Goal: Task Accomplishment & Management: Use online tool/utility

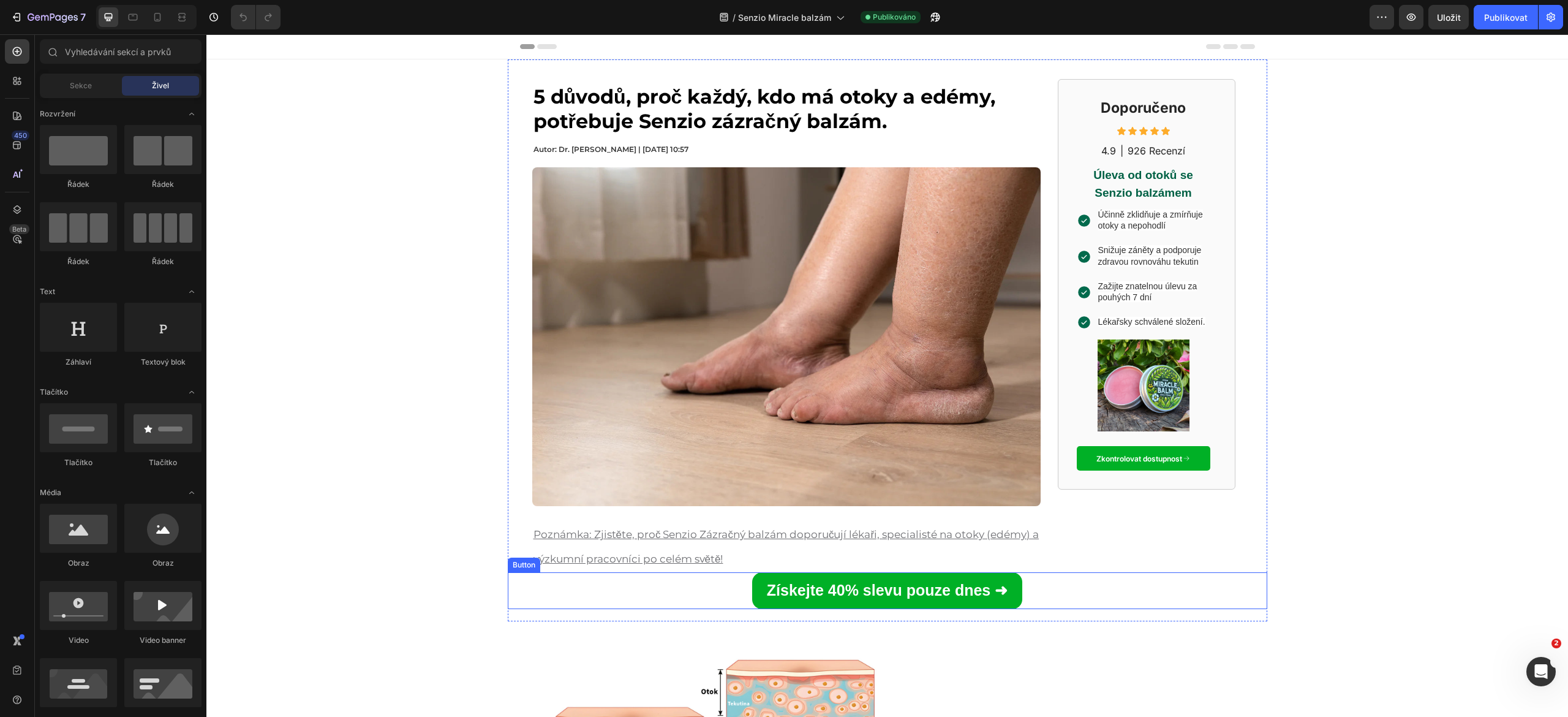
click at [752, 589] on link "Získejte 40% slevu pouze dnes ➜" at bounding box center [887, 590] width 270 height 36
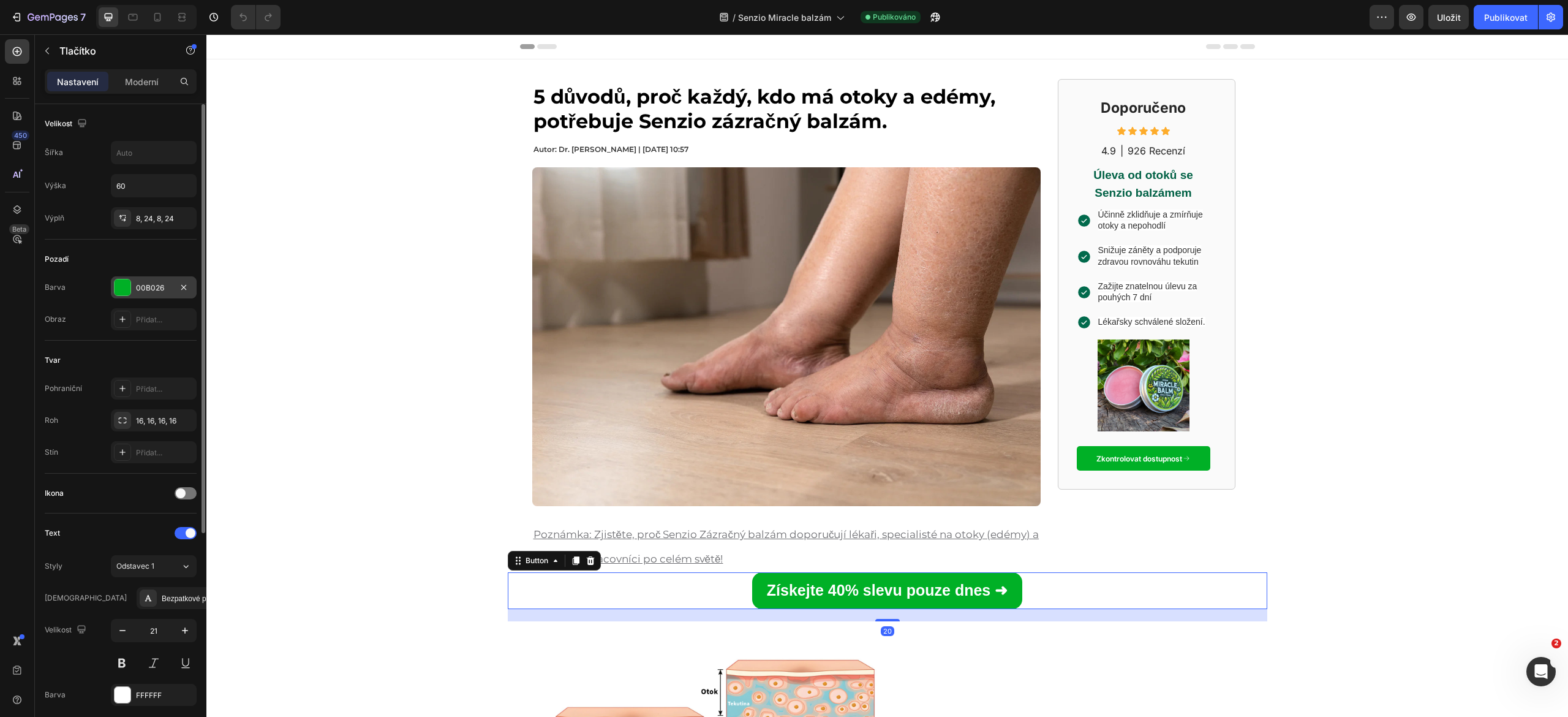
click at [119, 287] on div at bounding box center [122, 287] width 16 height 16
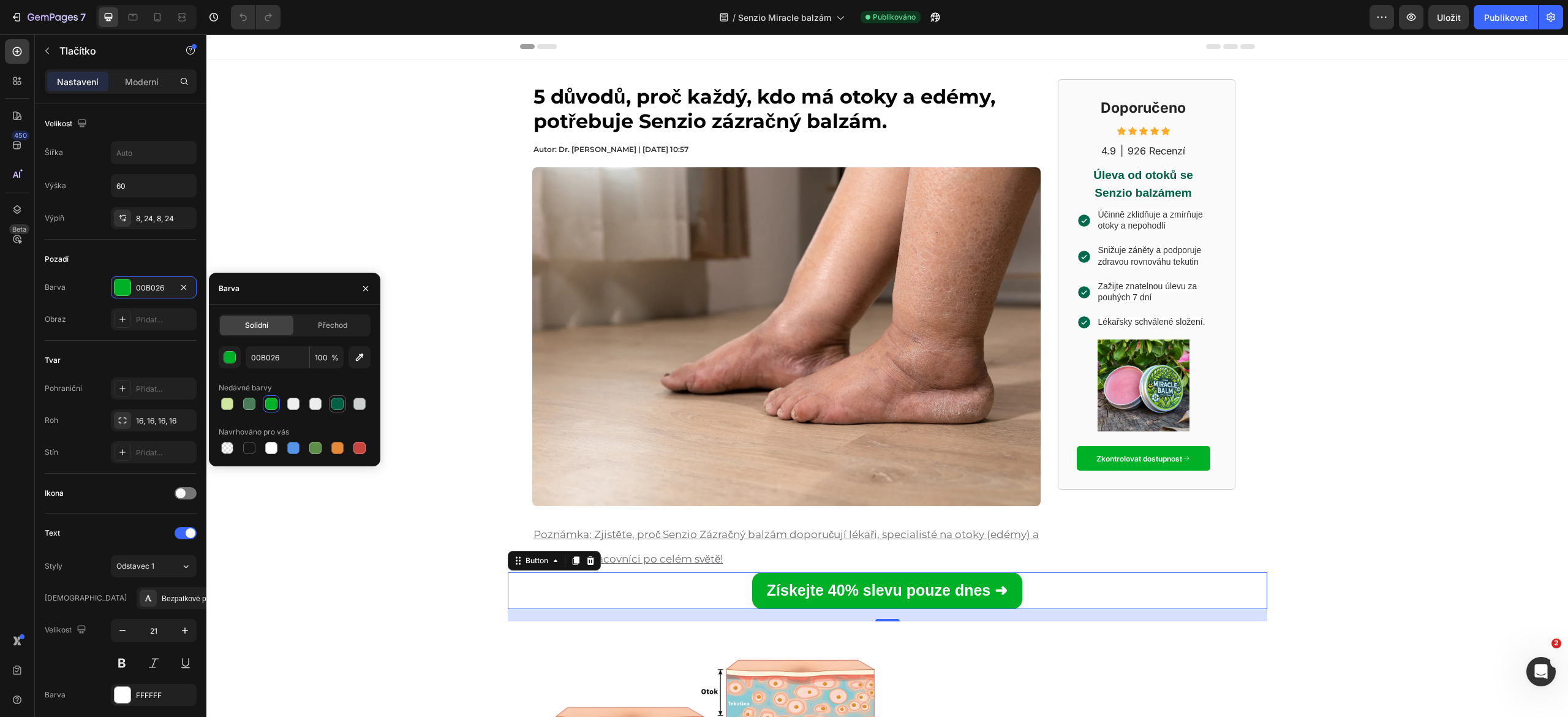
click at [331, 402] on div at bounding box center [337, 403] width 12 height 12
type input "016145"
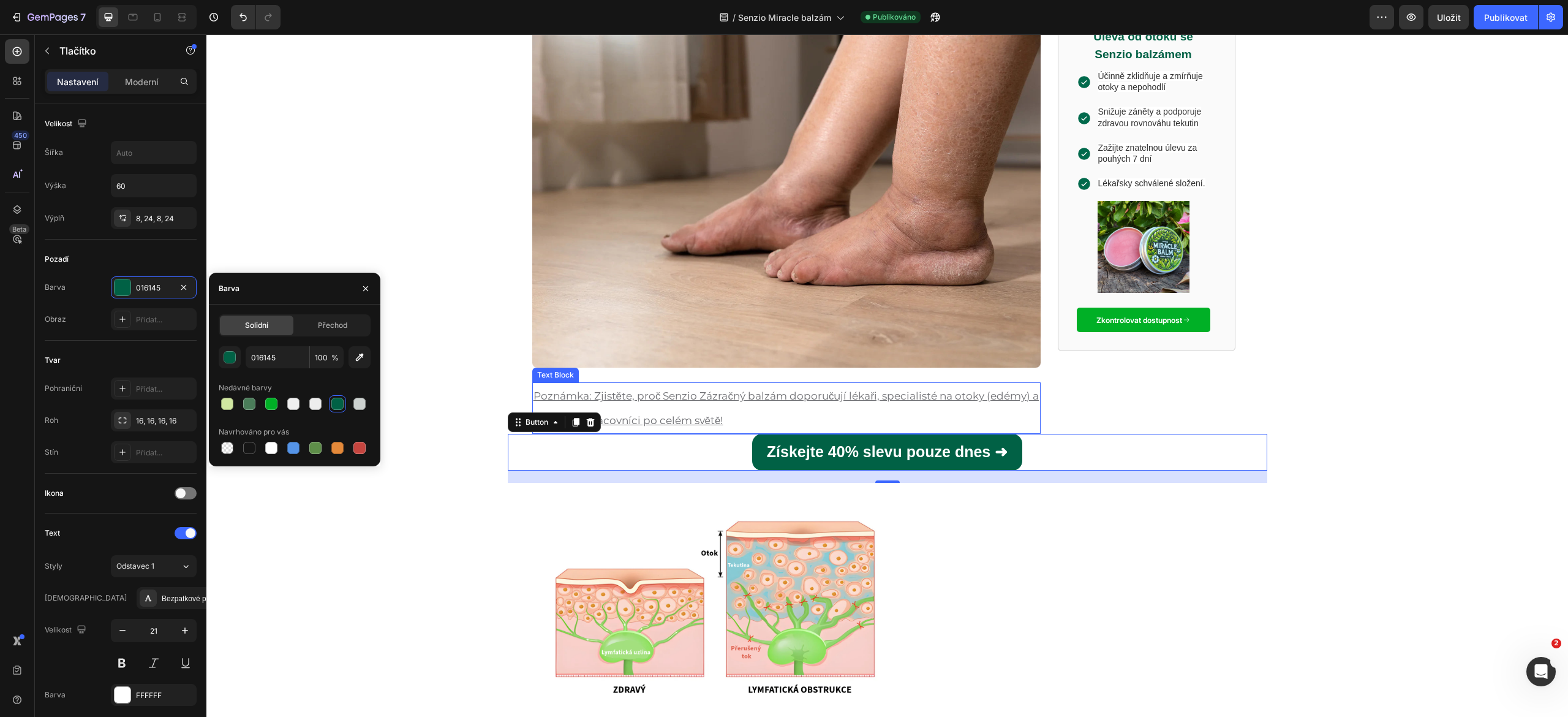
scroll to position [137, 0]
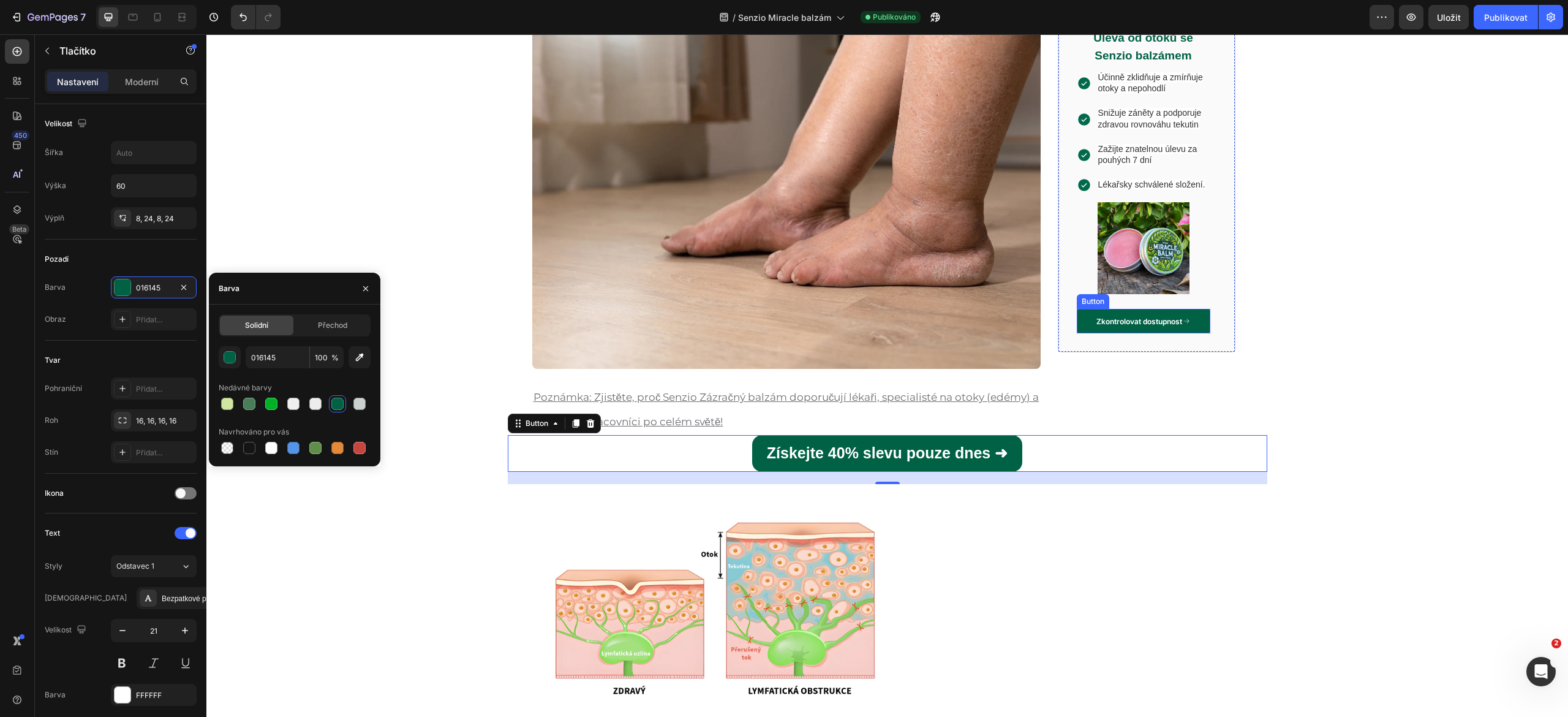
click at [1077, 333] on link "Zkontrolovat dostupnost" at bounding box center [1143, 320] width 134 height 25
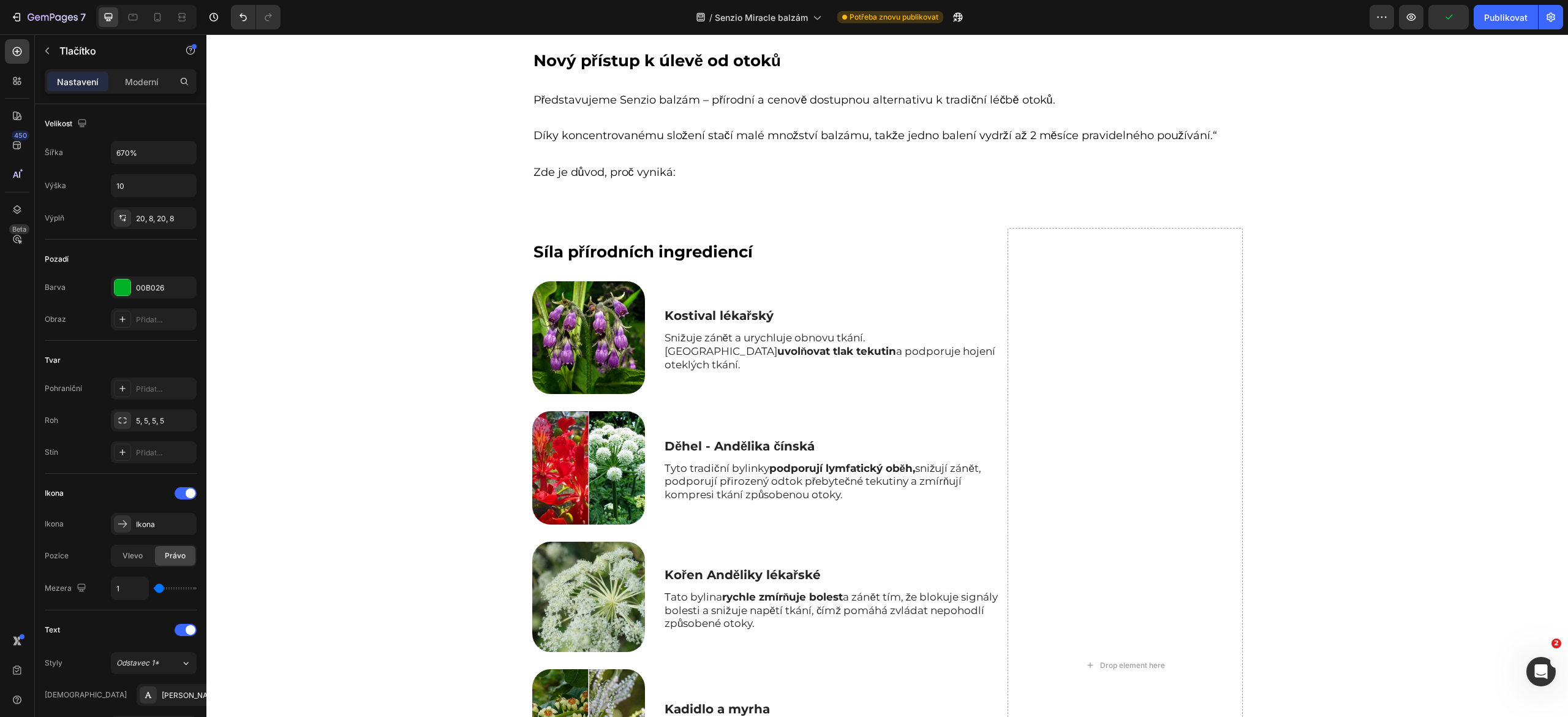
scroll to position [2619, 0]
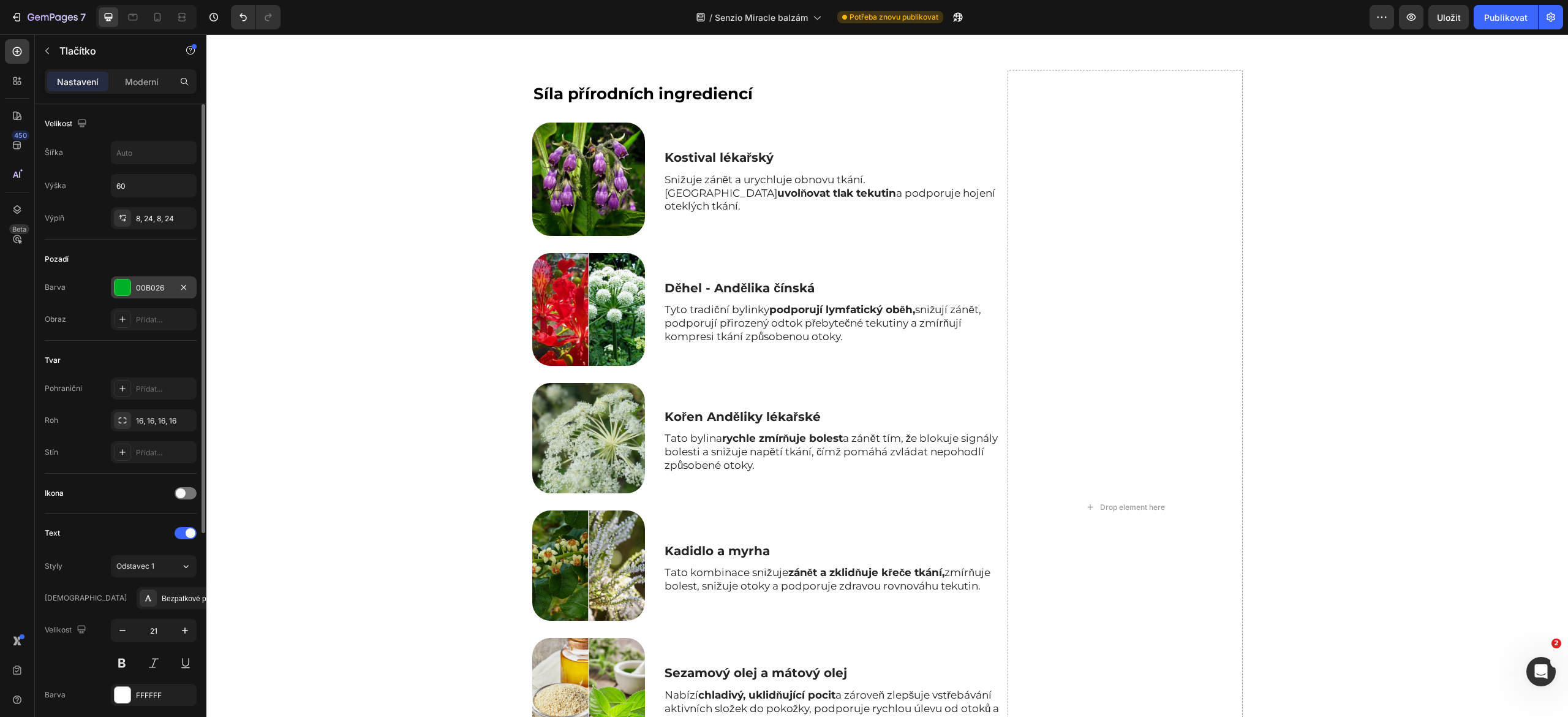
click at [128, 292] on div at bounding box center [122, 287] width 16 height 16
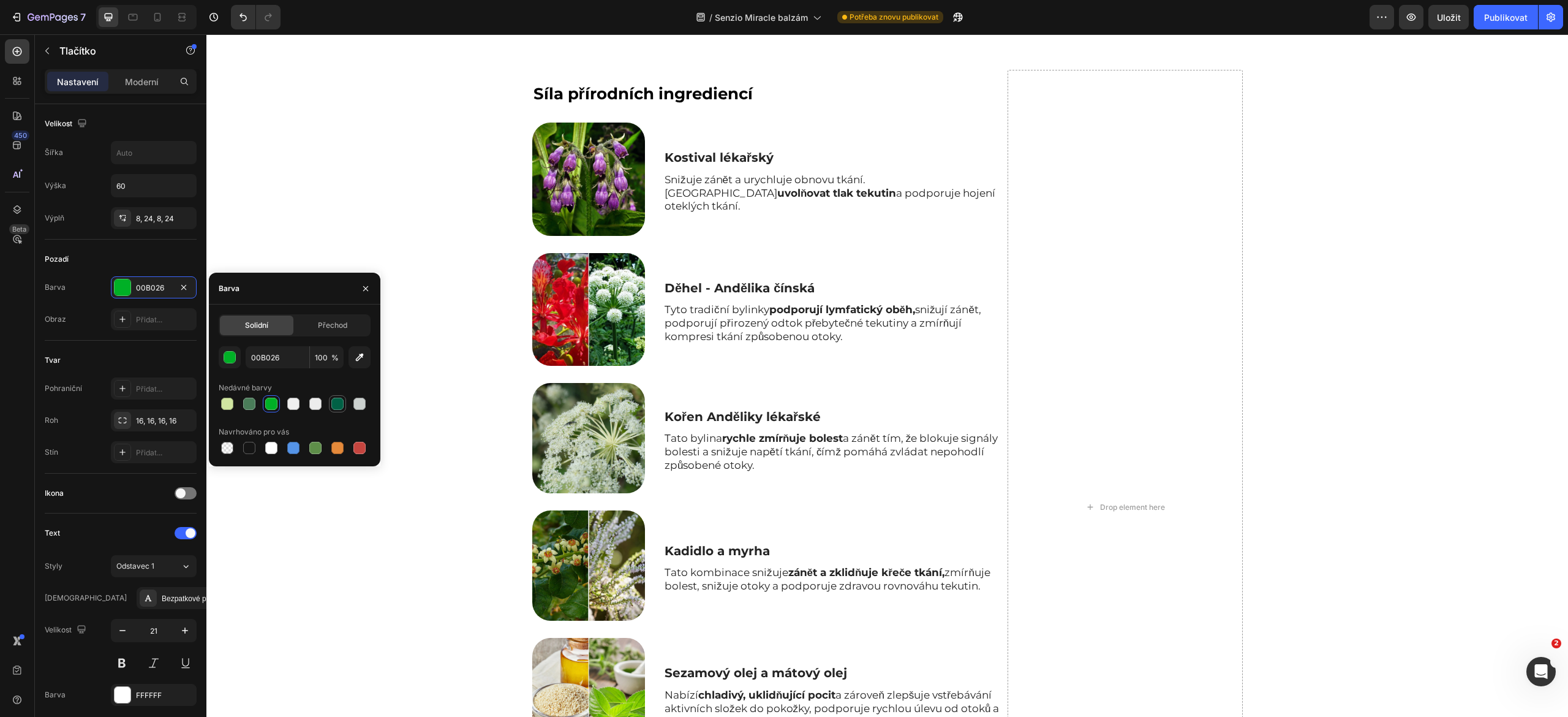
click at [334, 408] on div at bounding box center [337, 403] width 12 height 12
type input "016145"
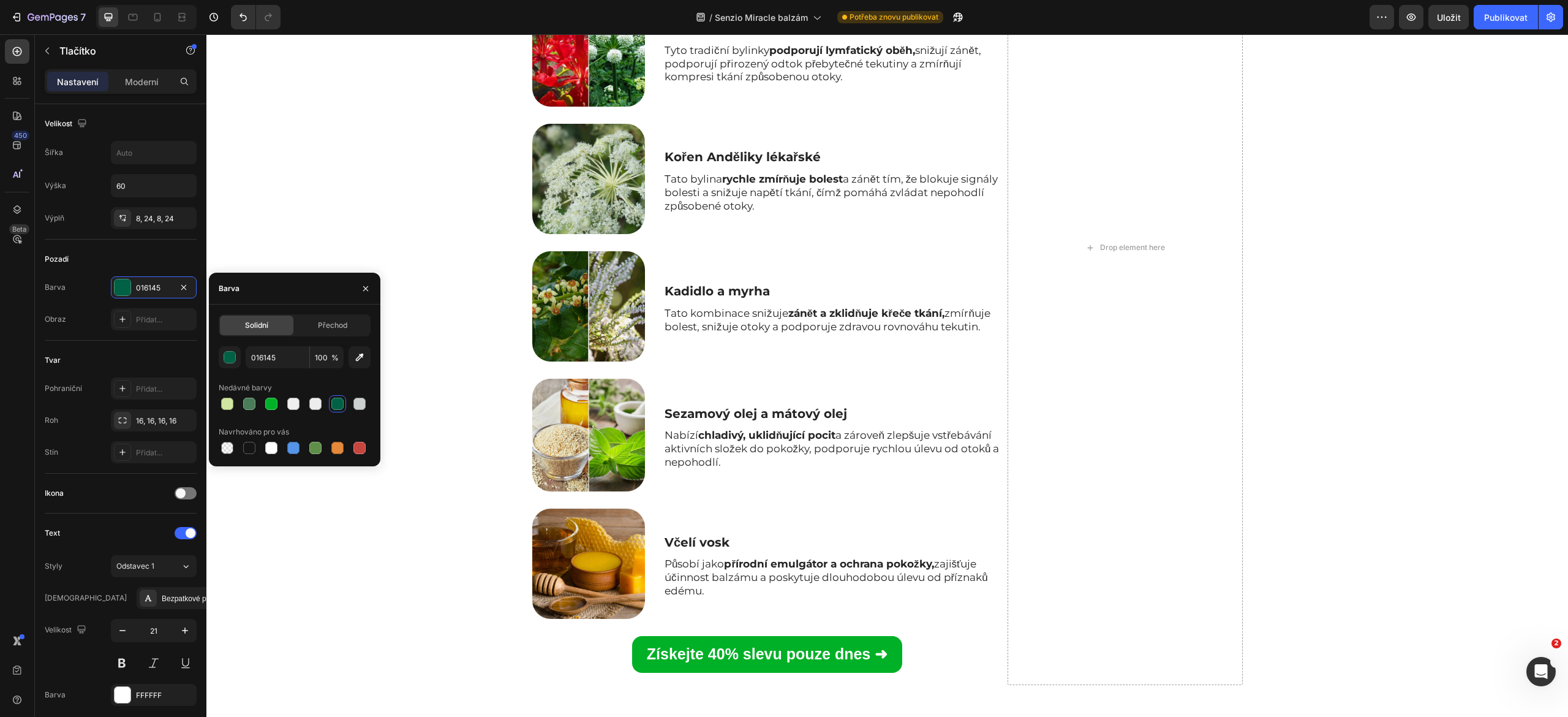
scroll to position [3563, 0]
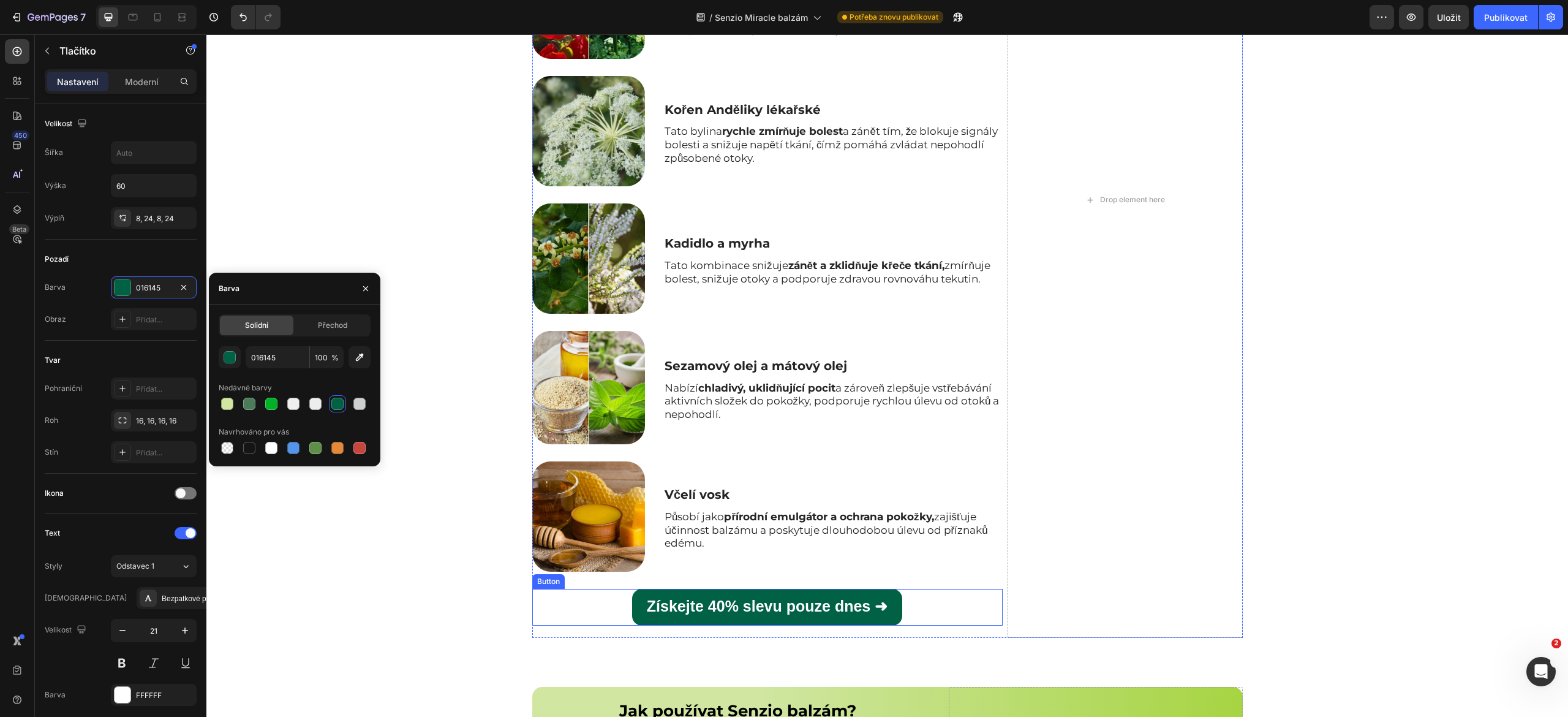
click at [632, 605] on link "Získejte 40% slevu pouze dnes ➜" at bounding box center [767, 607] width 270 height 36
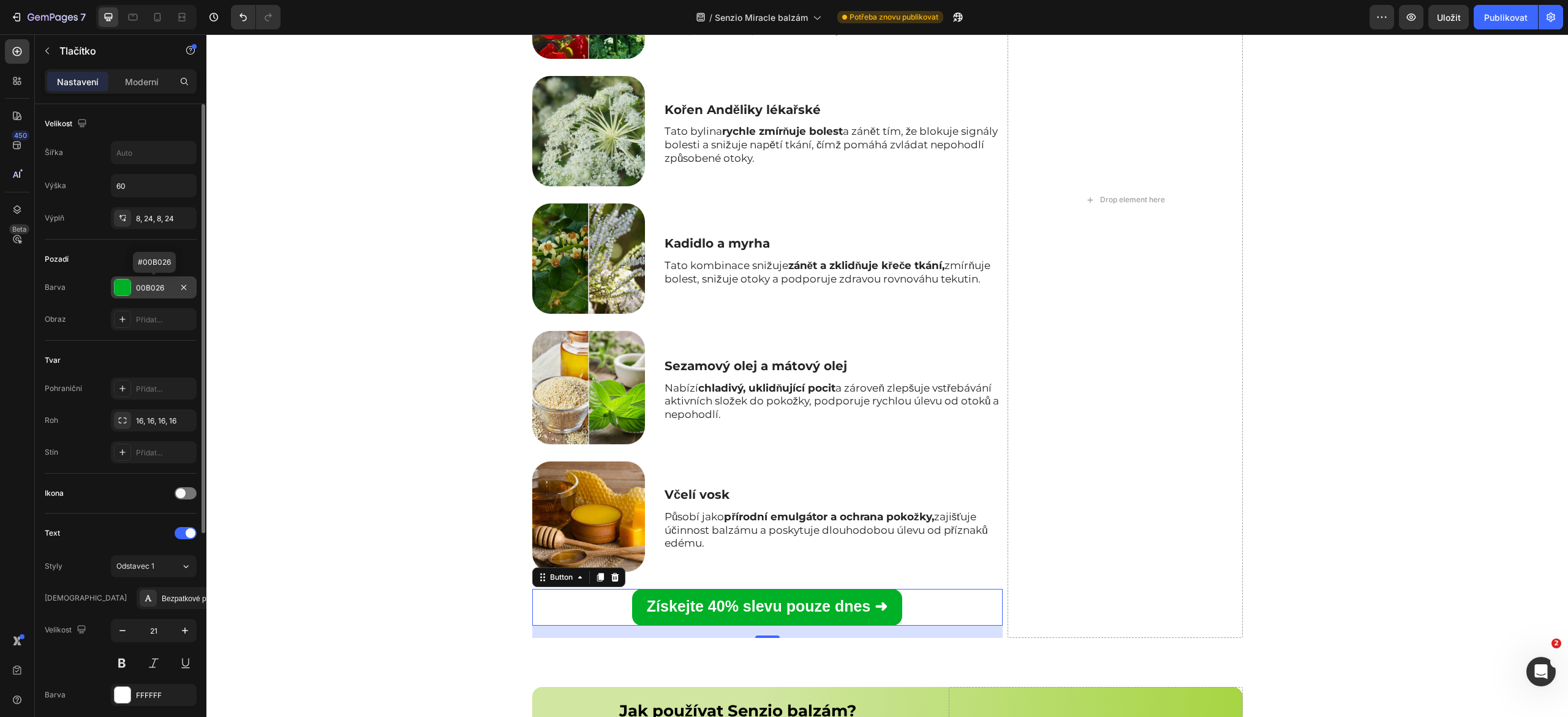
click at [157, 283] on div "00B026" at bounding box center [153, 288] width 36 height 11
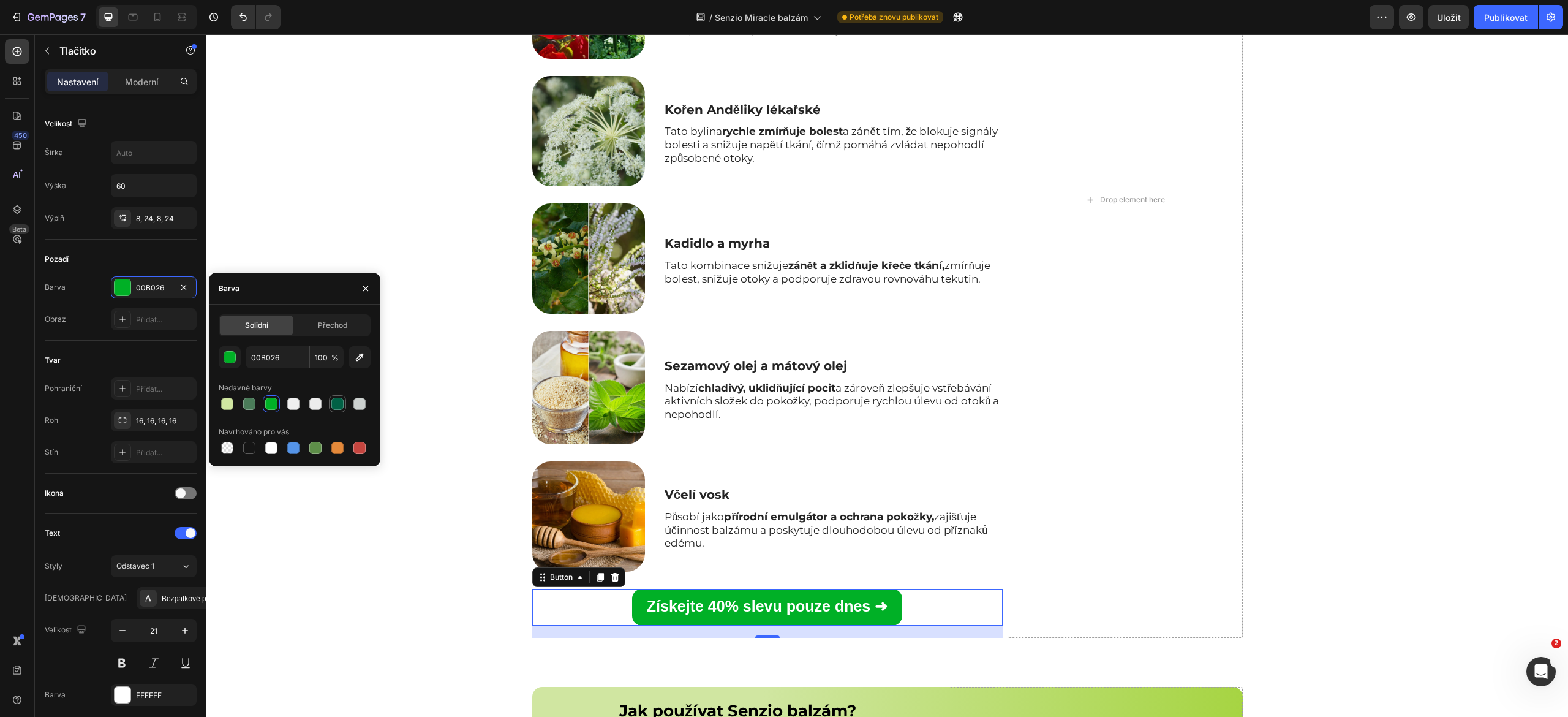
click at [341, 404] on div at bounding box center [337, 403] width 12 height 12
type input "016145"
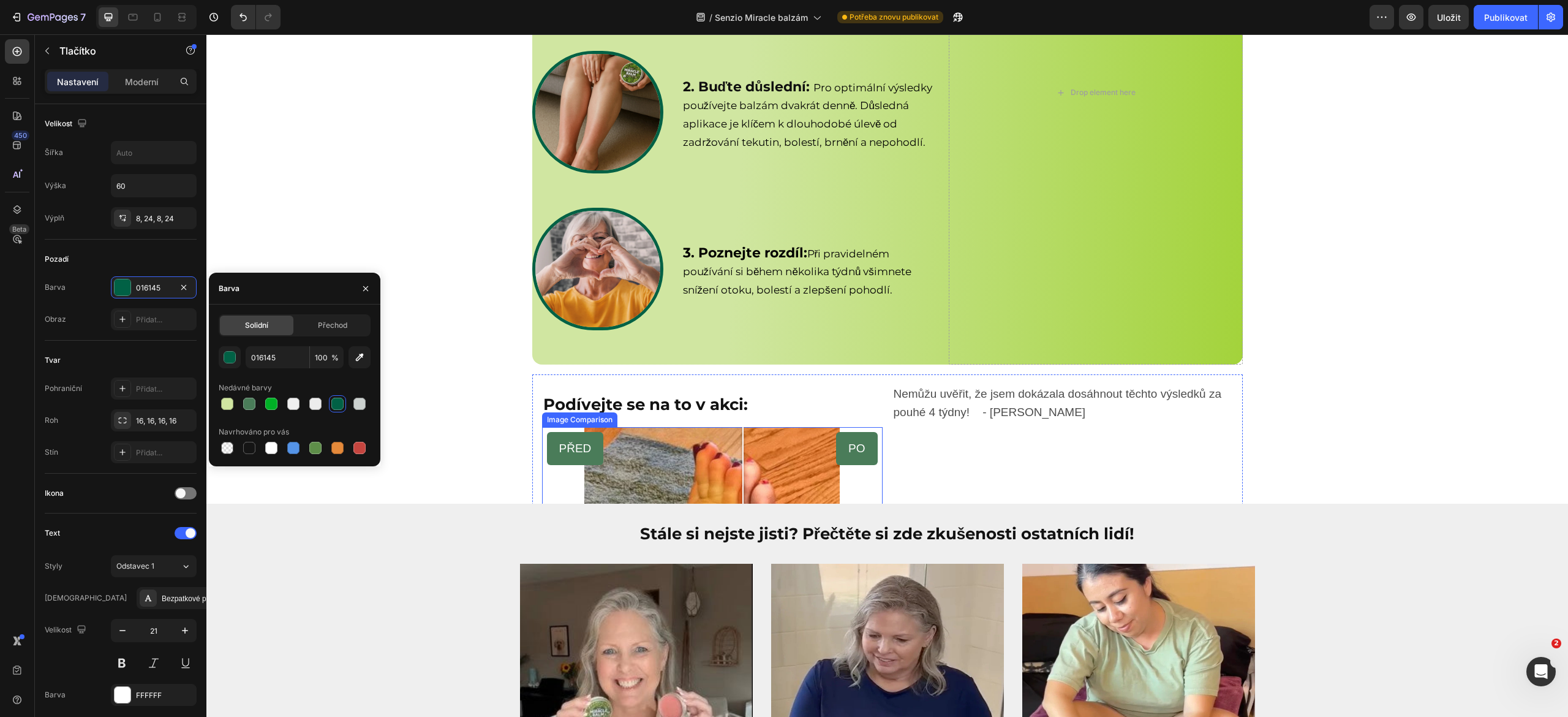
scroll to position [4814, 0]
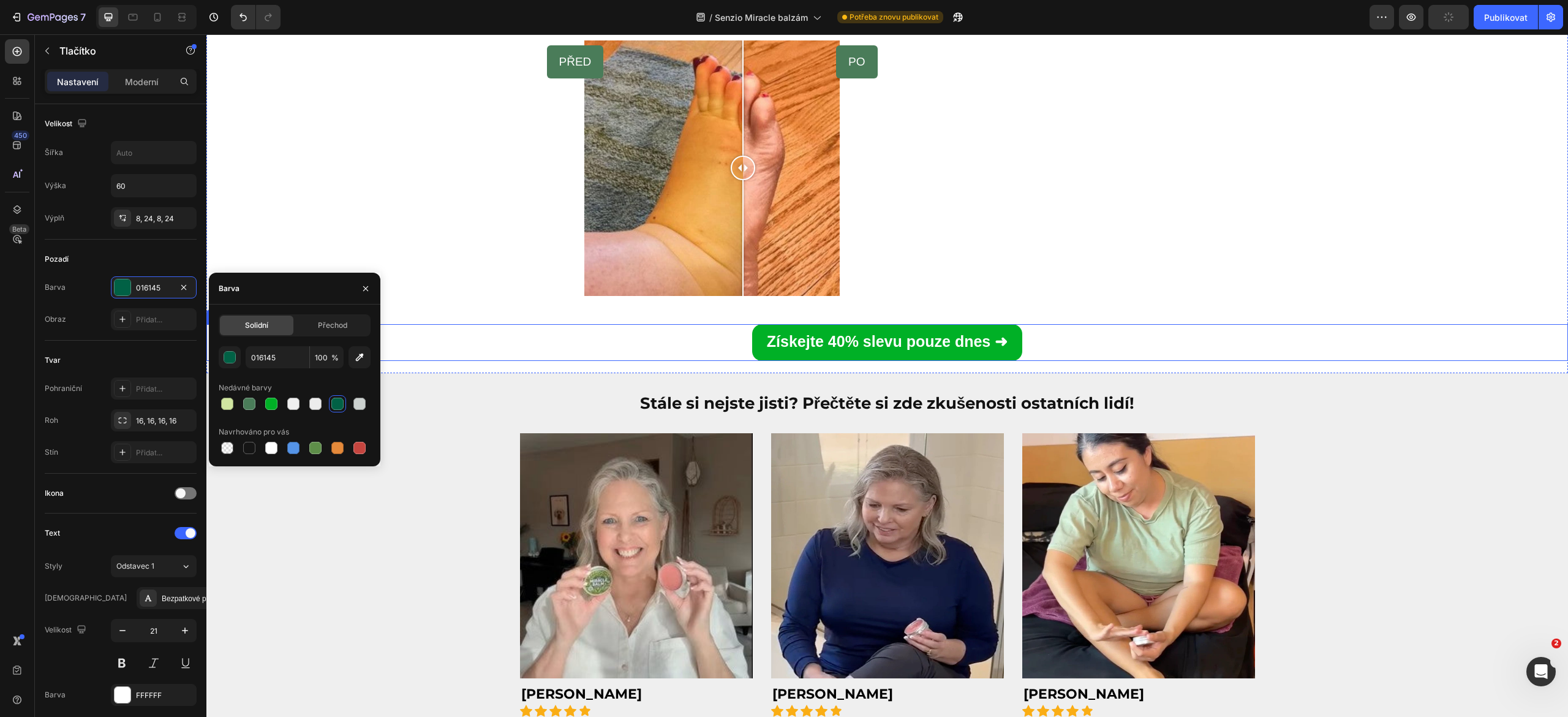
click at [752, 349] on link "Získejte 40% slevu pouze dnes ➜" at bounding box center [887, 342] width 270 height 36
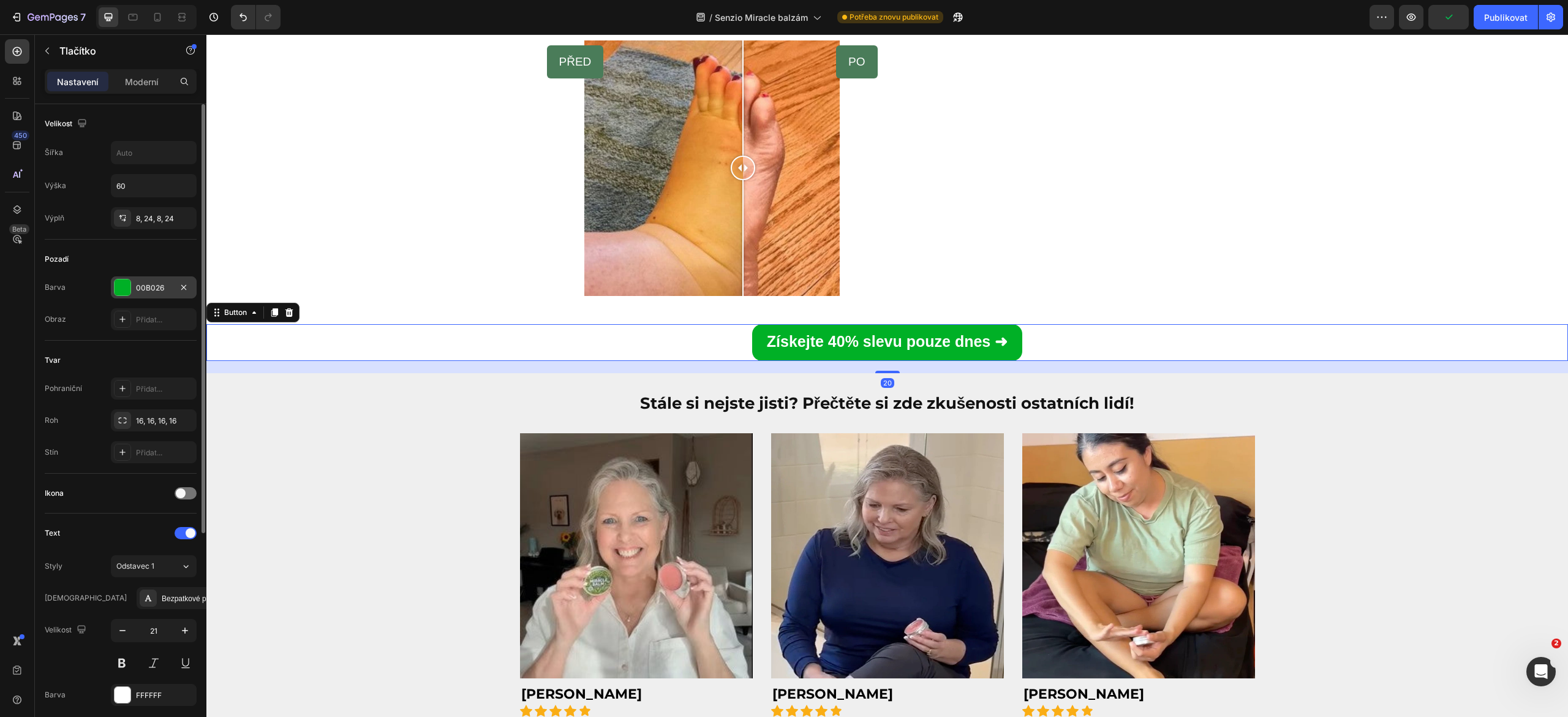
click at [128, 293] on div at bounding box center [122, 287] width 16 height 16
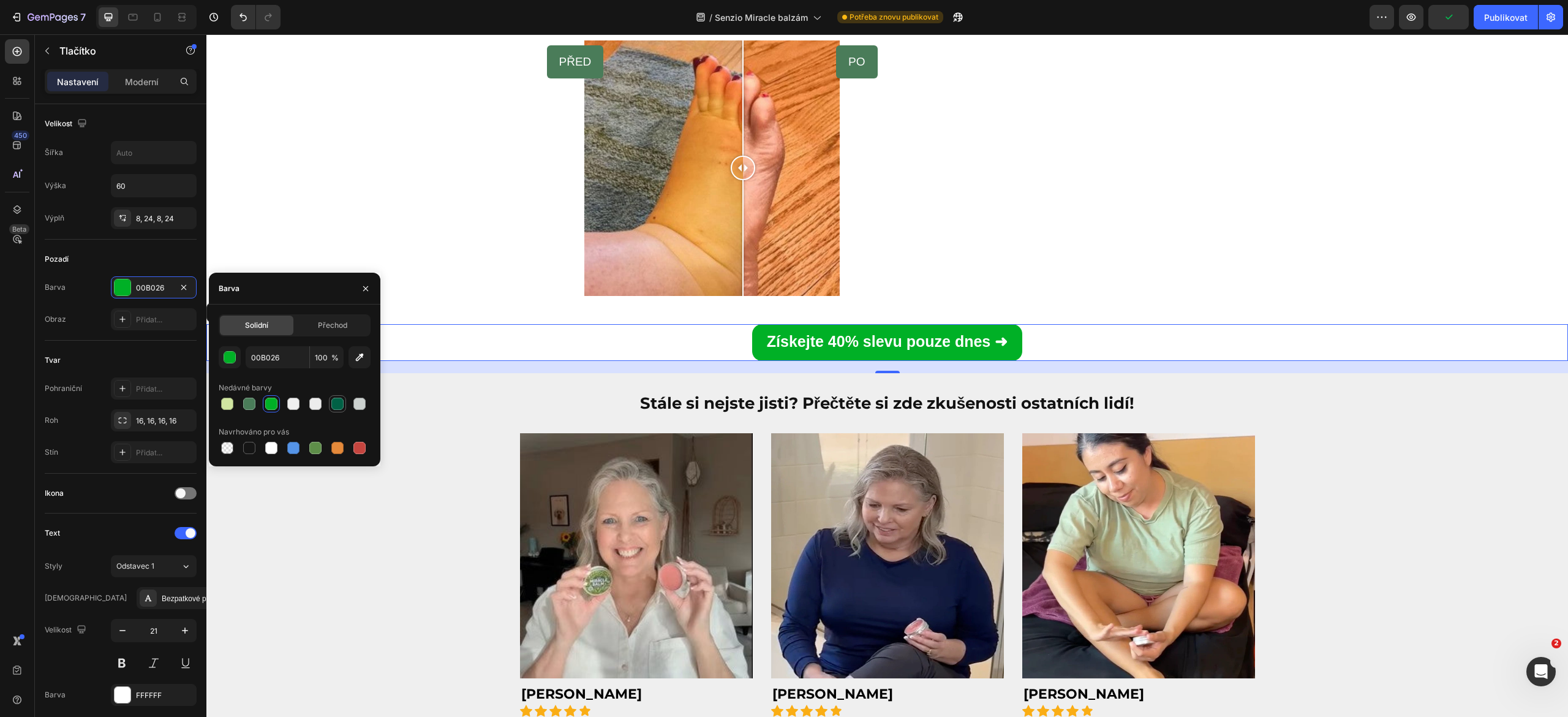
click at [334, 408] on div at bounding box center [337, 403] width 12 height 12
type input "016145"
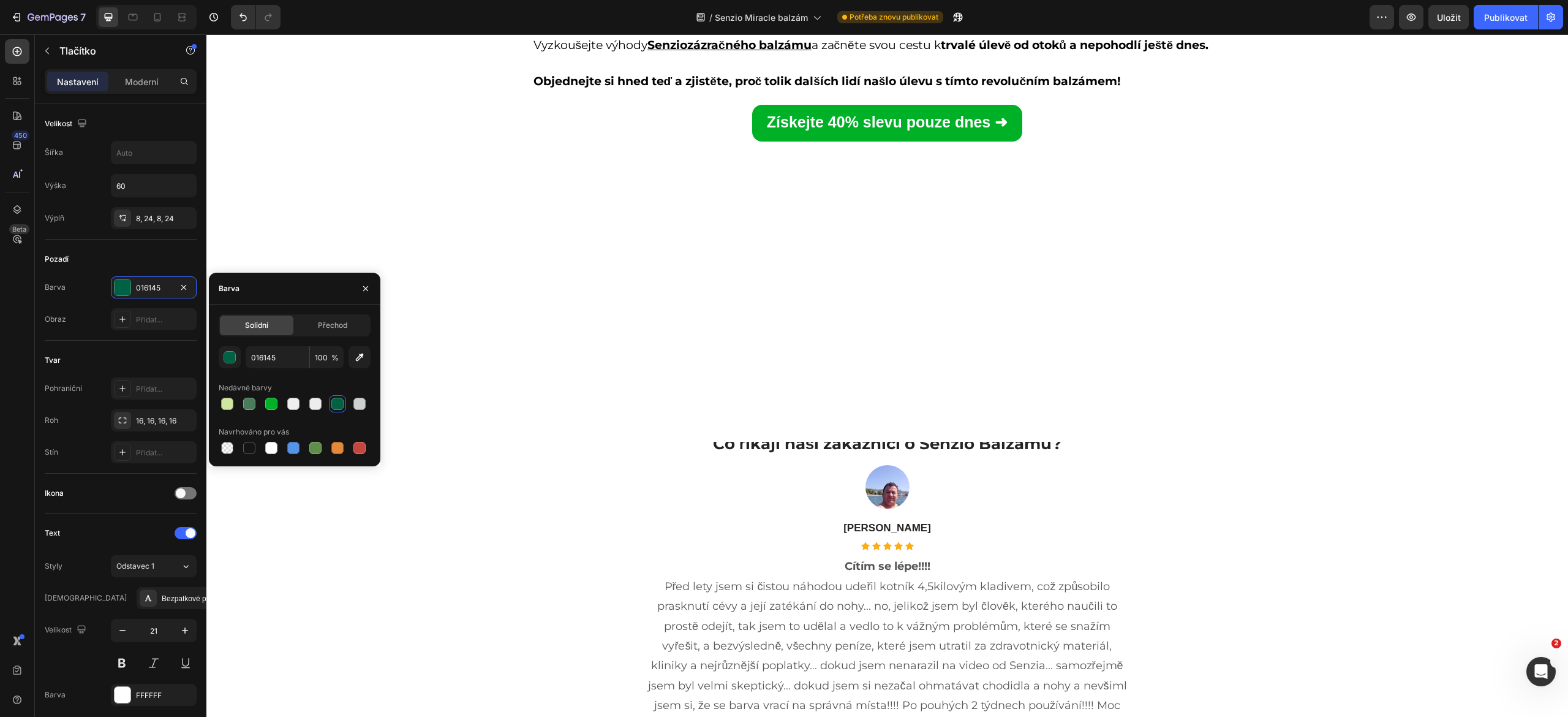
scroll to position [5823, 0]
click at [752, 140] on link "Získejte 40% slevu pouze dnes ➜" at bounding box center [887, 122] width 270 height 36
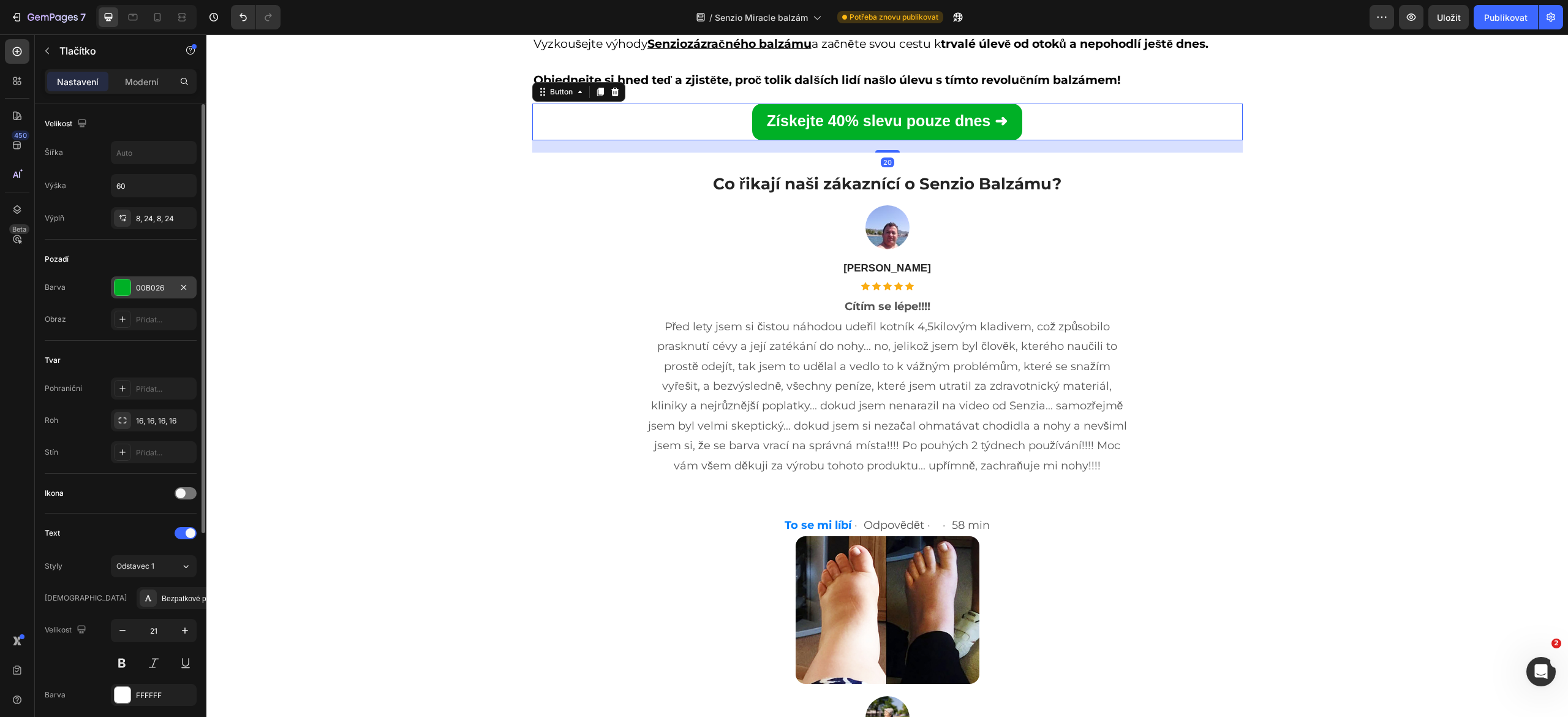
click at [155, 288] on font "00B026" at bounding box center [150, 287] width 28 height 9
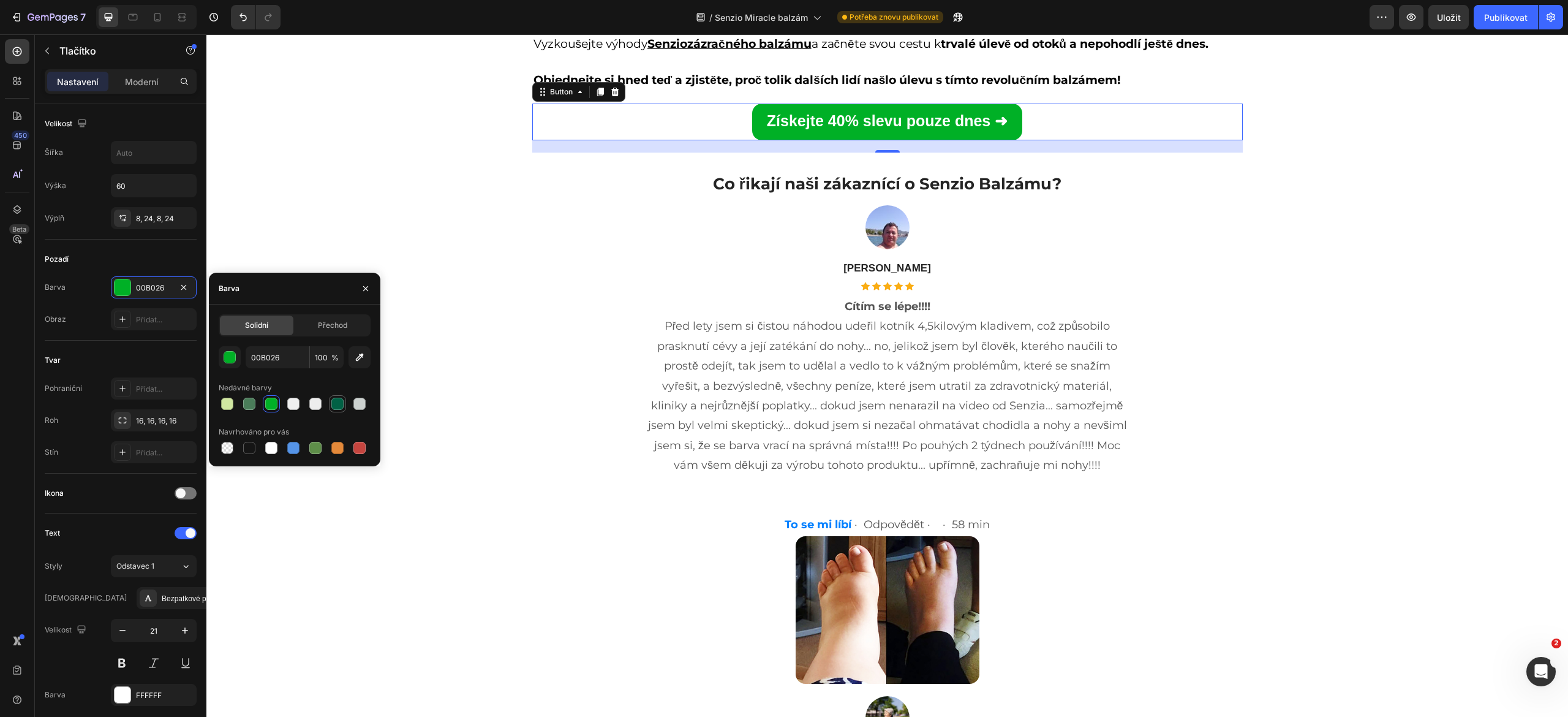
click at [334, 406] on div at bounding box center [337, 403] width 12 height 12
type input "016145"
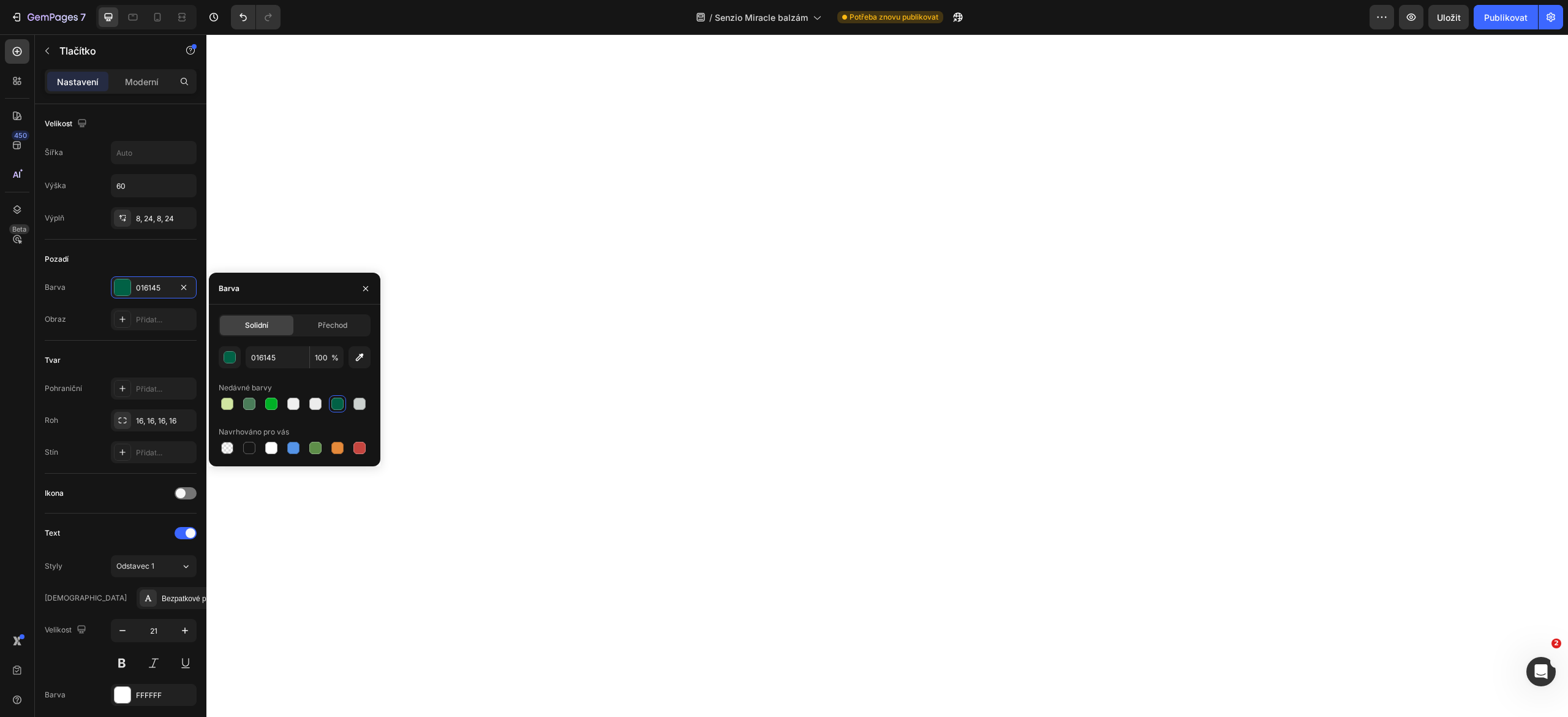
scroll to position [4590, 0]
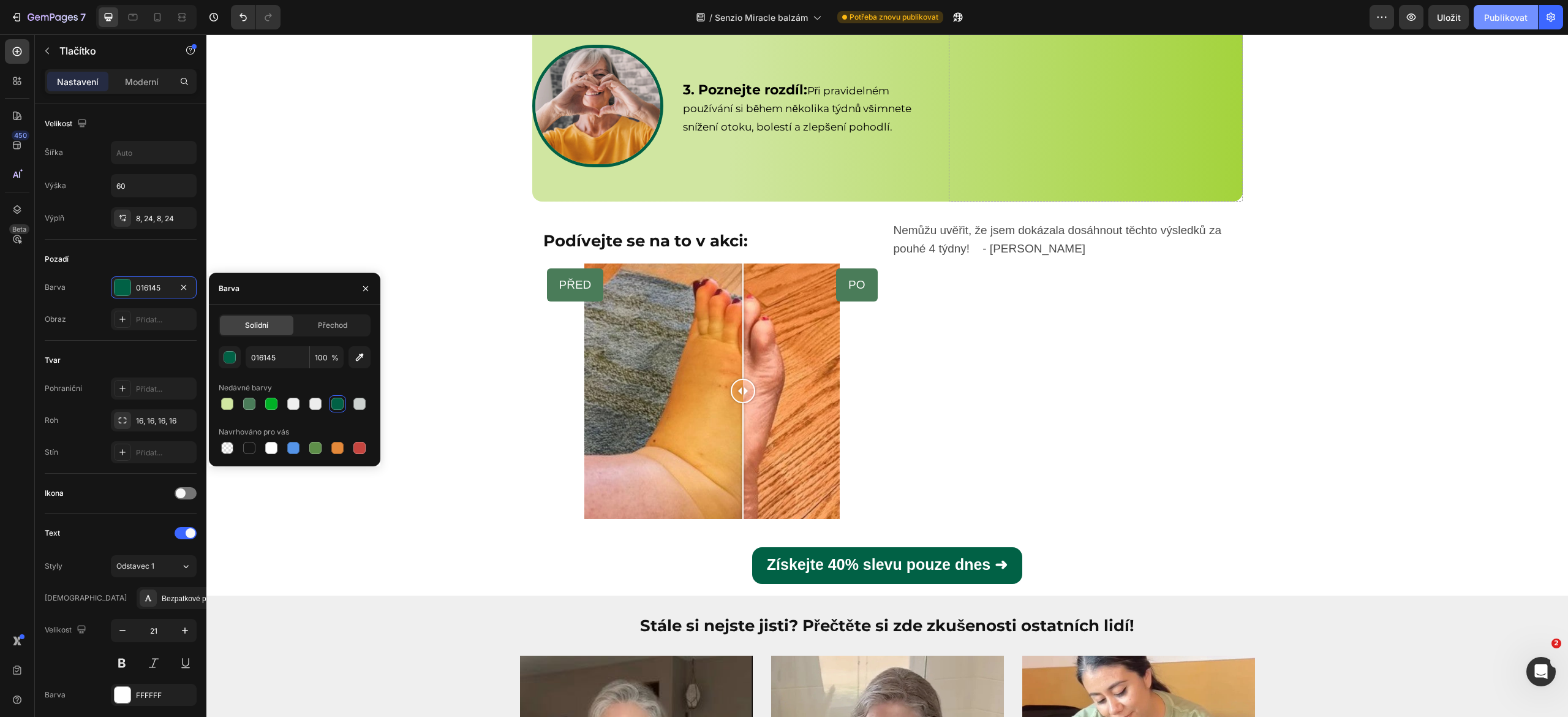
click at [1494, 22] on font "Publikovat" at bounding box center [1505, 18] width 43 height 13
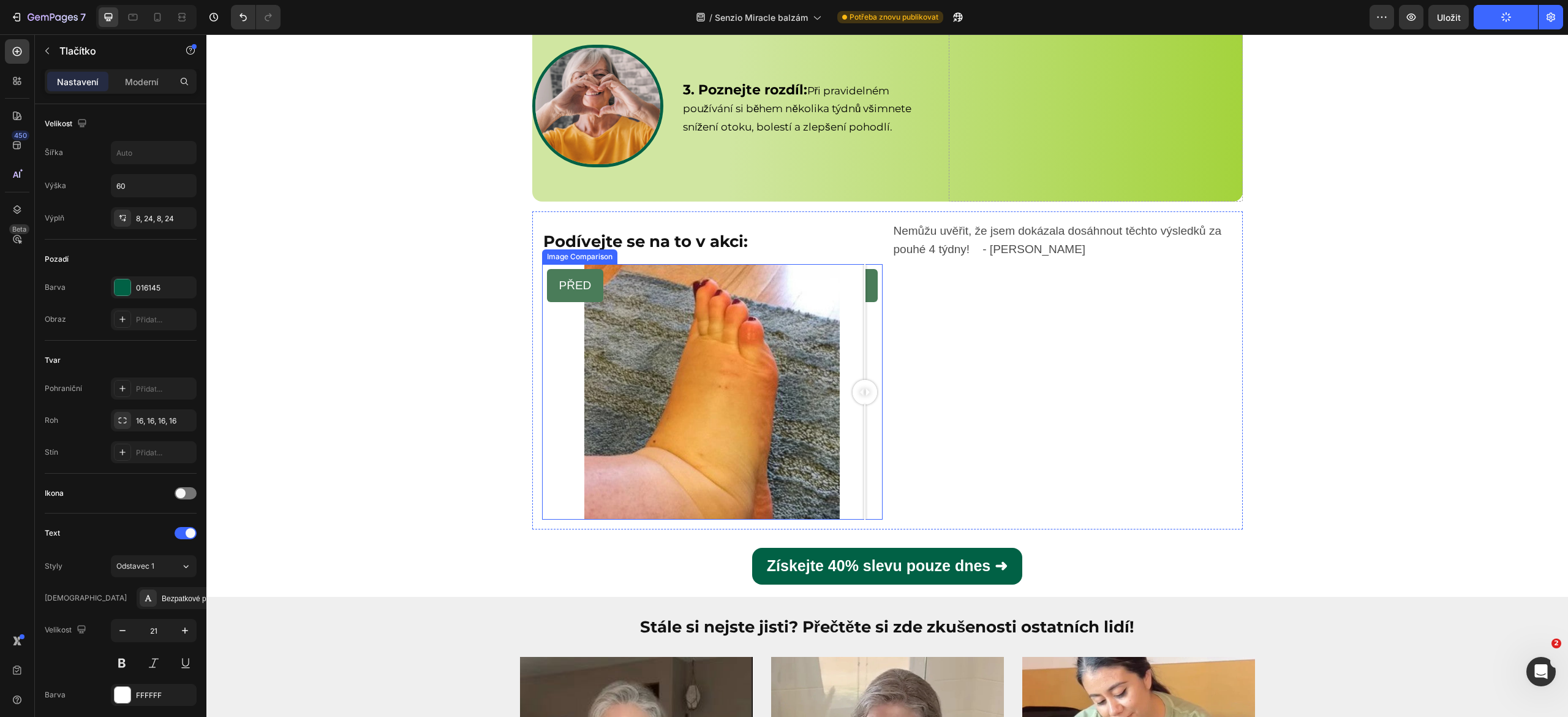
click at [855, 386] on div "PŘED PO" at bounding box center [712, 391] width 340 height 256
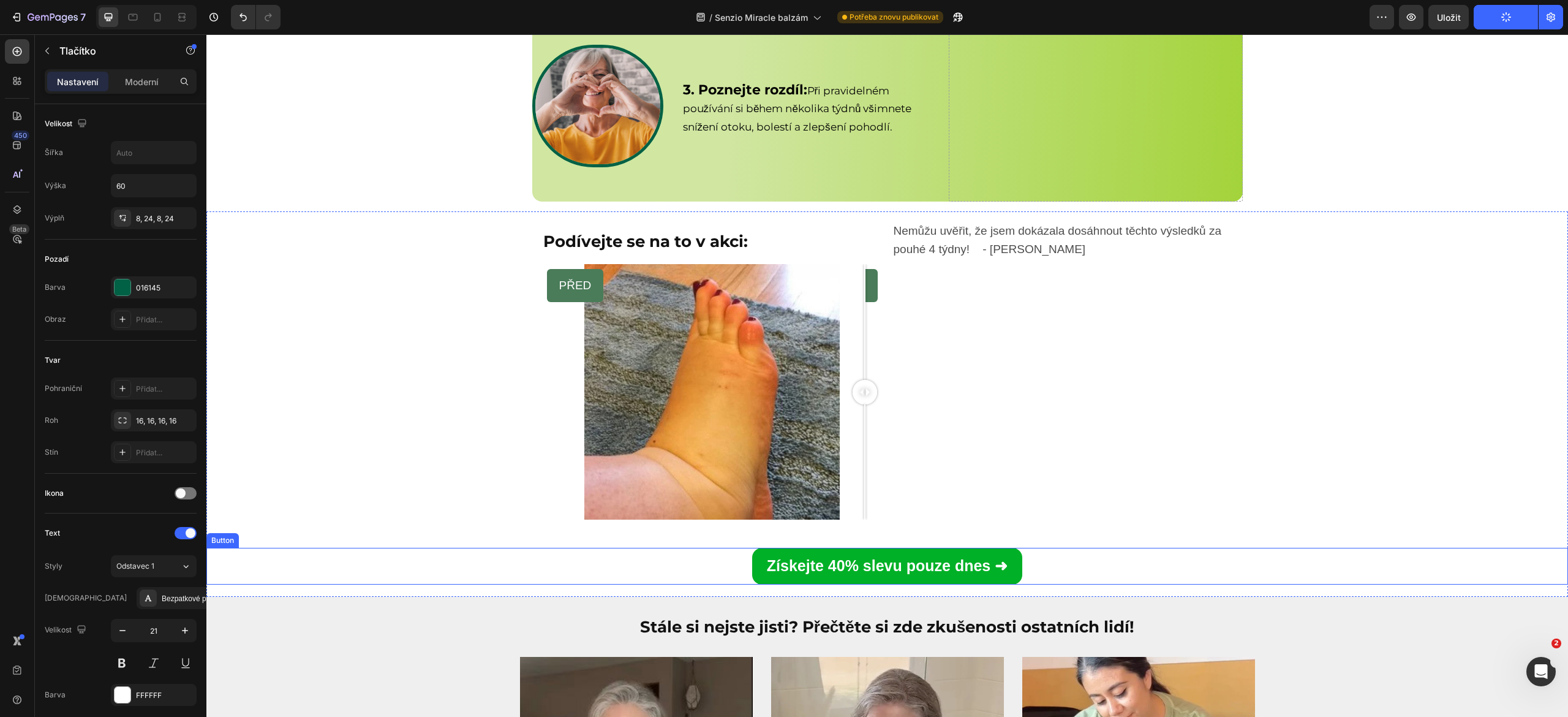
click at [752, 562] on link "Získejte 40% slevu pouze dnes ➜" at bounding box center [887, 566] width 270 height 36
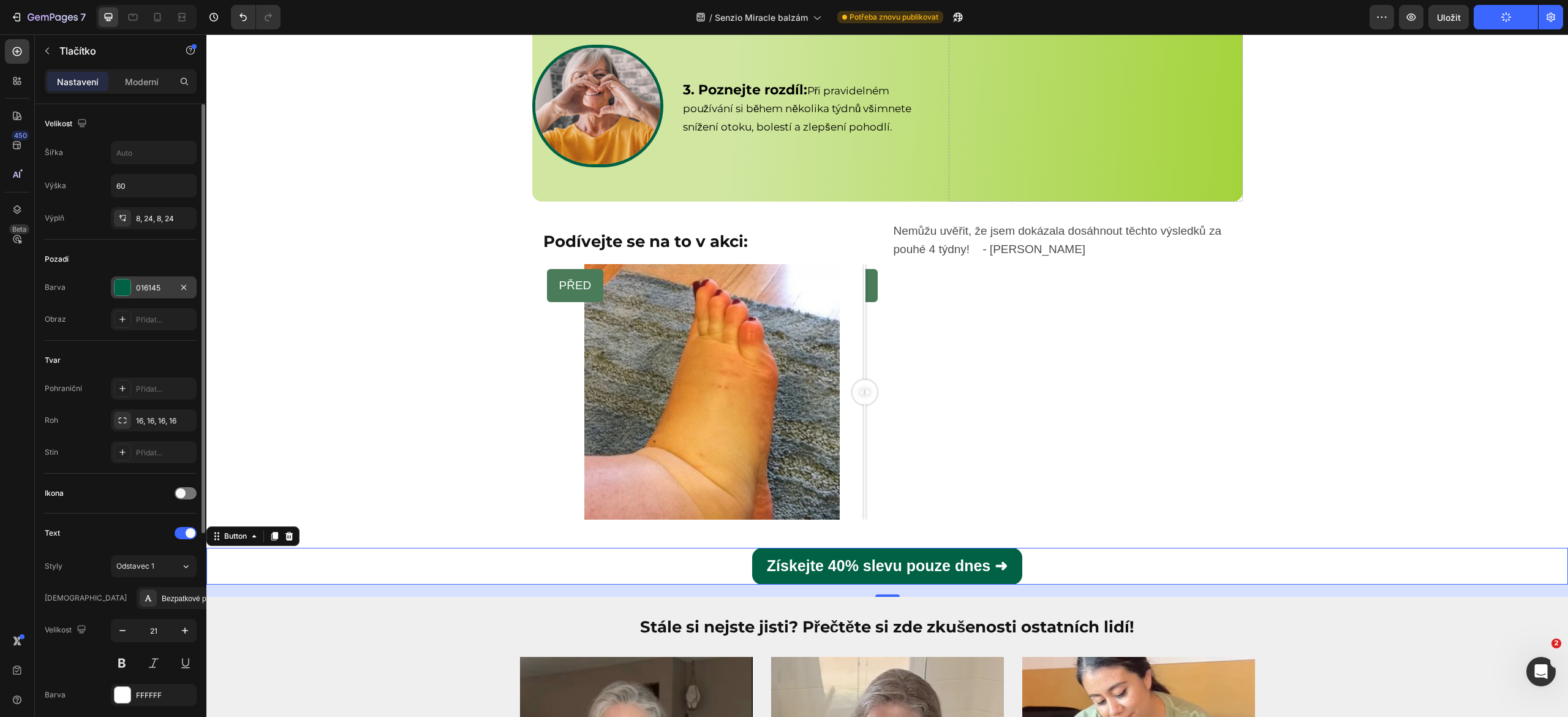
click at [135, 298] on div "016145" at bounding box center [153, 287] width 85 height 22
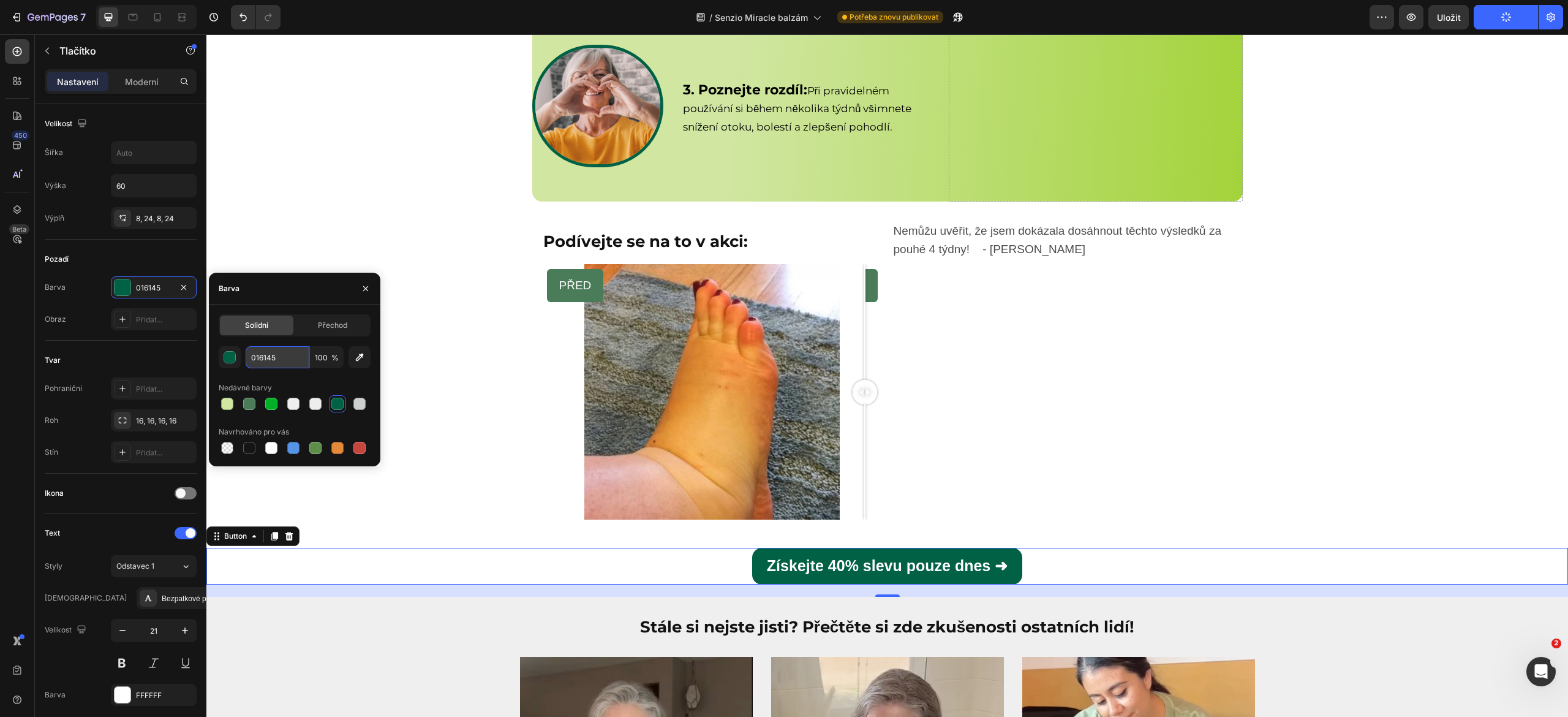
click at [276, 360] on input "016145" at bounding box center [277, 357] width 63 height 22
click at [582, 408] on div "PŘED PO" at bounding box center [712, 391] width 340 height 256
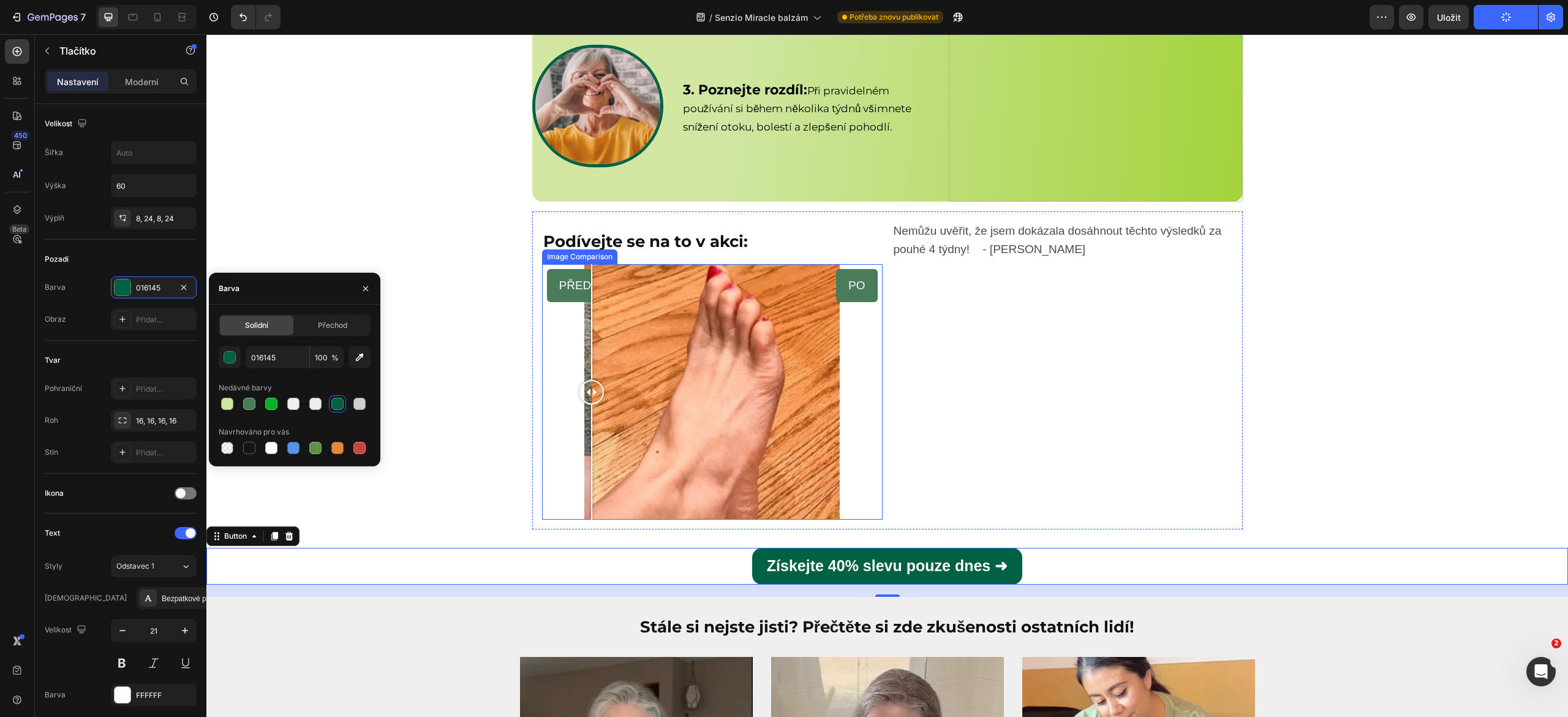
click at [552, 369] on div "PŘED PO" at bounding box center [712, 391] width 340 height 256
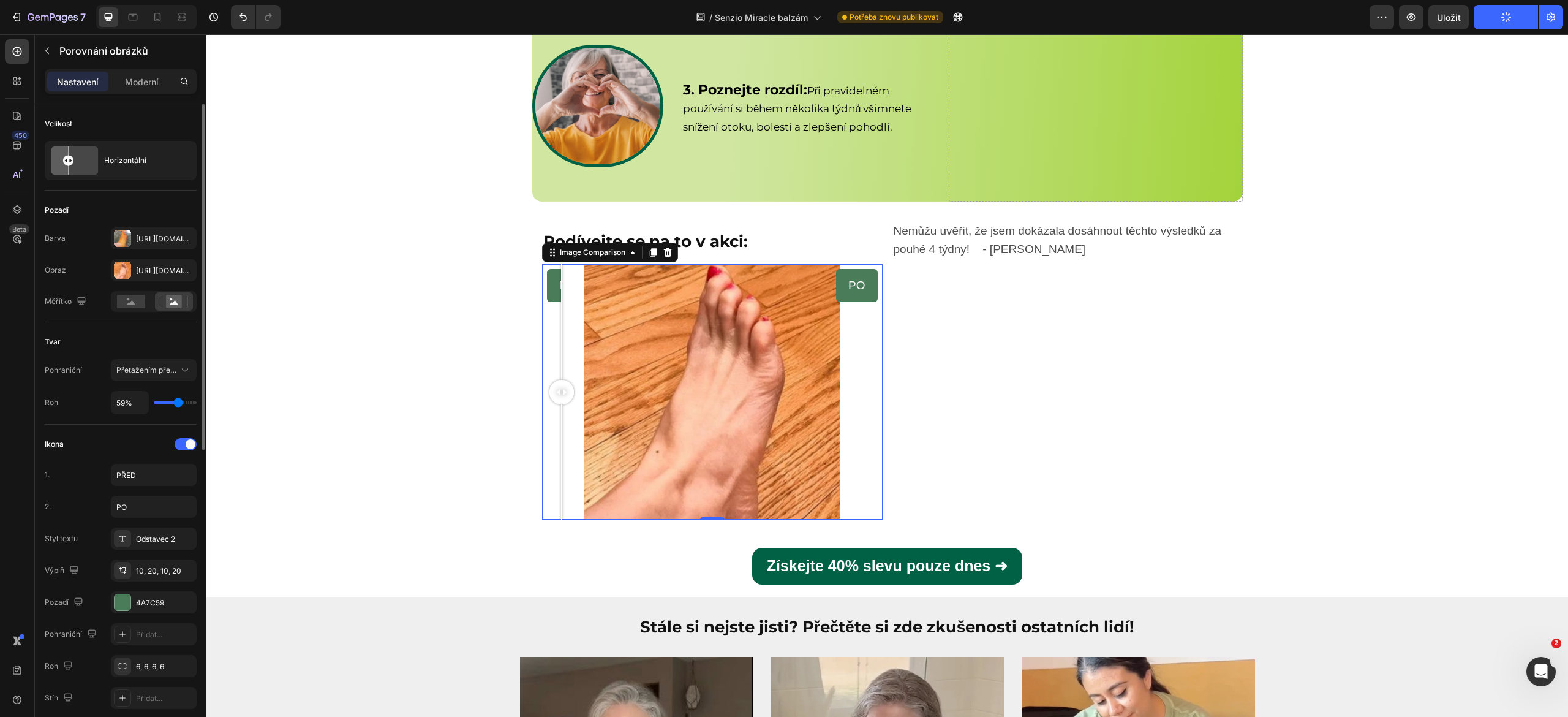
click at [126, 591] on div "Ikona 1. PŘED 2. PO Styl textu Odstavec 2 Výplň 10, 20, 10, 20 Pozadí 4A7C59 Po…" at bounding box center [121, 587] width 152 height 306
click at [131, 599] on div at bounding box center [122, 602] width 17 height 17
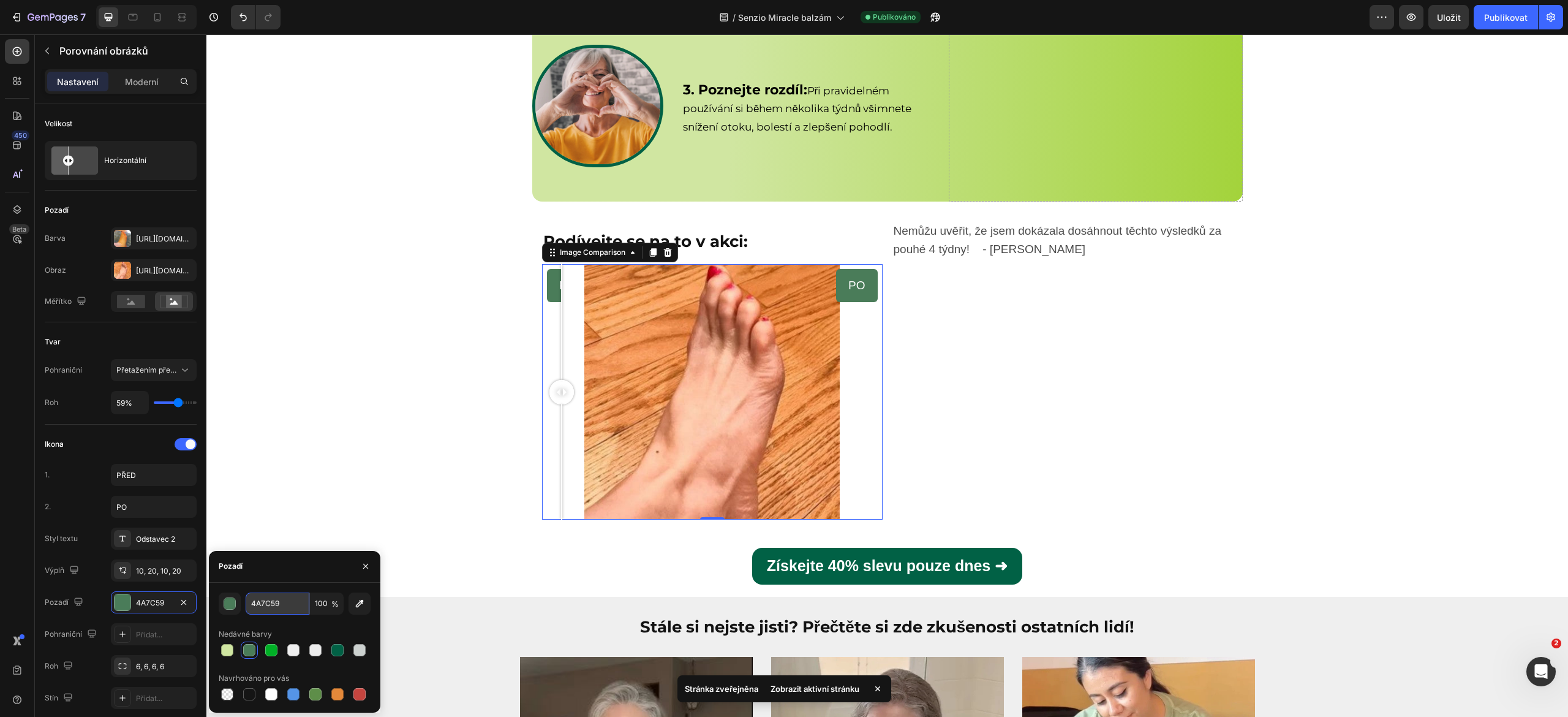
click at [287, 603] on input "4A7C59" at bounding box center [277, 603] width 63 height 22
paste input "016145"
type input "016145"
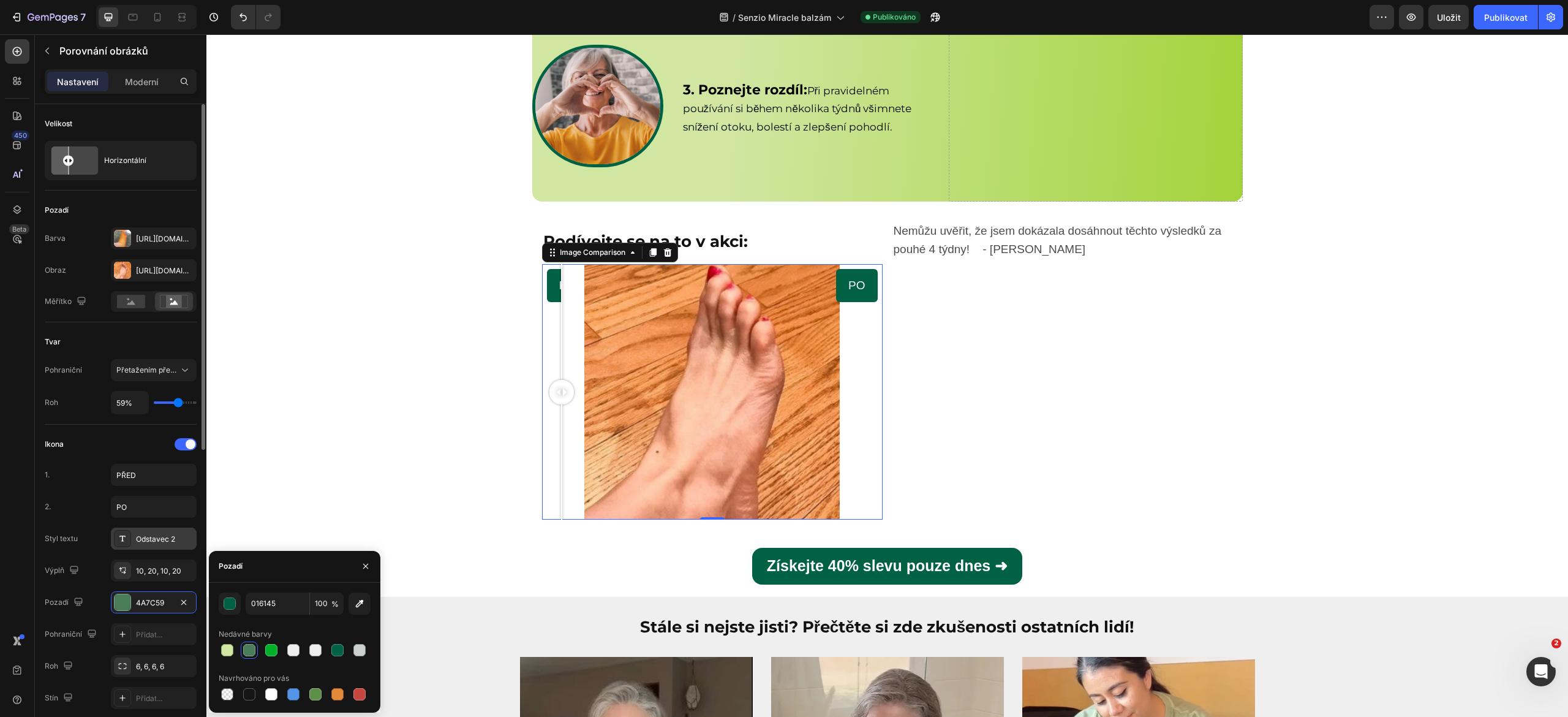
click at [117, 537] on icon at bounding box center [122, 539] width 10 height 10
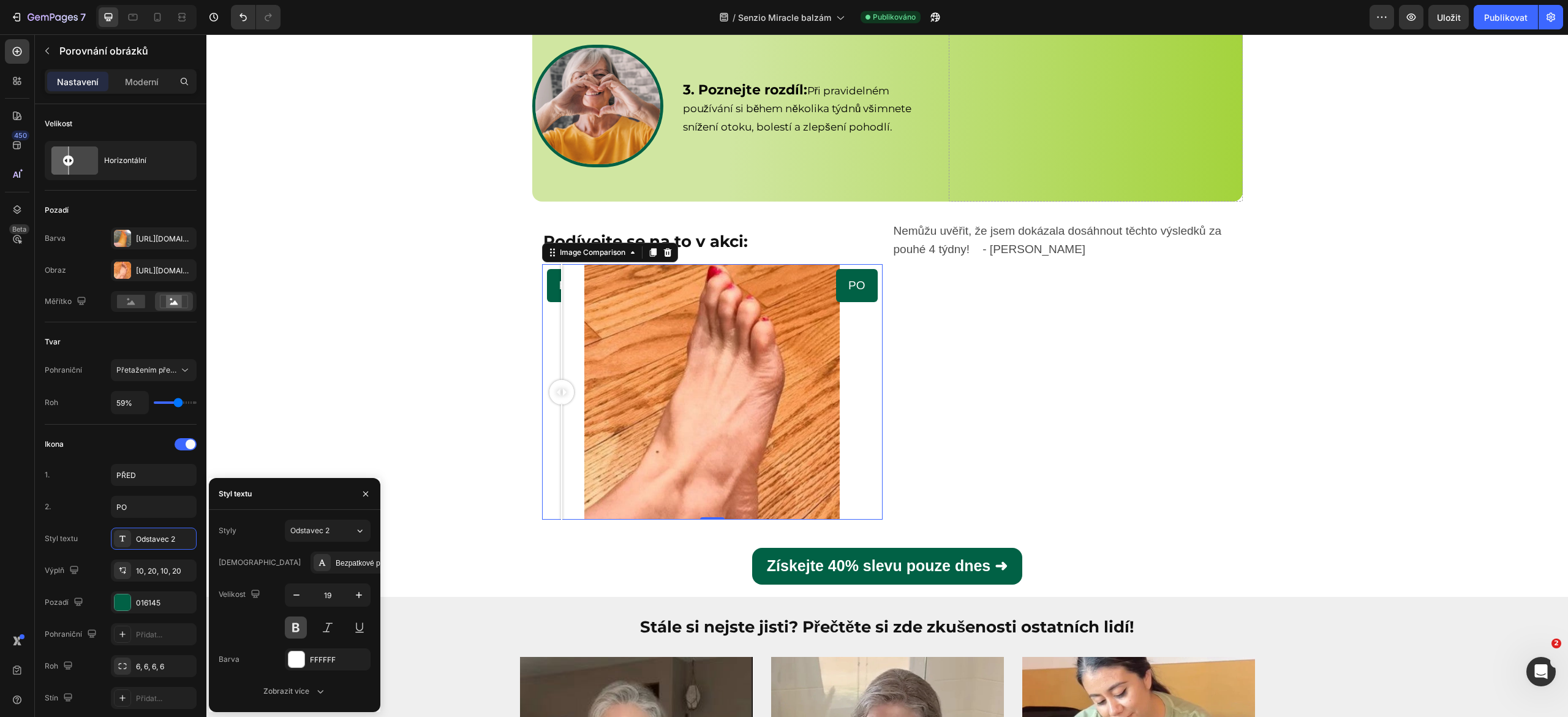
click at [291, 632] on button at bounding box center [295, 627] width 22 height 22
click at [295, 625] on button at bounding box center [295, 627] width 22 height 22
click at [346, 334] on div "Podívejte se na to v akci: Heading PŘED PO Image Comparison 0 [DEMOGRAPHIC_DATA…" at bounding box center [887, 403] width 1361 height 385
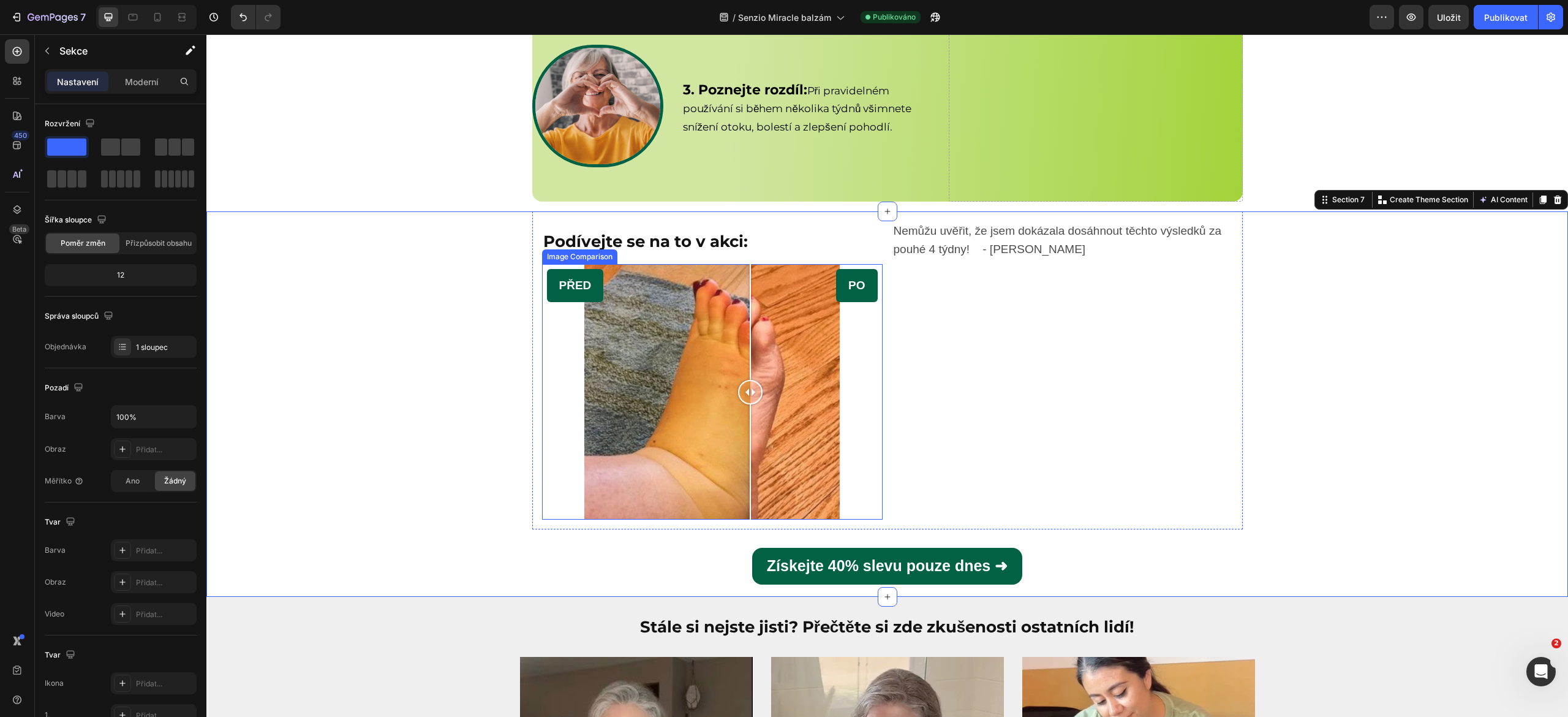
drag, startPoint x: 552, startPoint y: 388, endPoint x: 749, endPoint y: 404, distance: 197.6
click at [749, 404] on div at bounding box center [750, 391] width 24 height 256
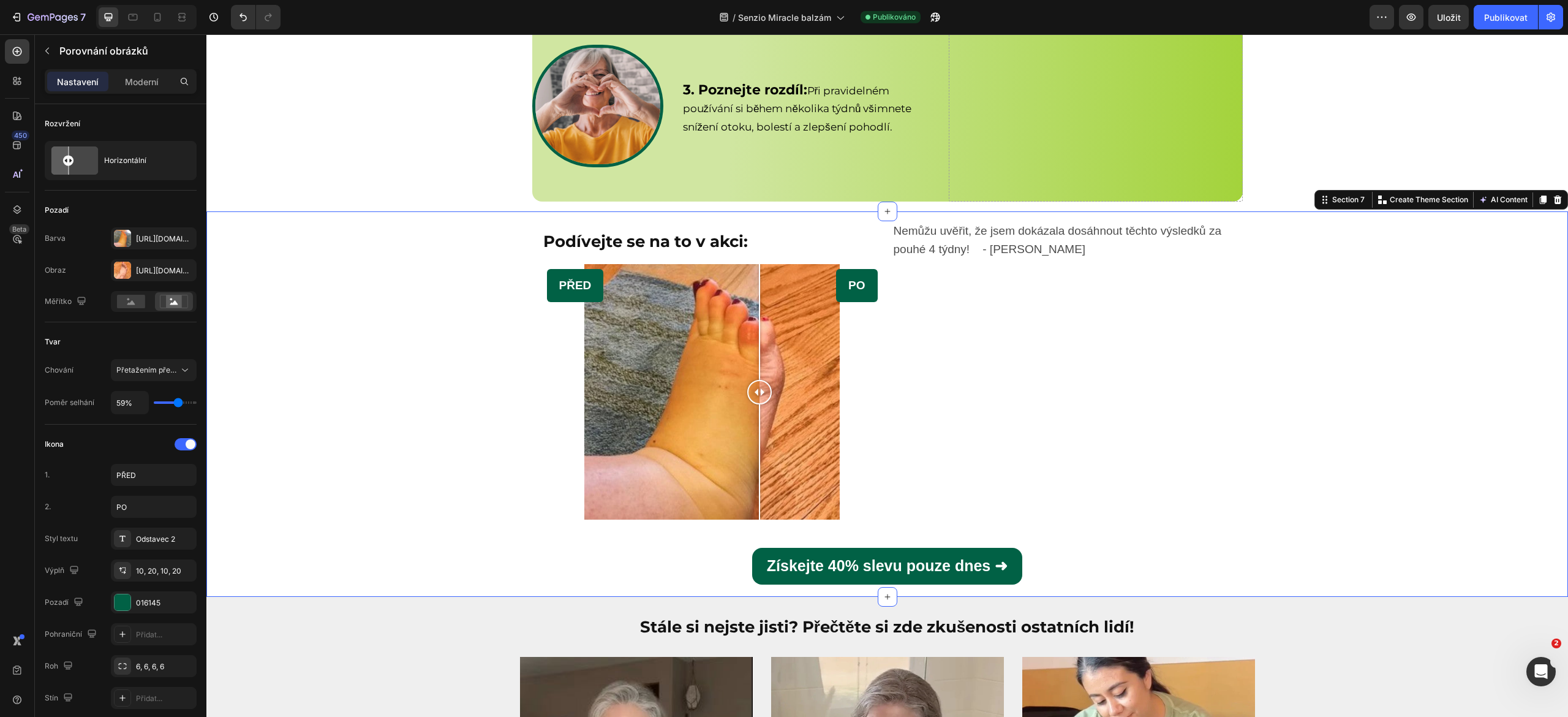
click at [403, 405] on div "Podívejte se na to v akci: Heading PŘED PO Image Comparison Nemůžu uvěřit, že j…" at bounding box center [887, 403] width 1361 height 385
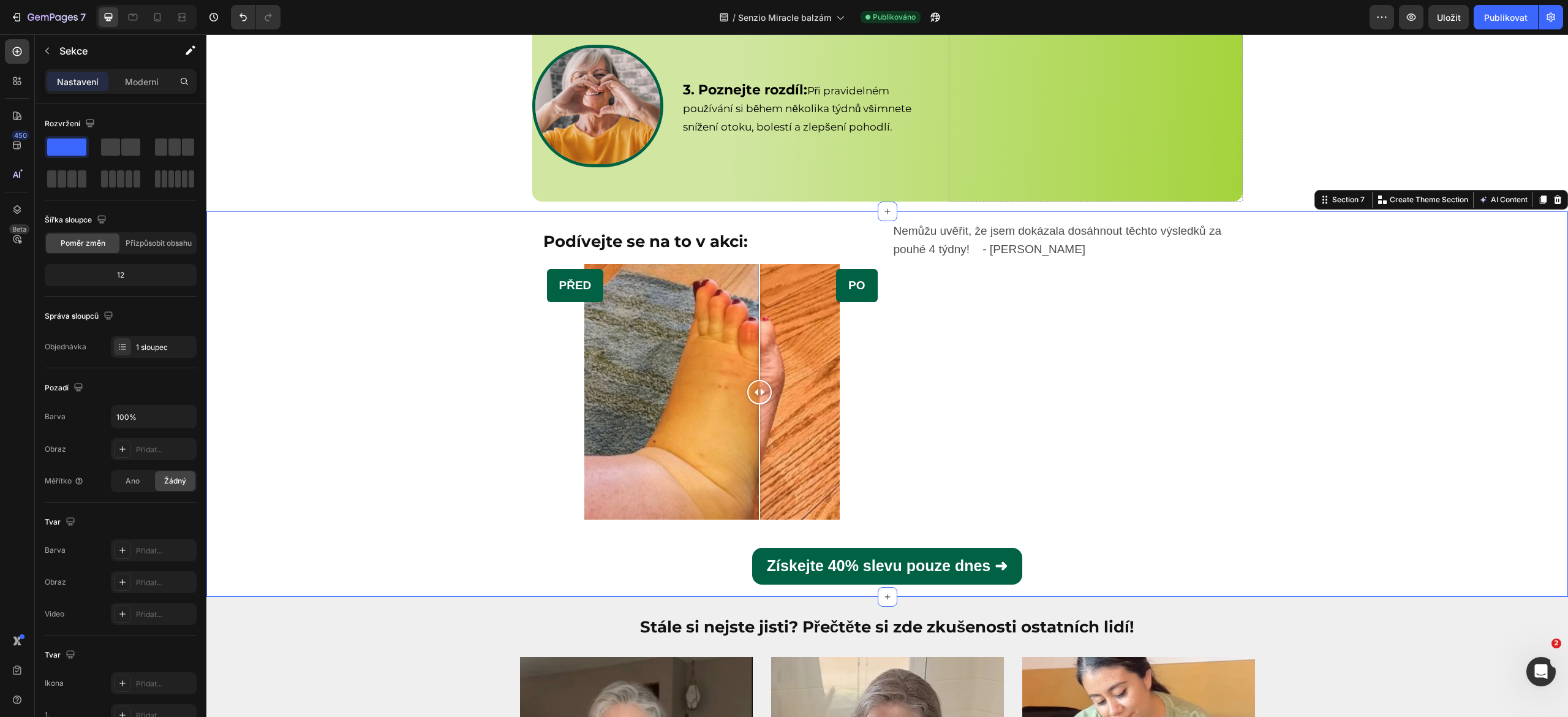
click at [403, 405] on div "Podívejte se na to v akci: Heading PŘED PO Image Comparison Nemůžu uvěřit, že j…" at bounding box center [887, 403] width 1361 height 385
click at [1500, 11] on font "Publikovat" at bounding box center [1505, 18] width 43 height 13
click at [846, 436] on div "PŘED PO" at bounding box center [712, 391] width 340 height 256
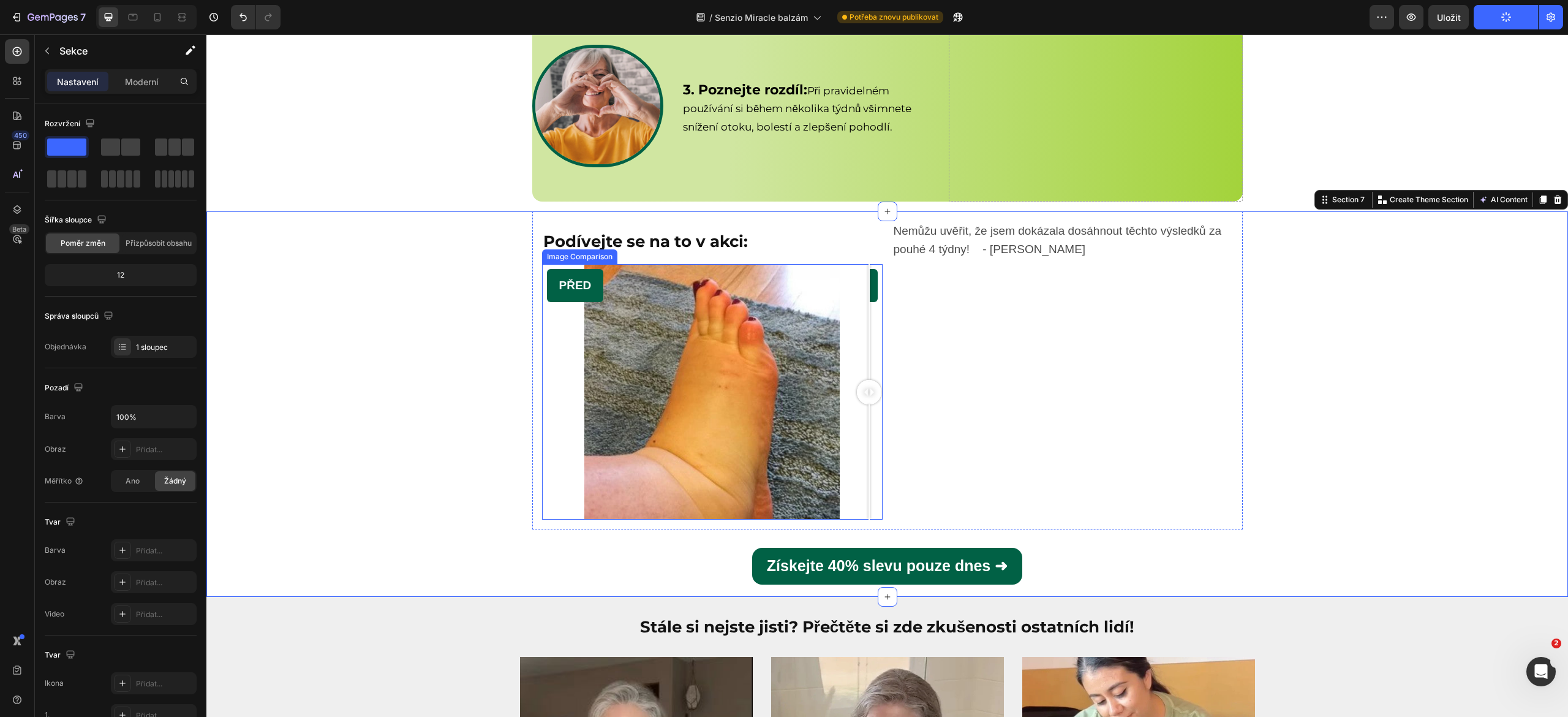
click at [866, 424] on div "PŘED PO" at bounding box center [712, 391] width 340 height 256
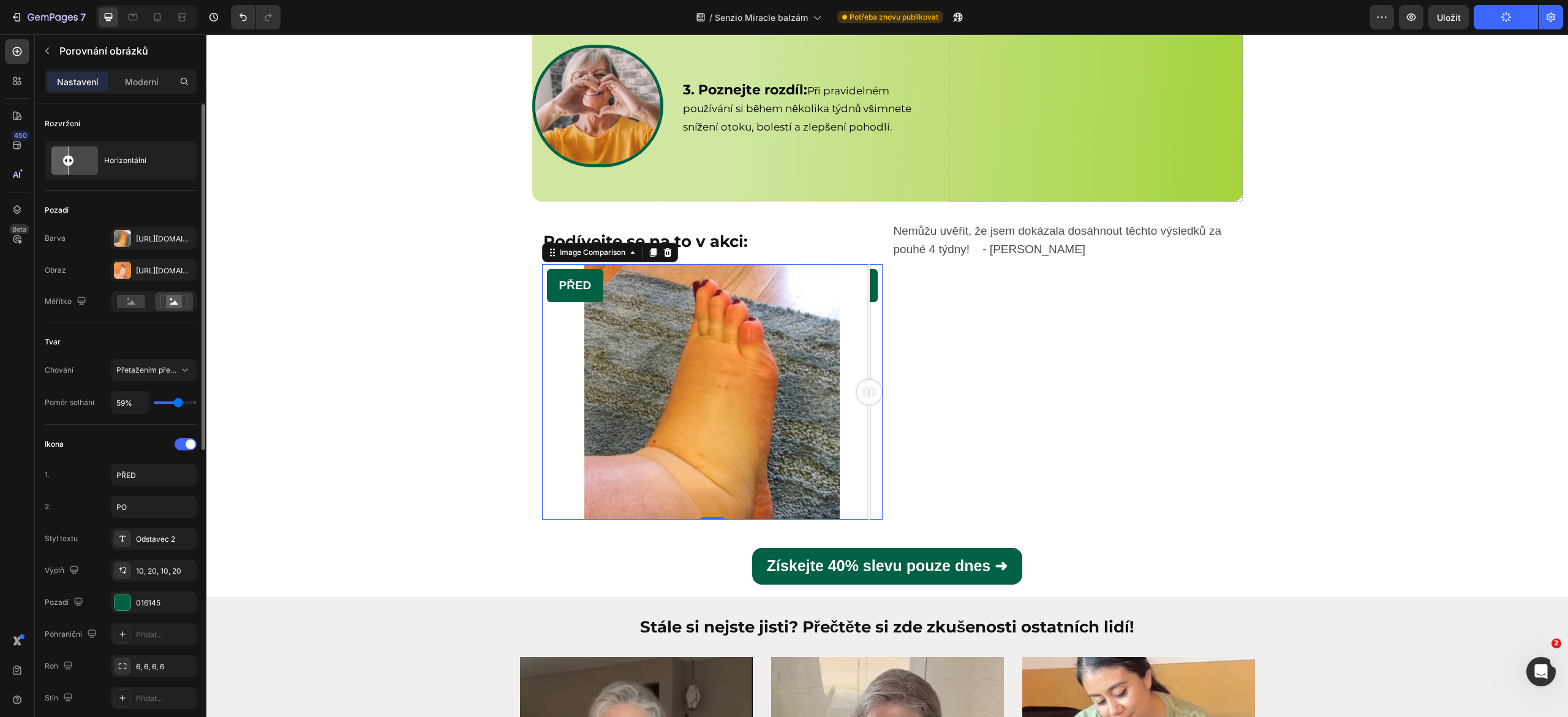
click at [180, 403] on input "range" at bounding box center [175, 403] width 43 height 3
click at [185, 401] on div "59%" at bounding box center [153, 402] width 85 height 23
type input "81%"
click at [185, 403] on input "range" at bounding box center [175, 403] width 43 height 3
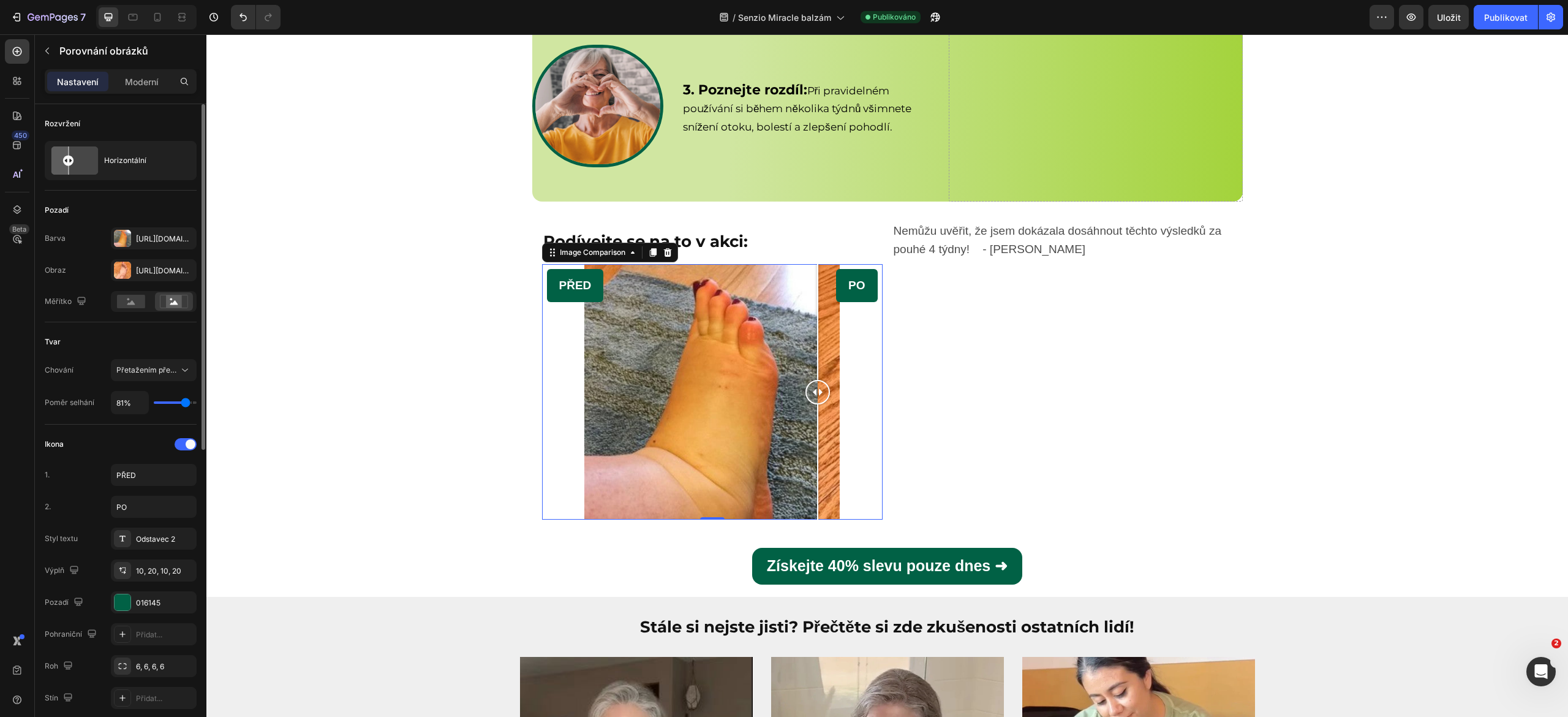
type input "80"
type input "80%"
type input "79"
type input "79%"
type input "78"
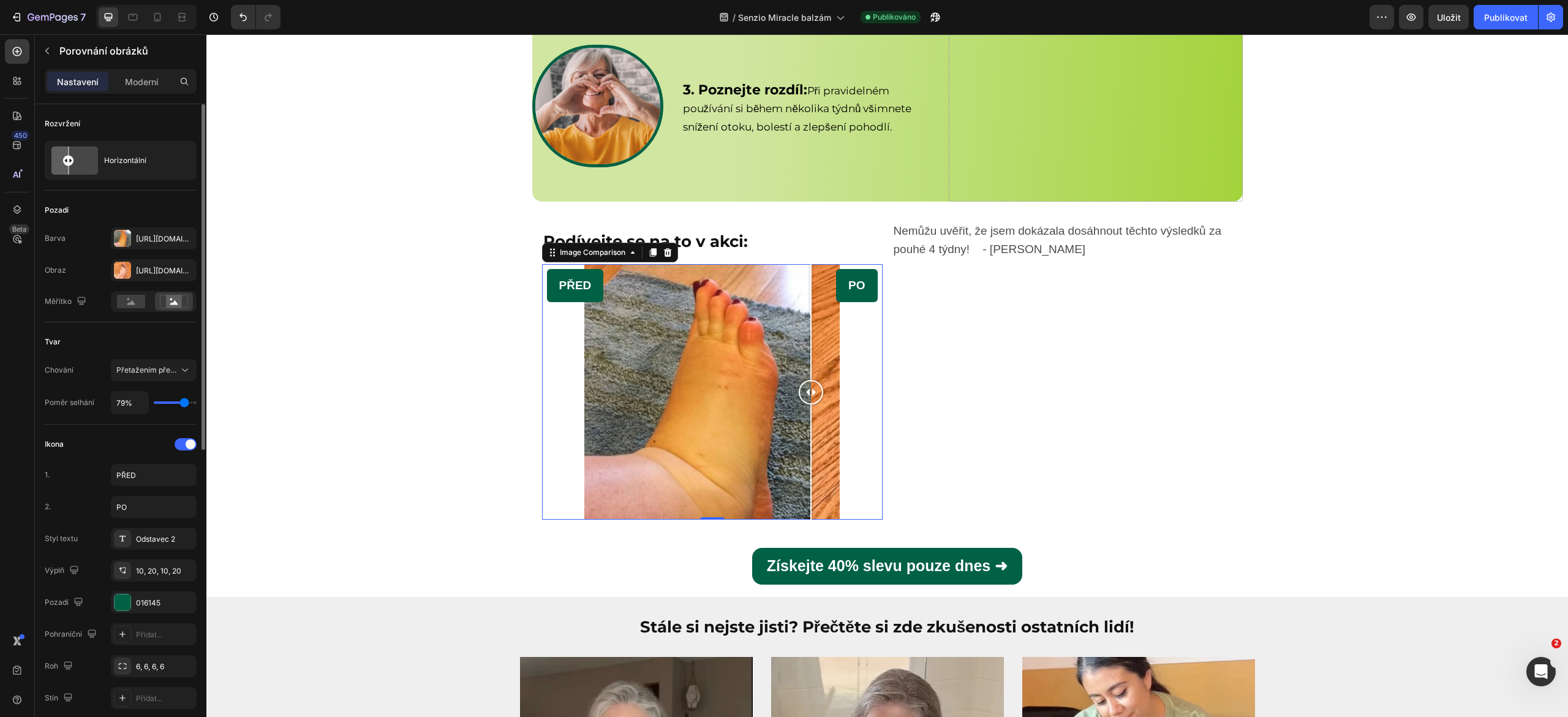
type input "78%"
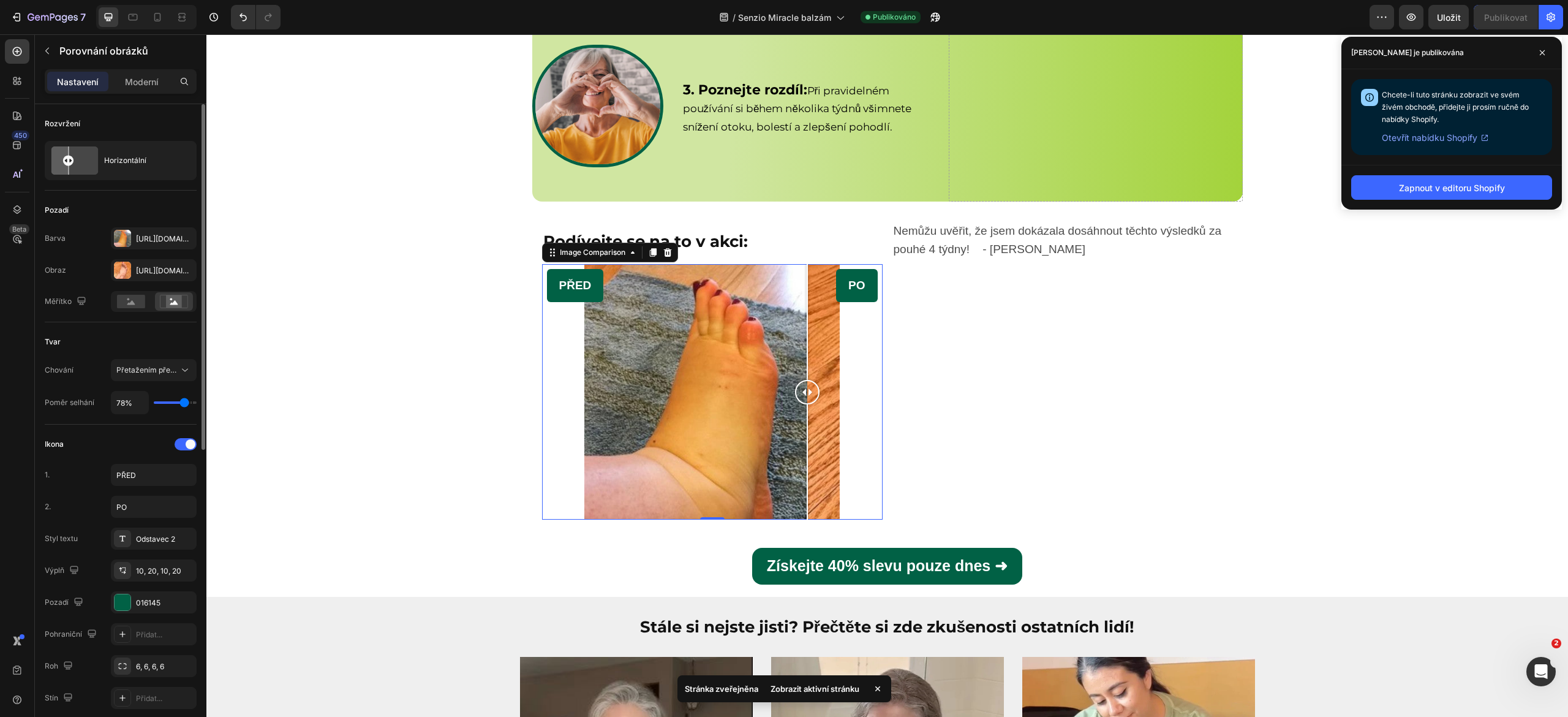
type input "77"
type input "77%"
type input "76"
type input "76%"
type input "75"
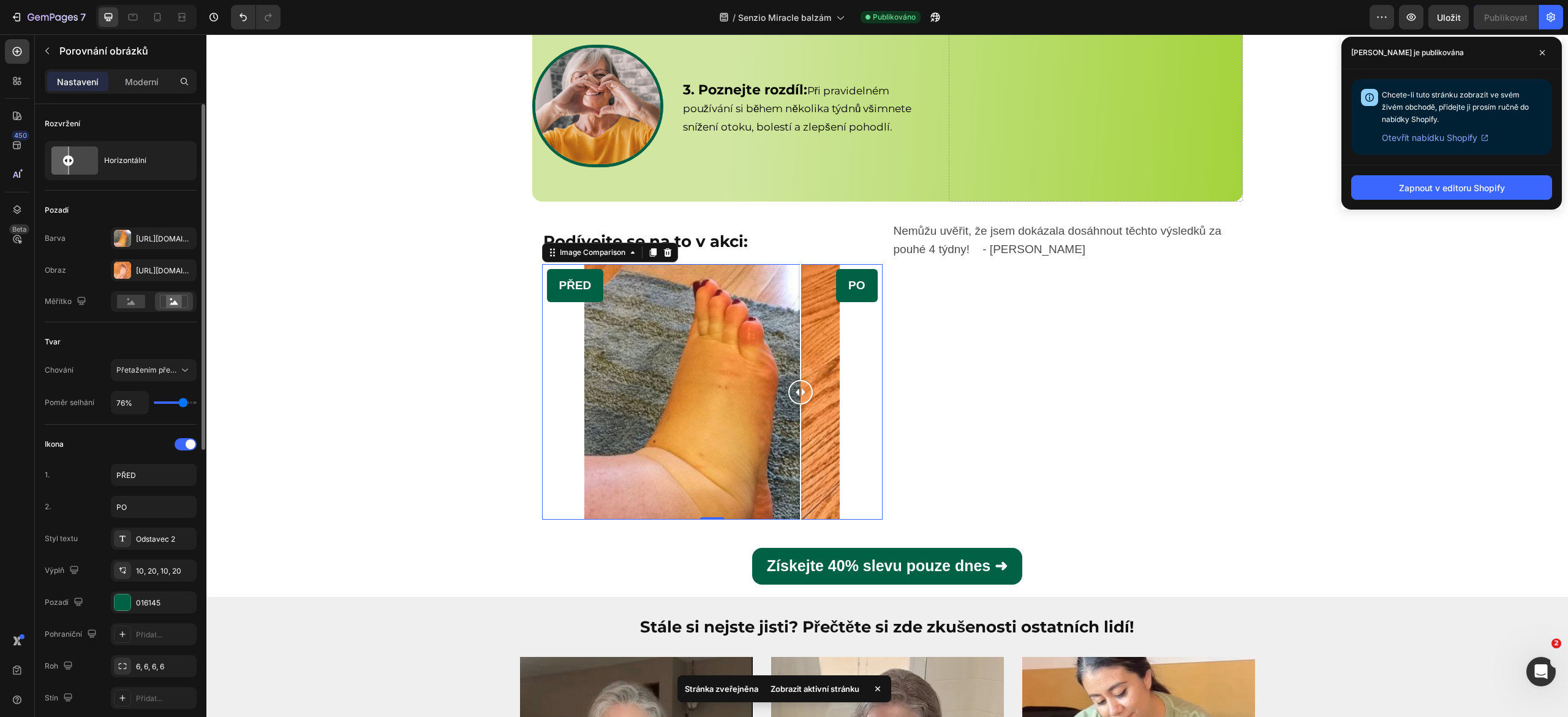
type input "75%"
type input "74"
type input "74%"
type input "73"
type input "73%"
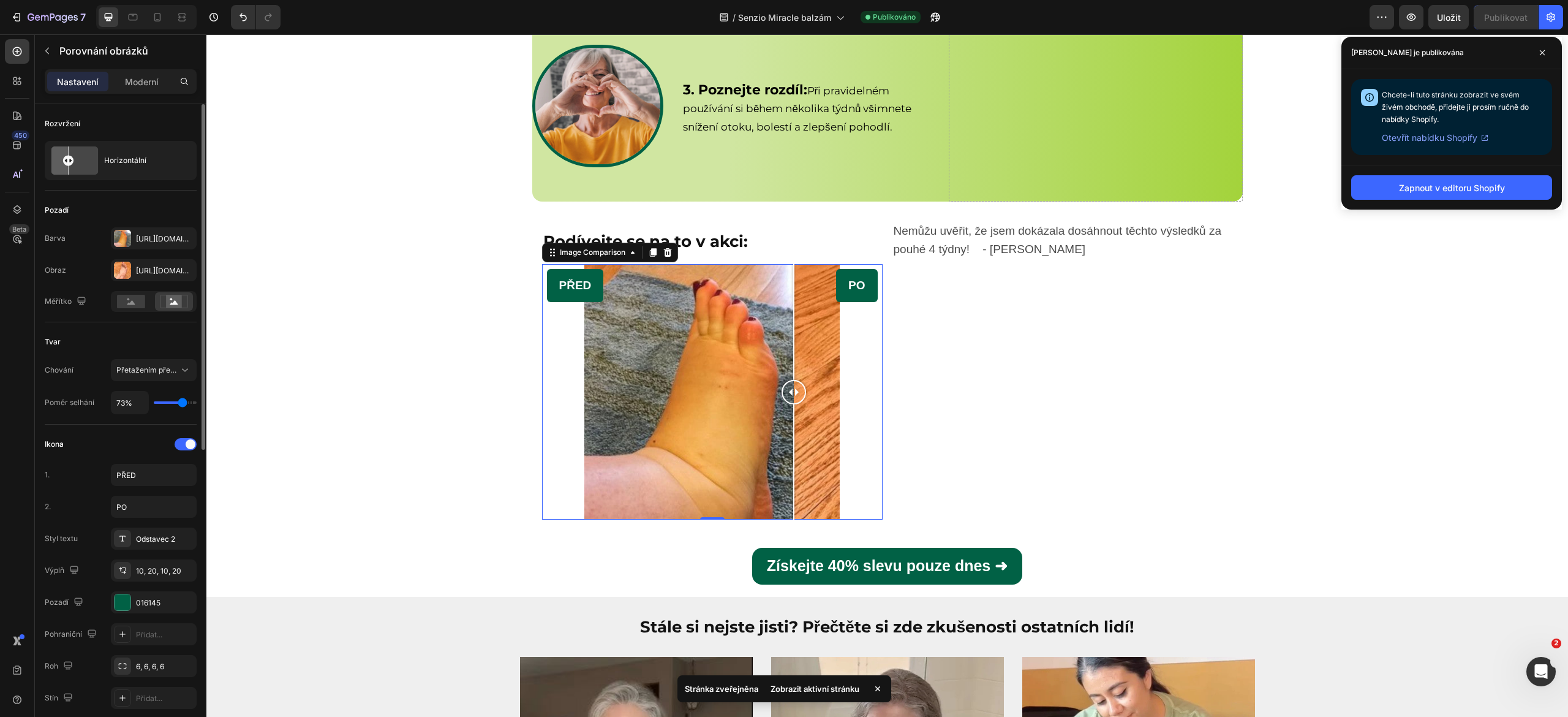
type input "72"
type input "72%"
type input "71"
type input "71%"
type input "70"
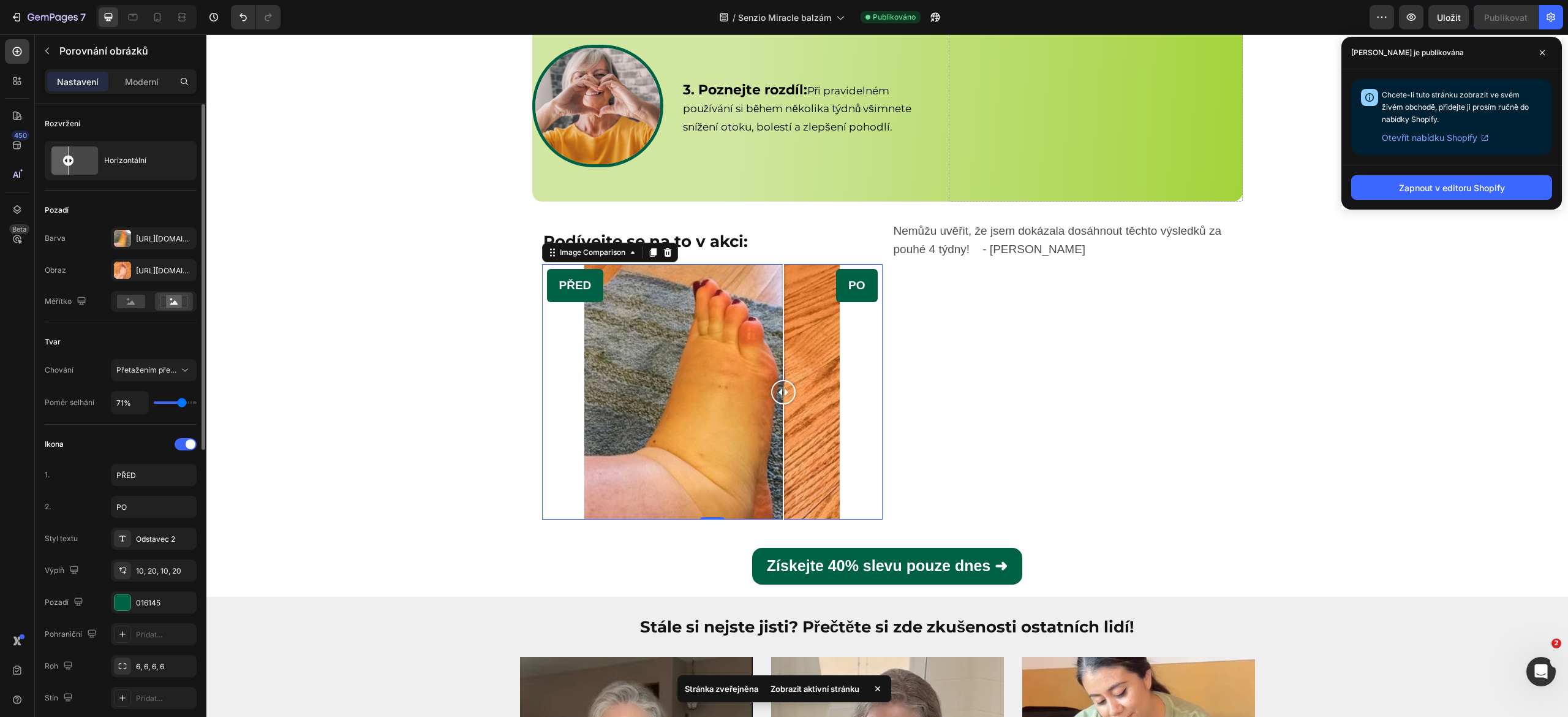
type input "70%"
type input "69"
type input "69%"
type input "68"
type input "68%"
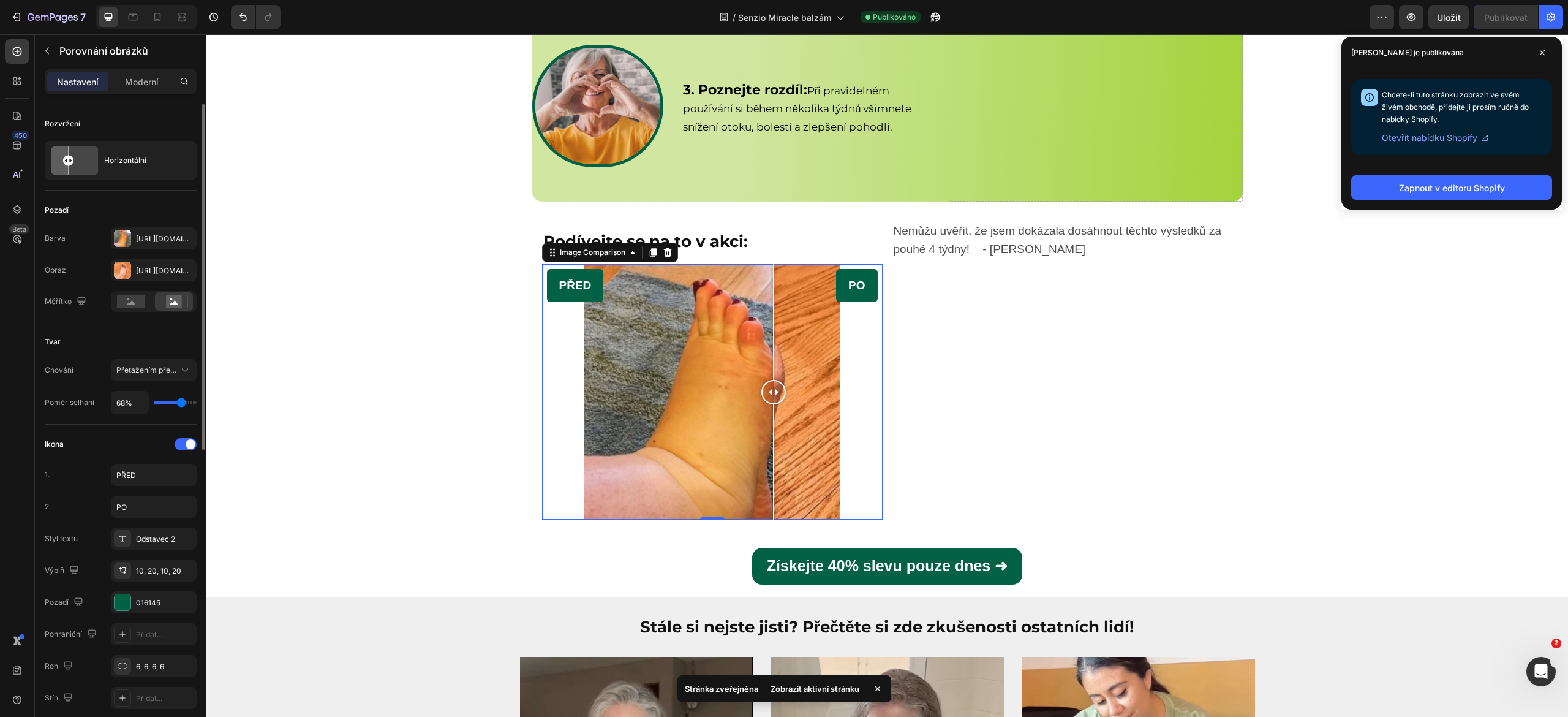
type input "67"
type input "67%"
type input "66"
type input "66%"
type input "65"
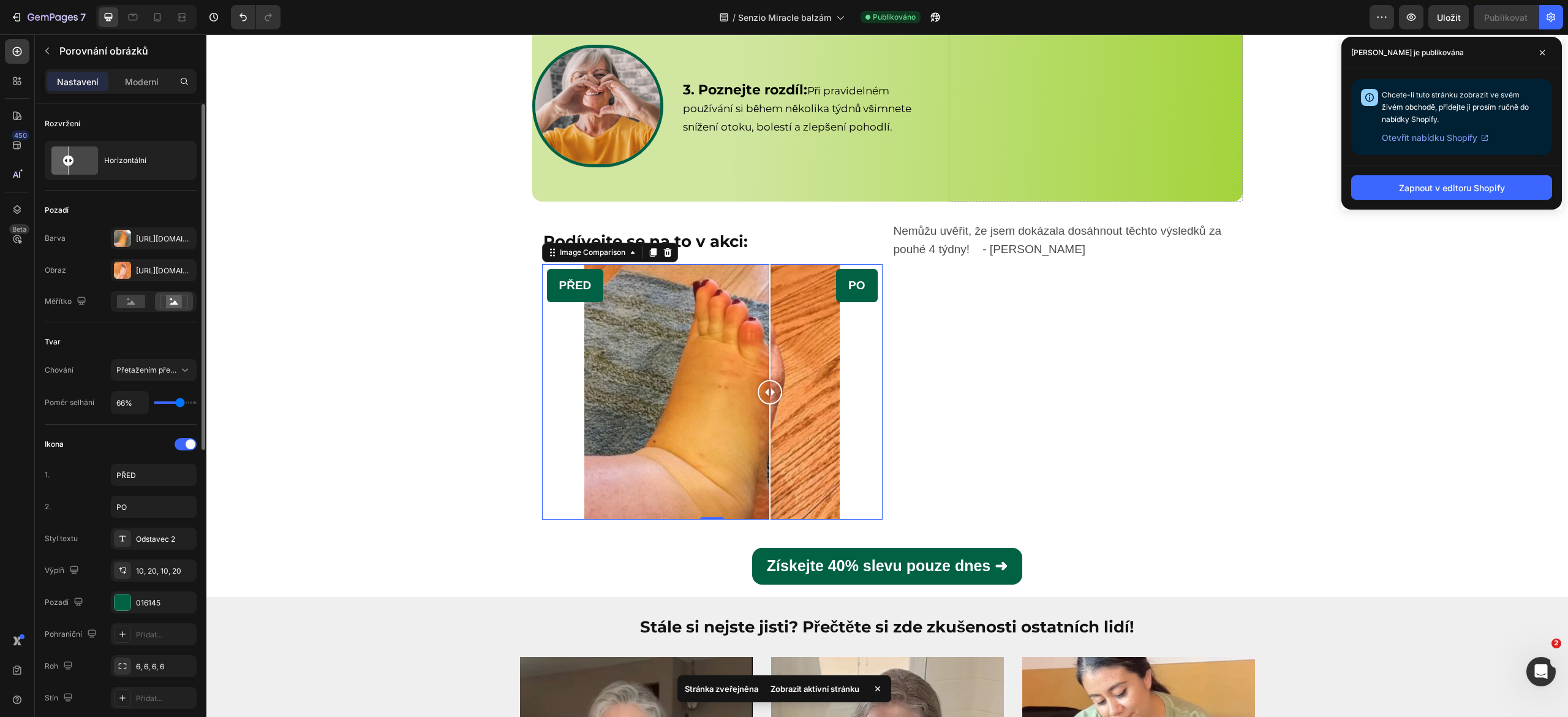
type input "65%"
type input "64"
type input "64%"
type input "63"
type input "63%"
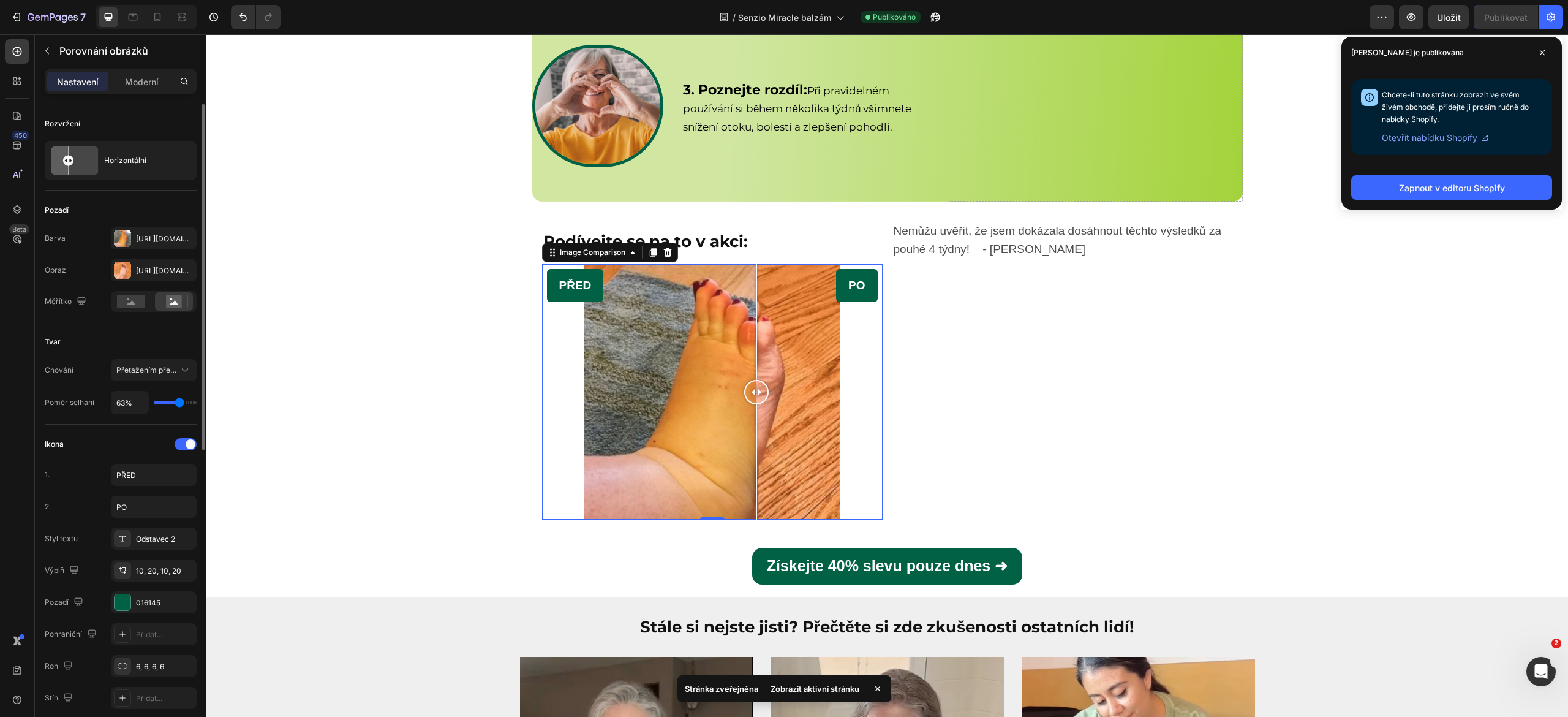
type input "62"
type input "62%"
type input "61"
type input "61%"
type input "60"
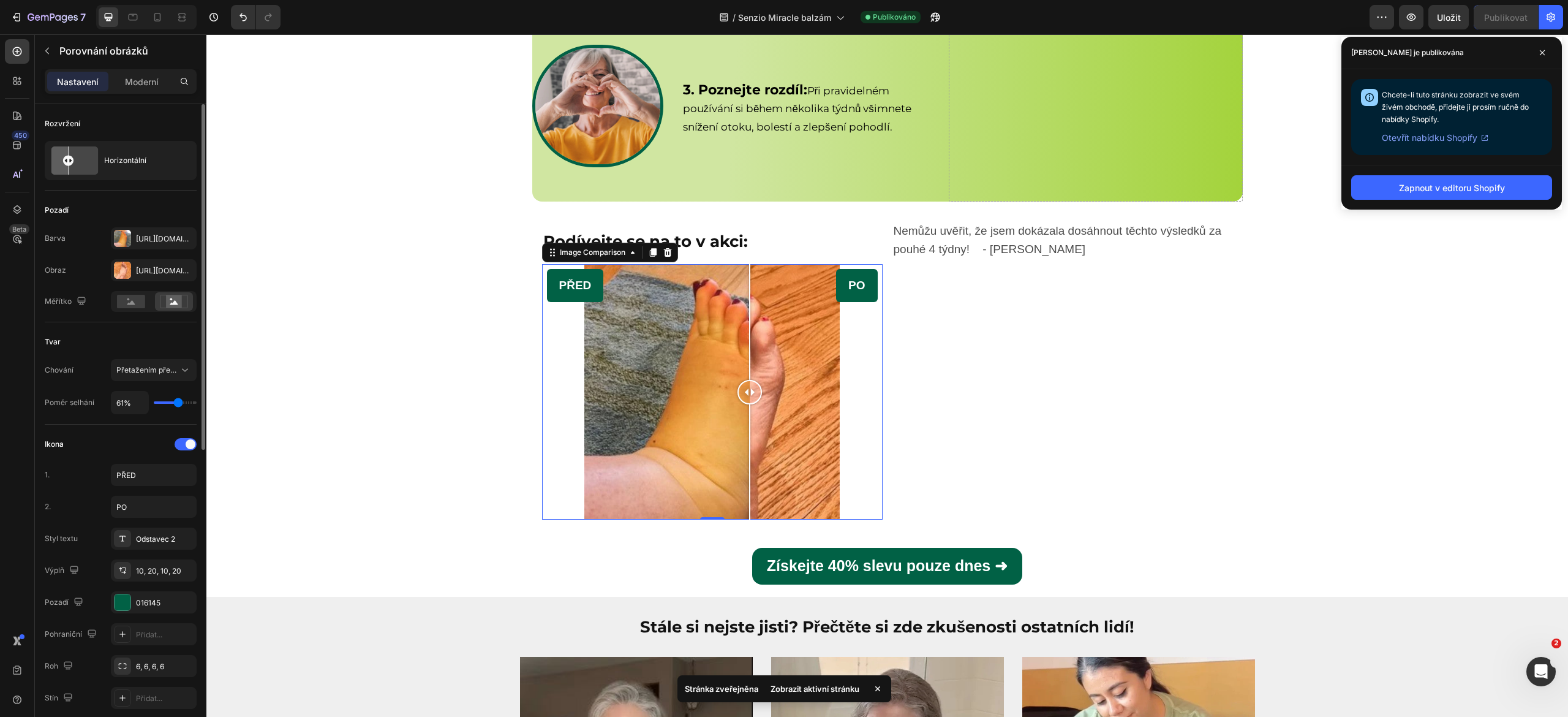
type input "60%"
type input "59"
type input "59%"
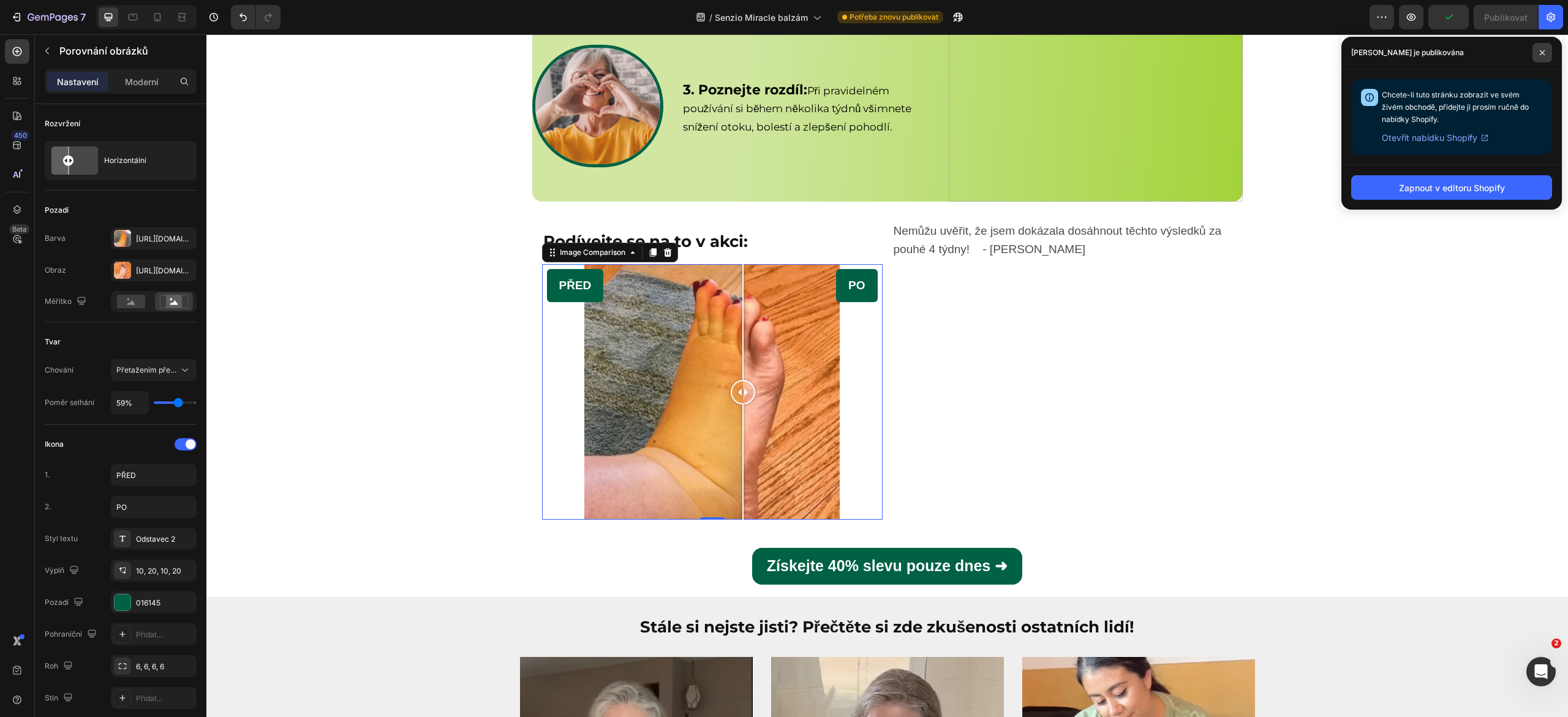
click at [1537, 51] on span at bounding box center [1542, 52] width 19 height 19
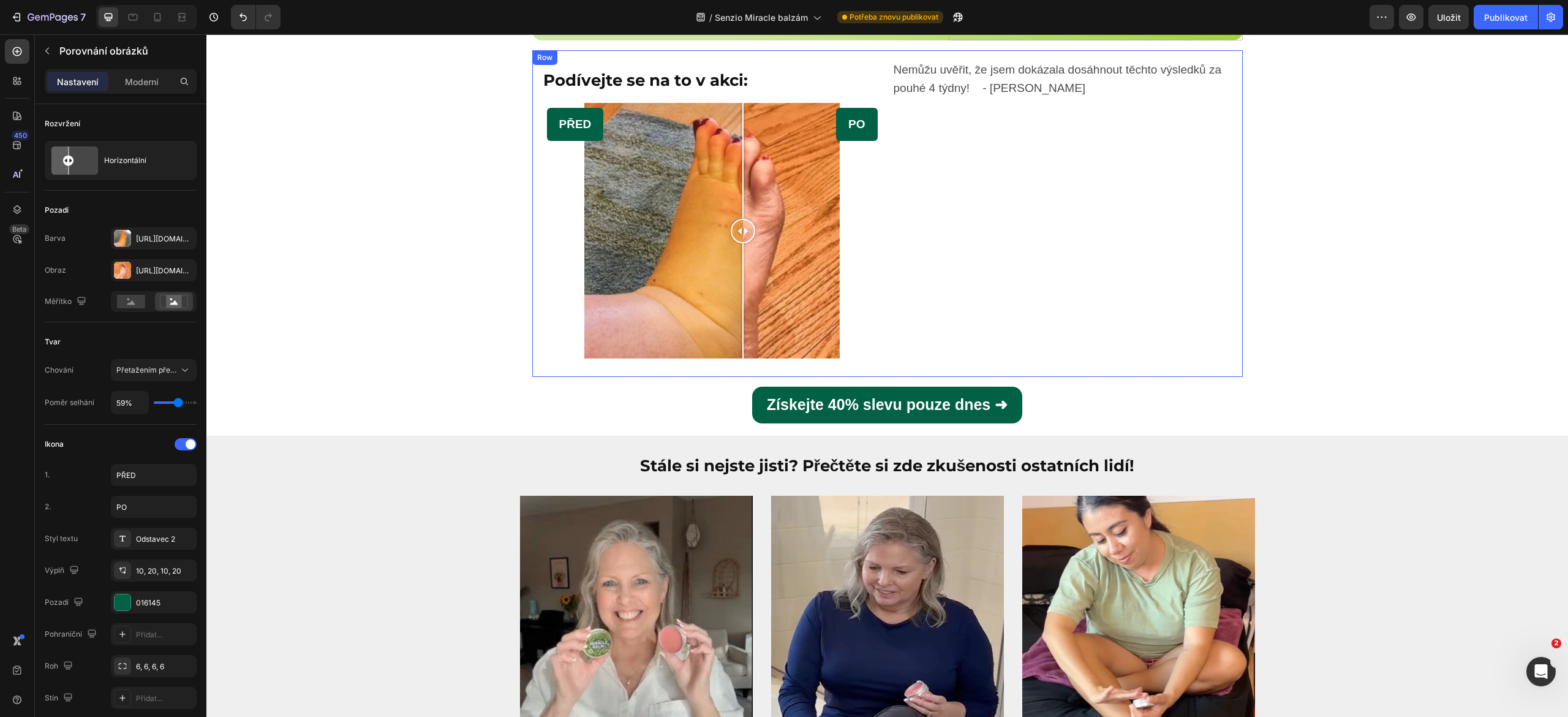
scroll to position [4592, 0]
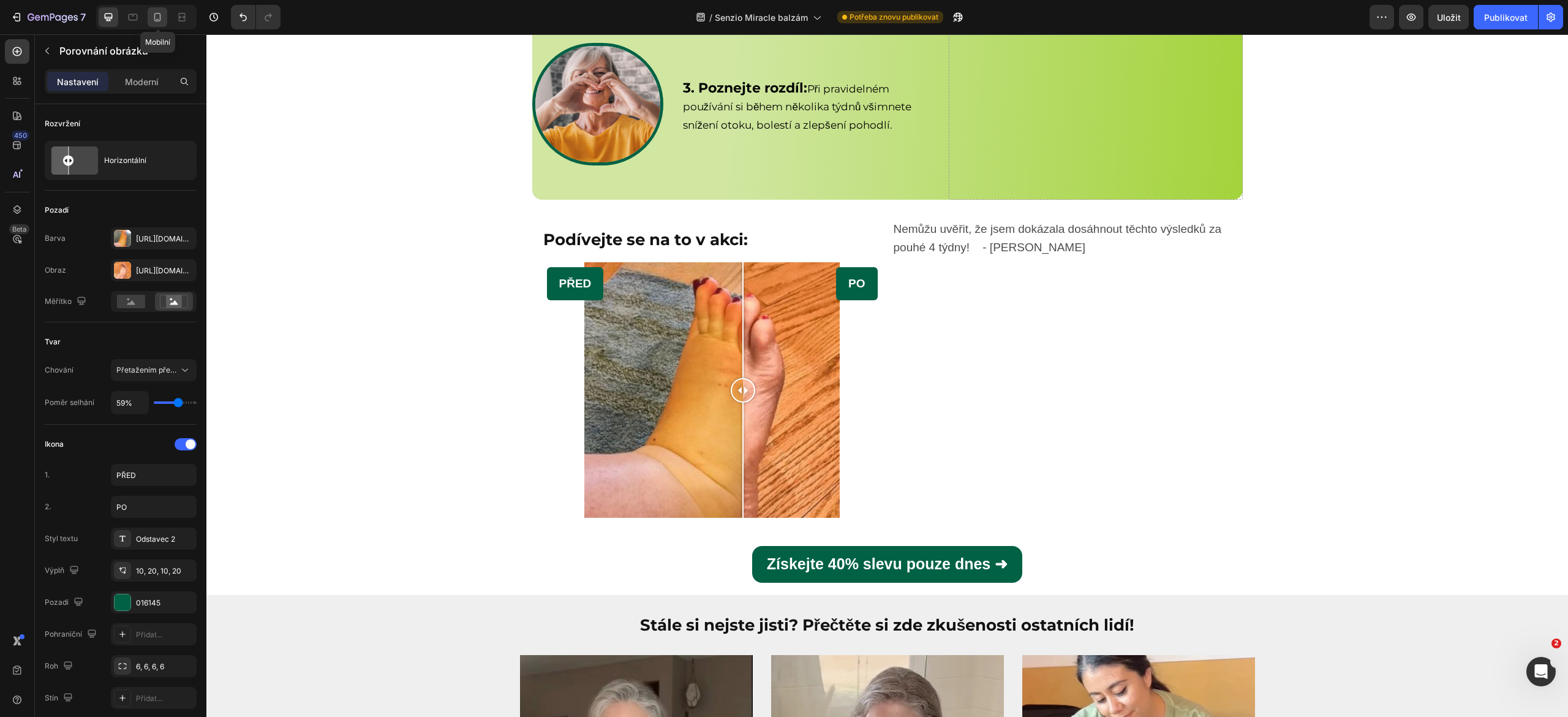
click at [150, 18] on div at bounding box center [157, 17] width 19 height 19
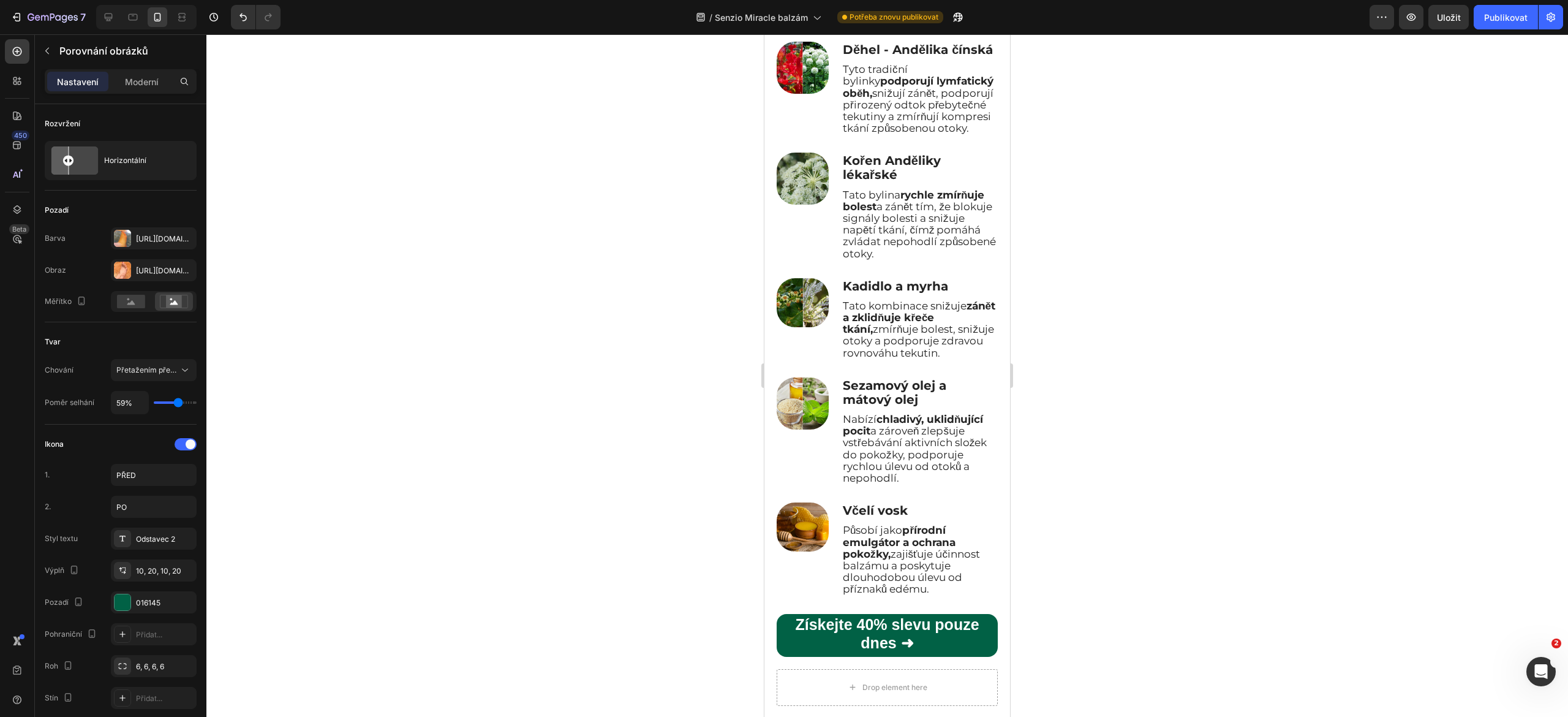
scroll to position [3379, 0]
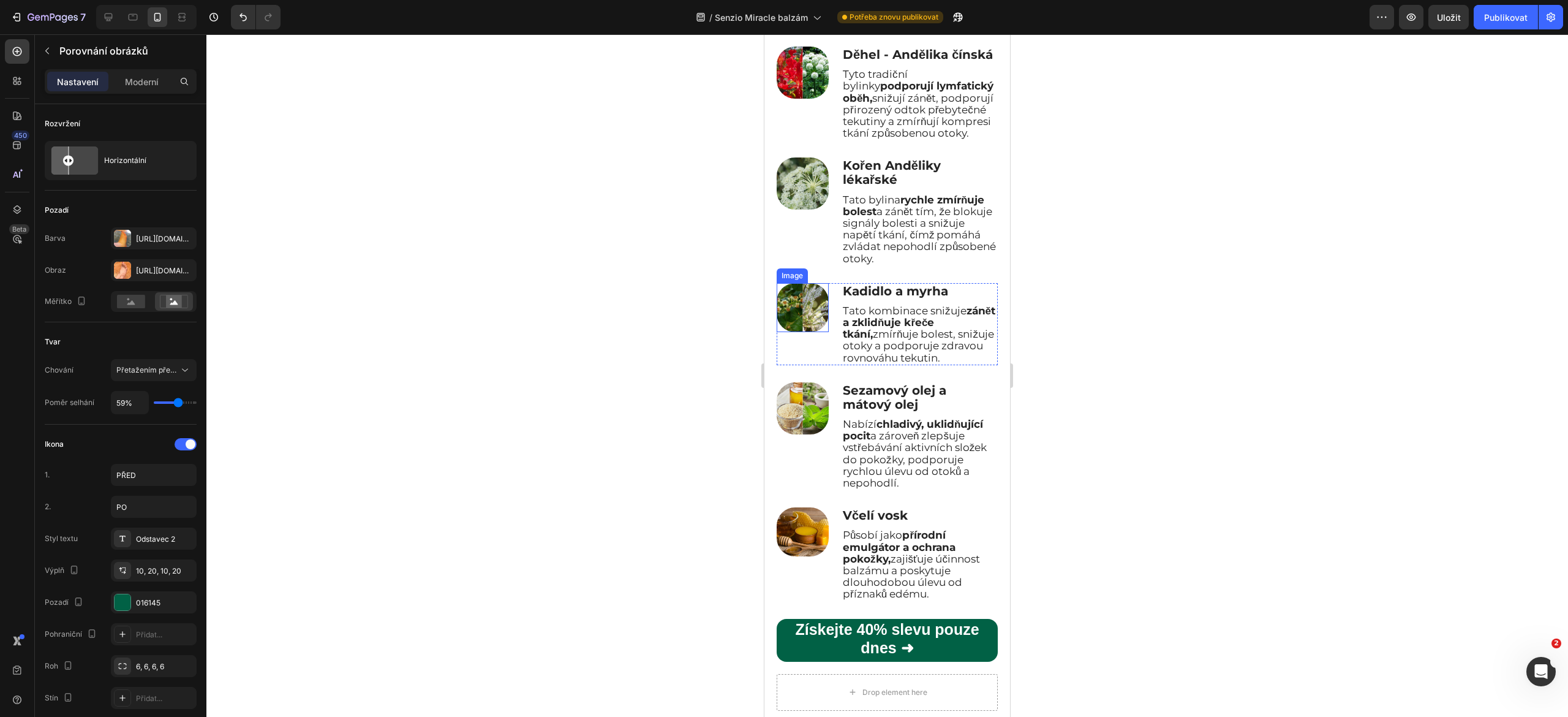
click at [790, 332] on img at bounding box center [802, 307] width 52 height 49
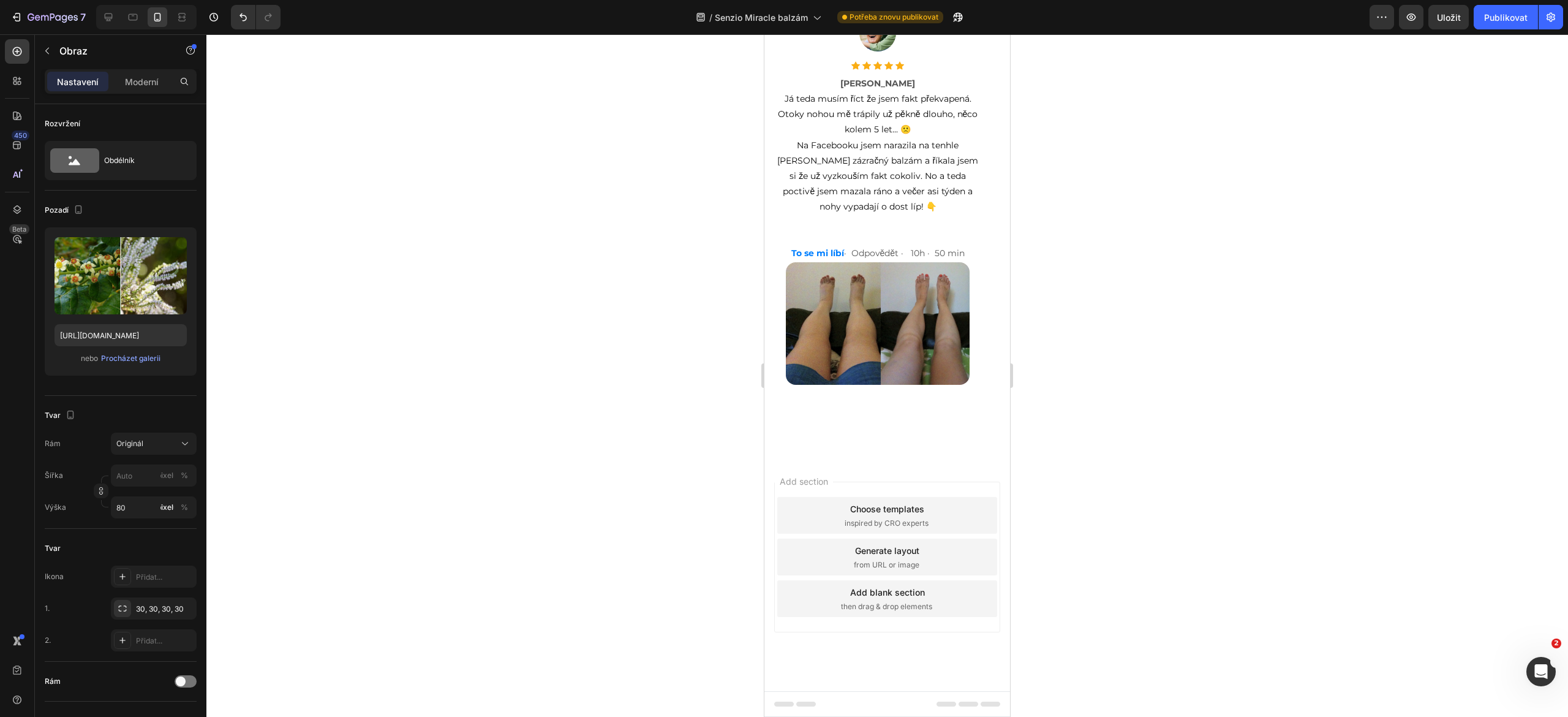
scroll to position [8956, 0]
click at [1510, 14] on font "Publikovat" at bounding box center [1505, 17] width 43 height 11
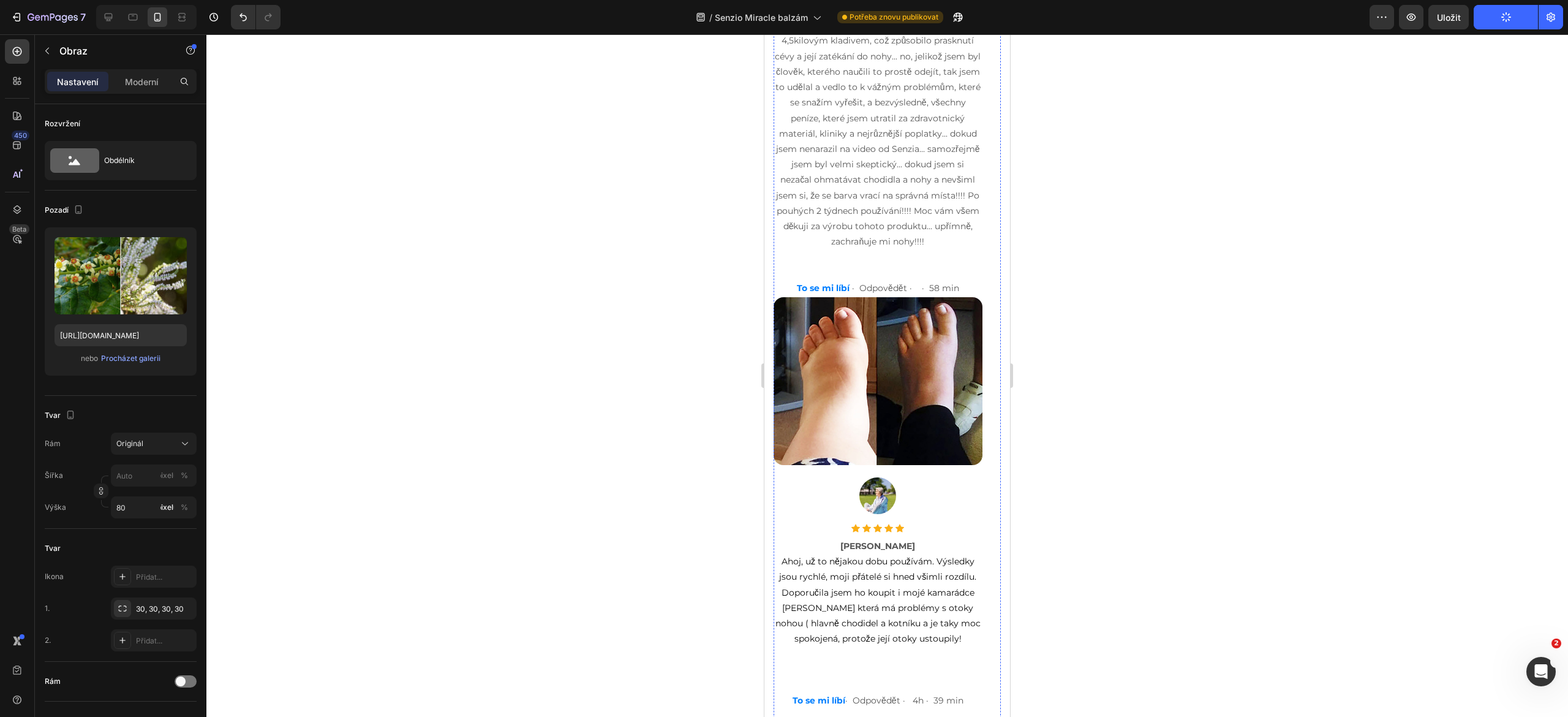
scroll to position [6462, 0]
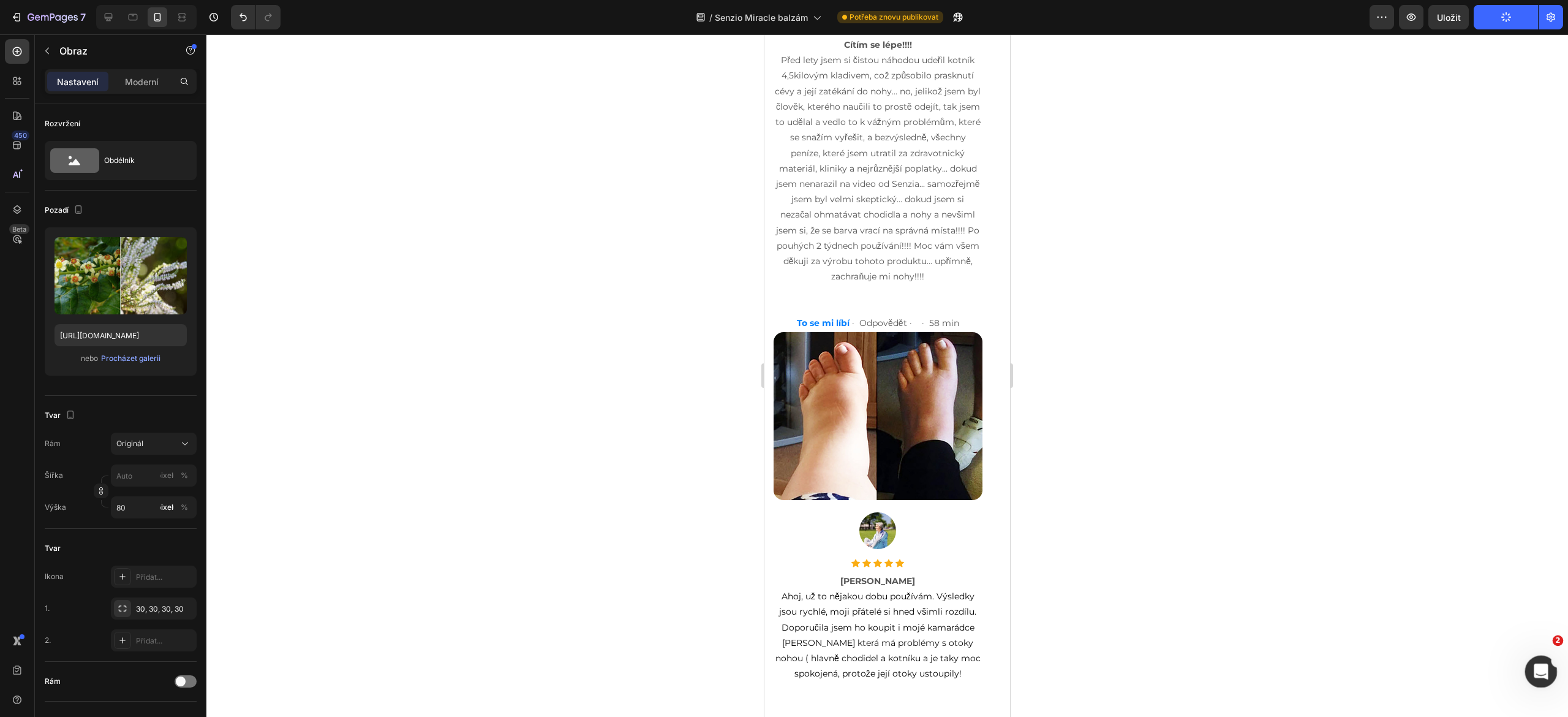
click at [1540, 673] on icon "Otevřete Intercom Messenger" at bounding box center [1539, 670] width 20 height 20
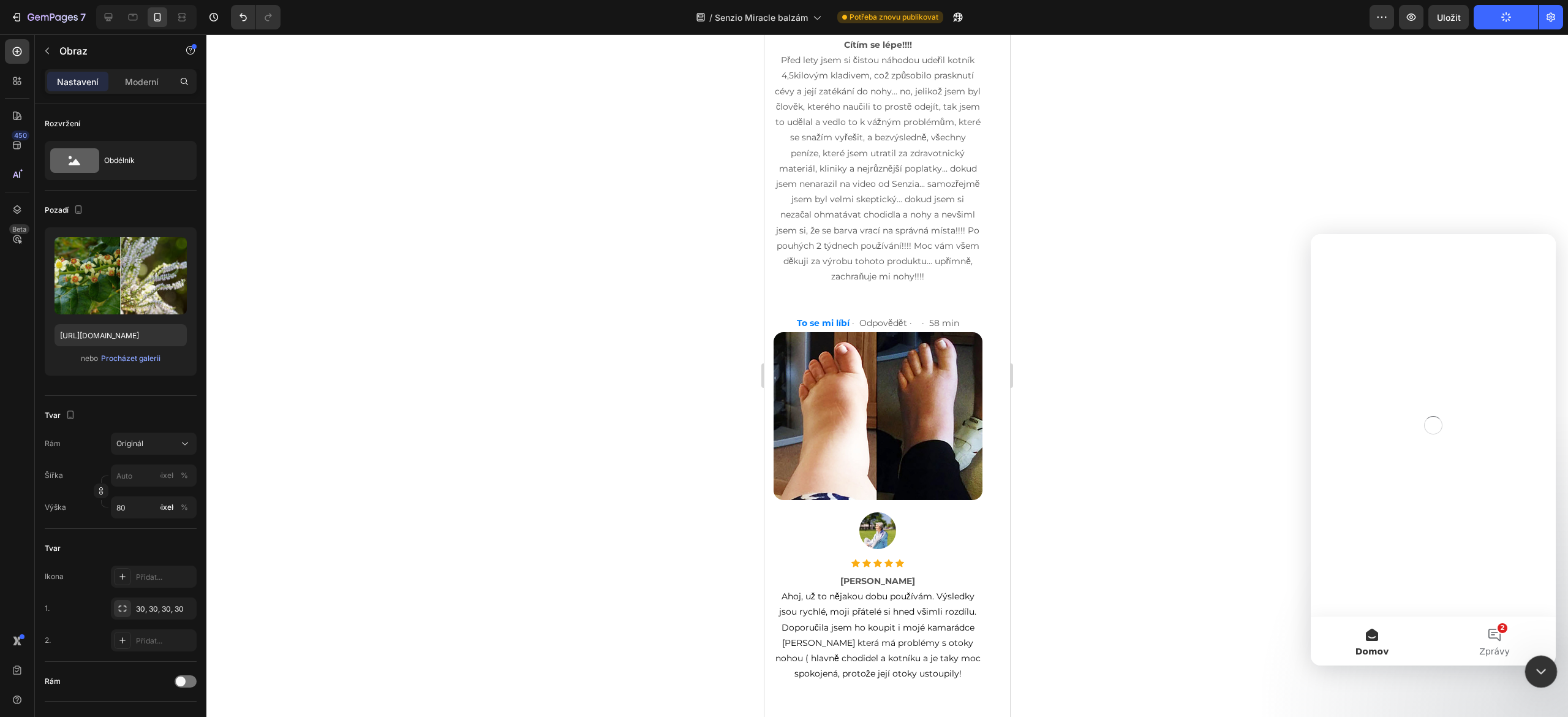
scroll to position [0, 0]
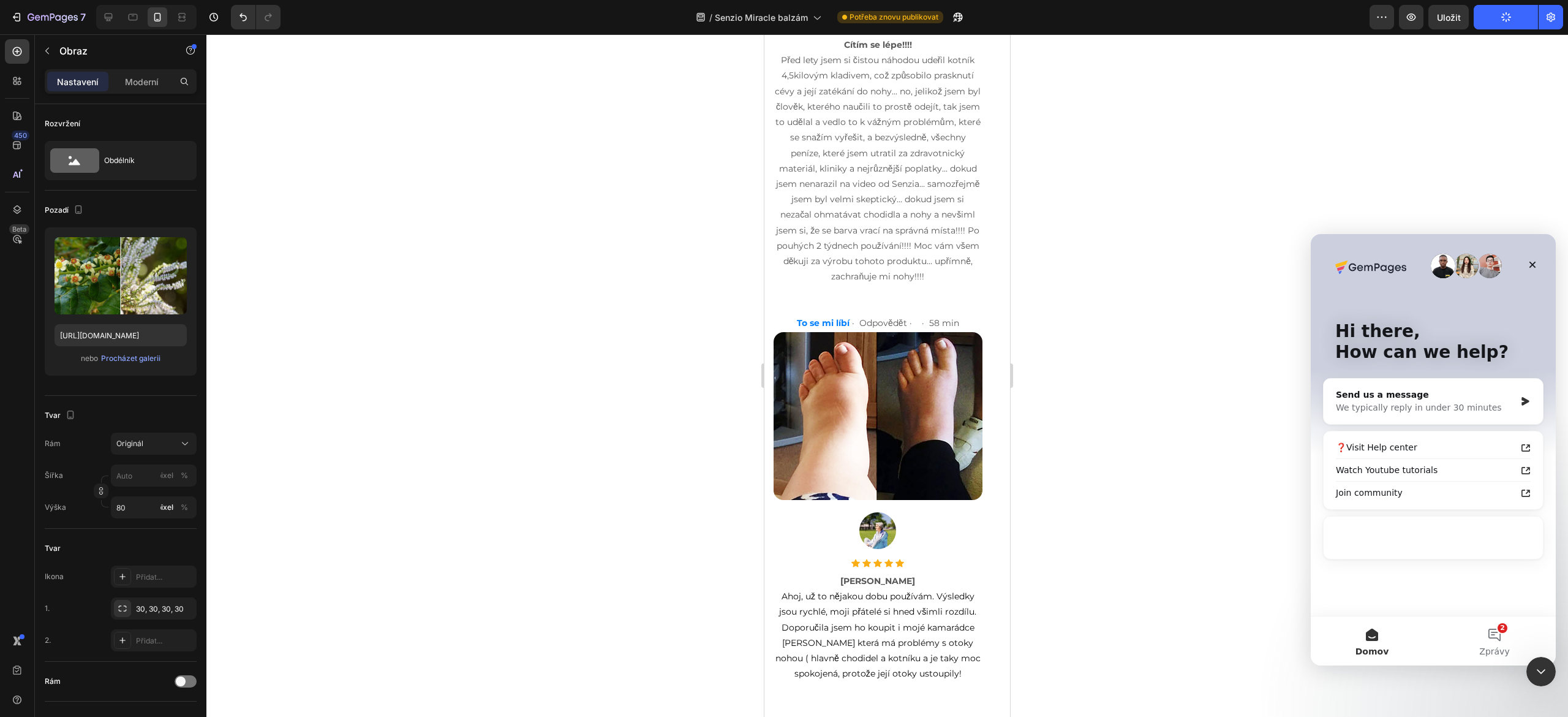
click at [1238, 516] on div at bounding box center [887, 376] width 1361 height 682
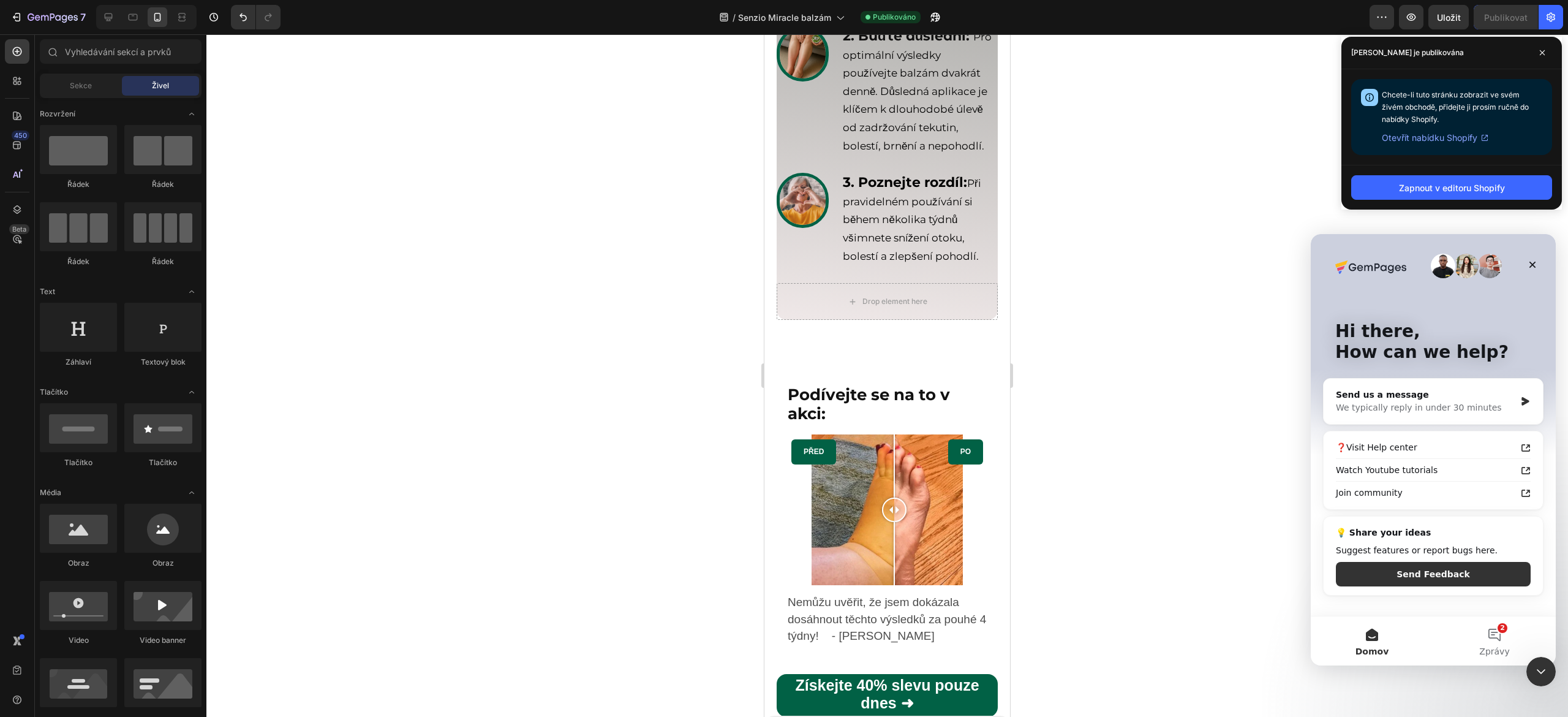
scroll to position [4362, 0]
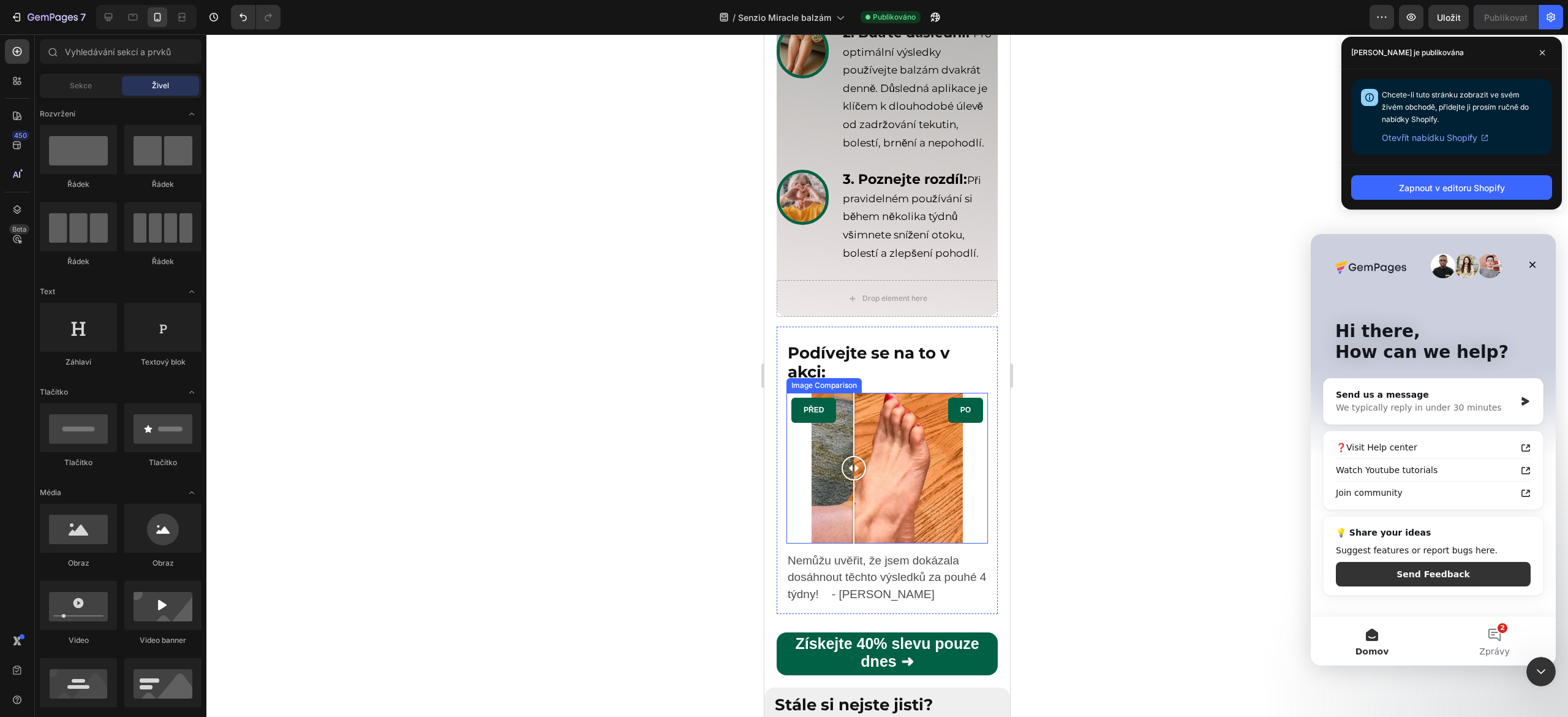
click at [854, 534] on div "PŘED PO" at bounding box center [887, 468] width 202 height 151
click at [802, 533] on div "PŘED PO" at bounding box center [887, 468] width 202 height 151
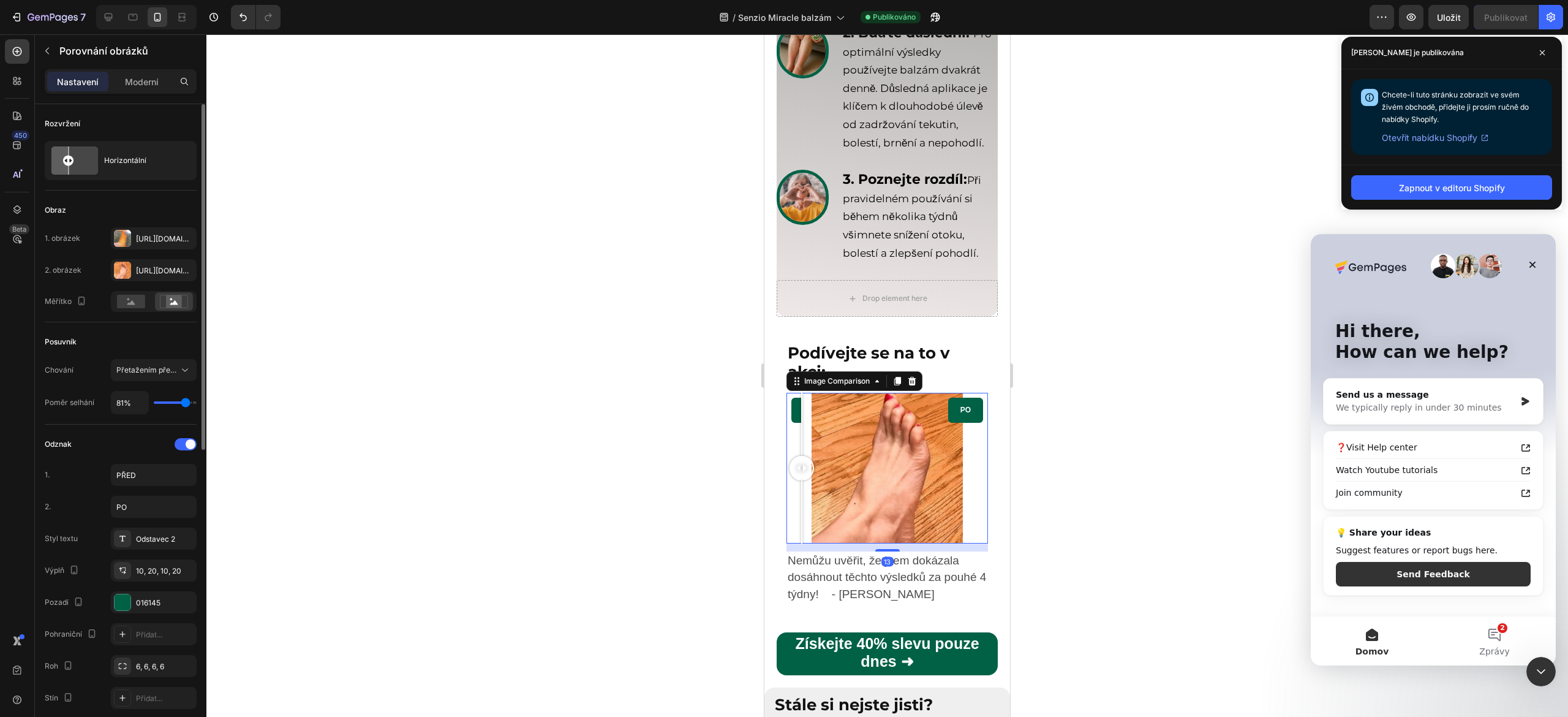
click at [182, 402] on input "range" at bounding box center [175, 403] width 43 height 3
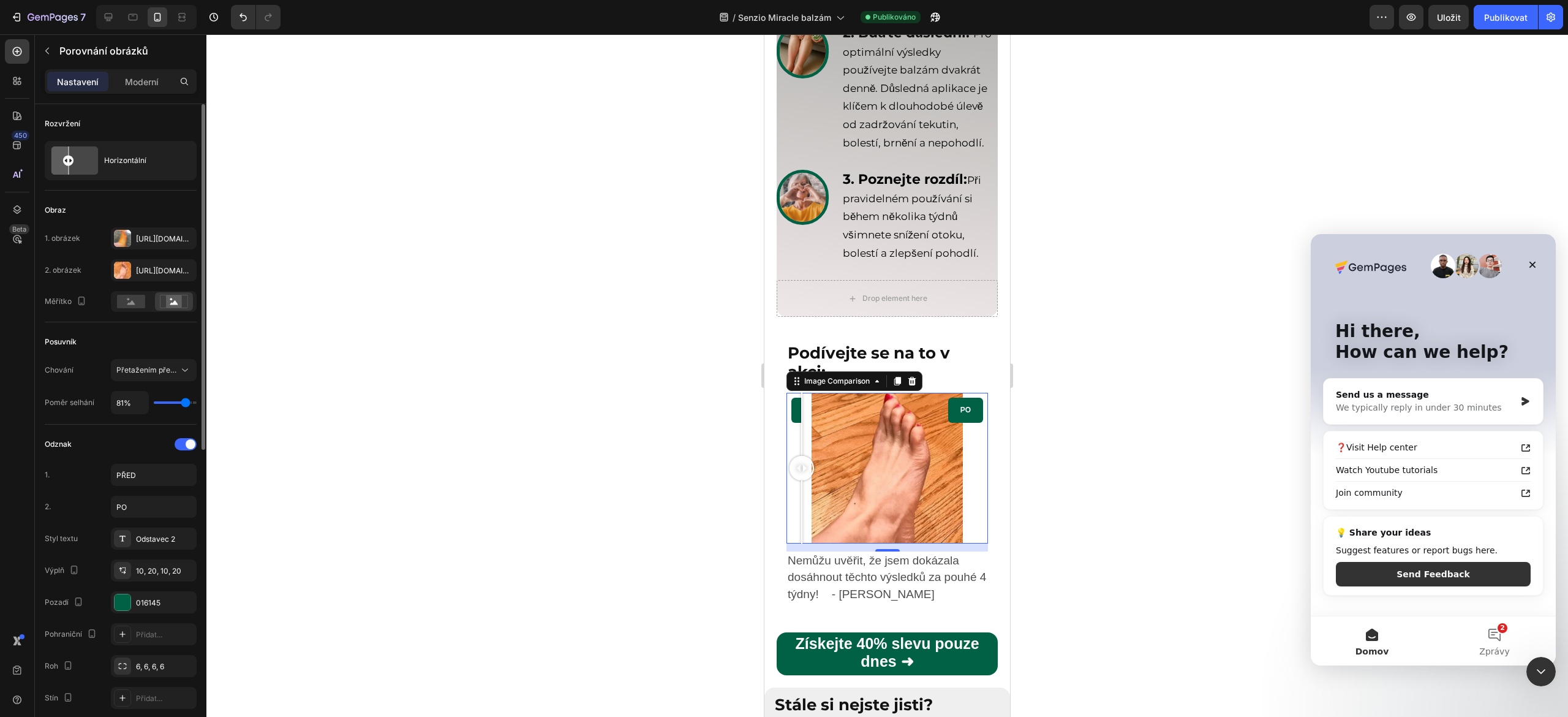
click at [180, 408] on div "81%" at bounding box center [153, 402] width 85 height 23
type input "62%"
click at [179, 403] on input "range" at bounding box center [175, 403] width 43 height 3
type input "61"
type input "61%"
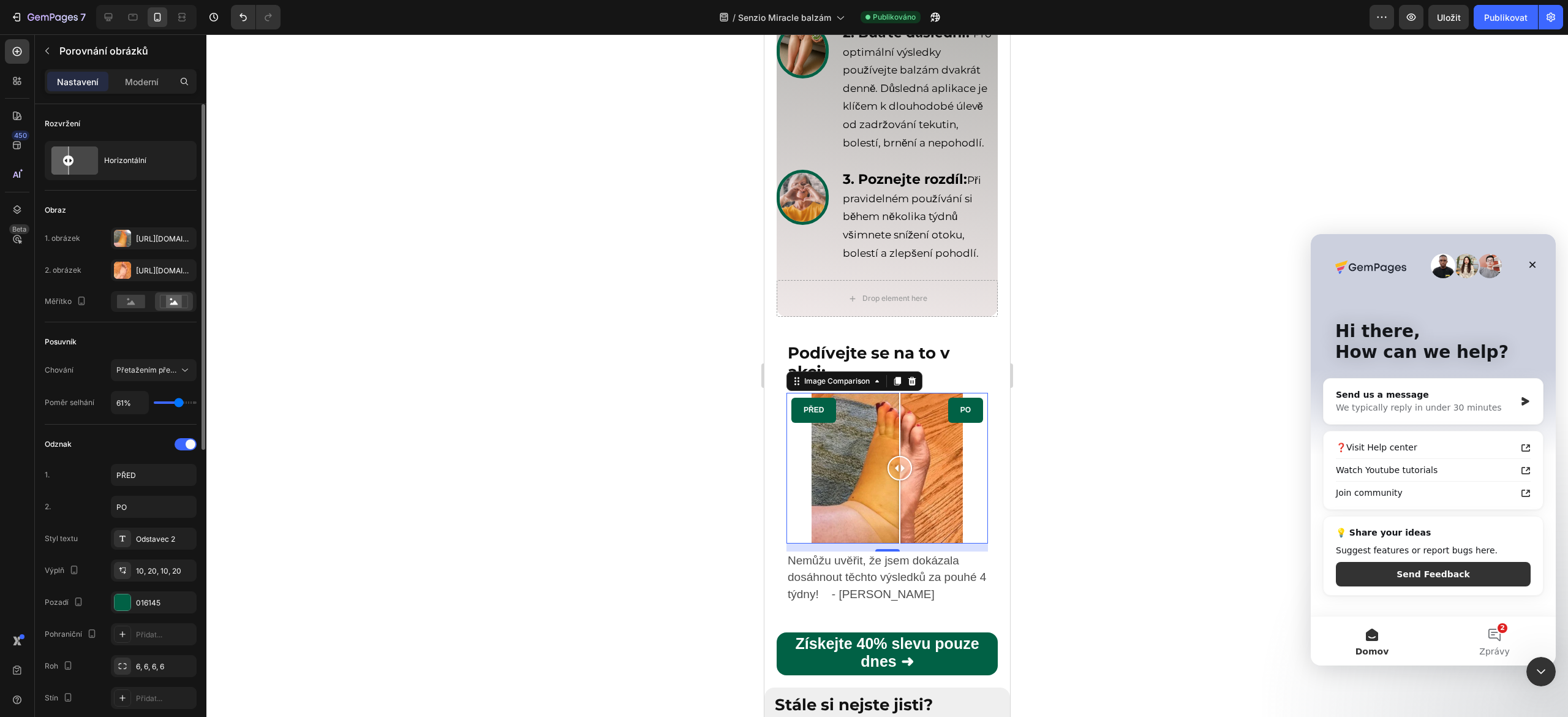
type input "60"
type input "60%"
type input "59"
type input "59%"
click at [1499, 16] on font "Publikovat" at bounding box center [1505, 17] width 43 height 11
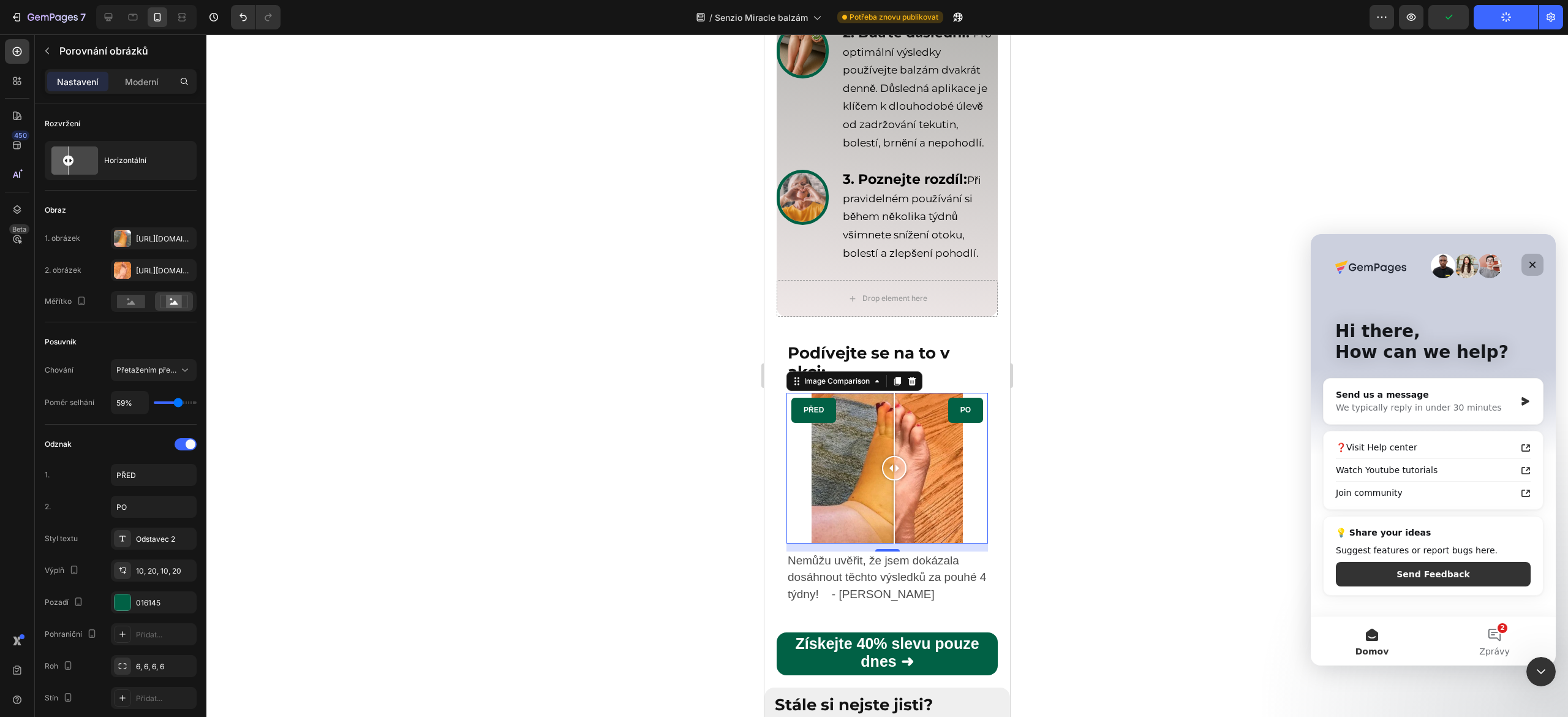
click at [1532, 268] on icon "Close" at bounding box center [1532, 265] width 10 height 10
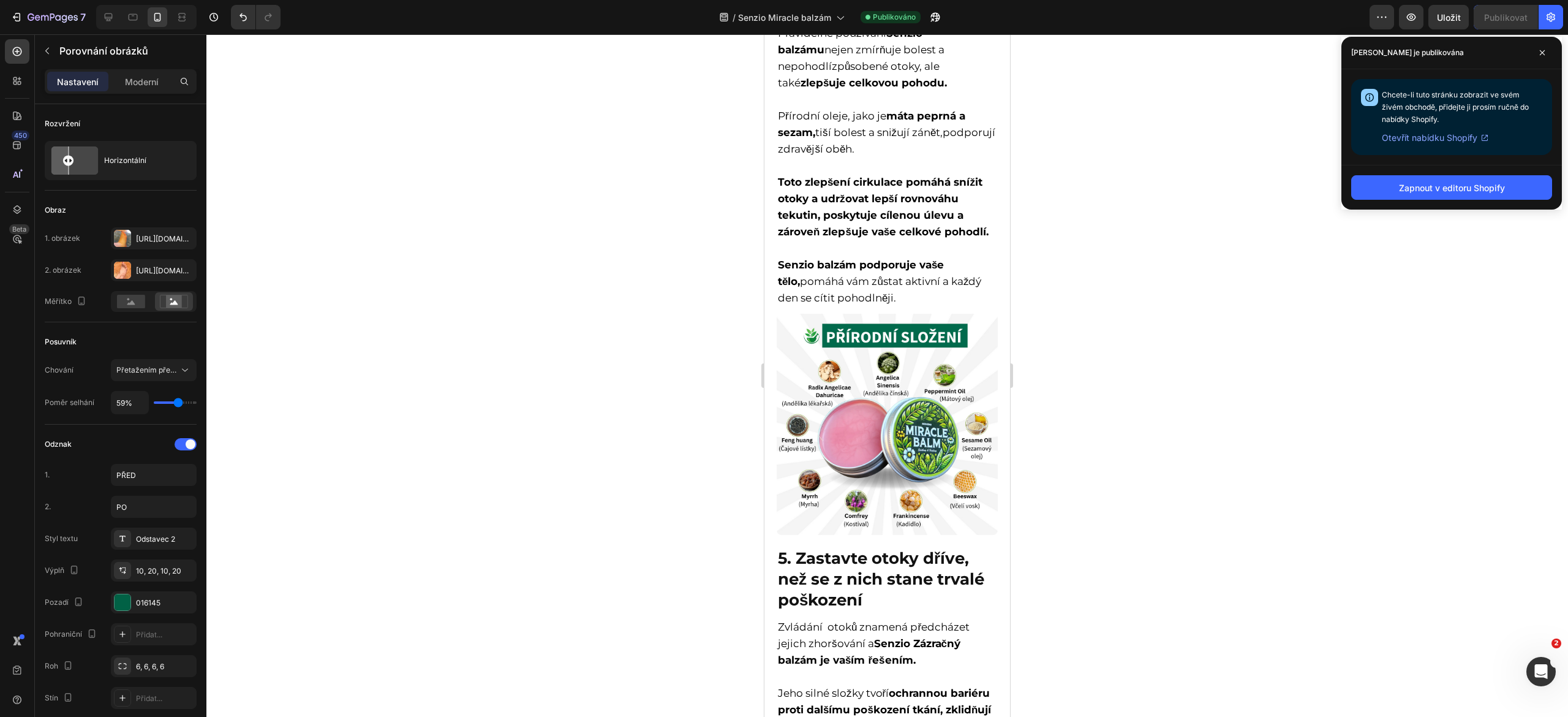
scroll to position [1918, 0]
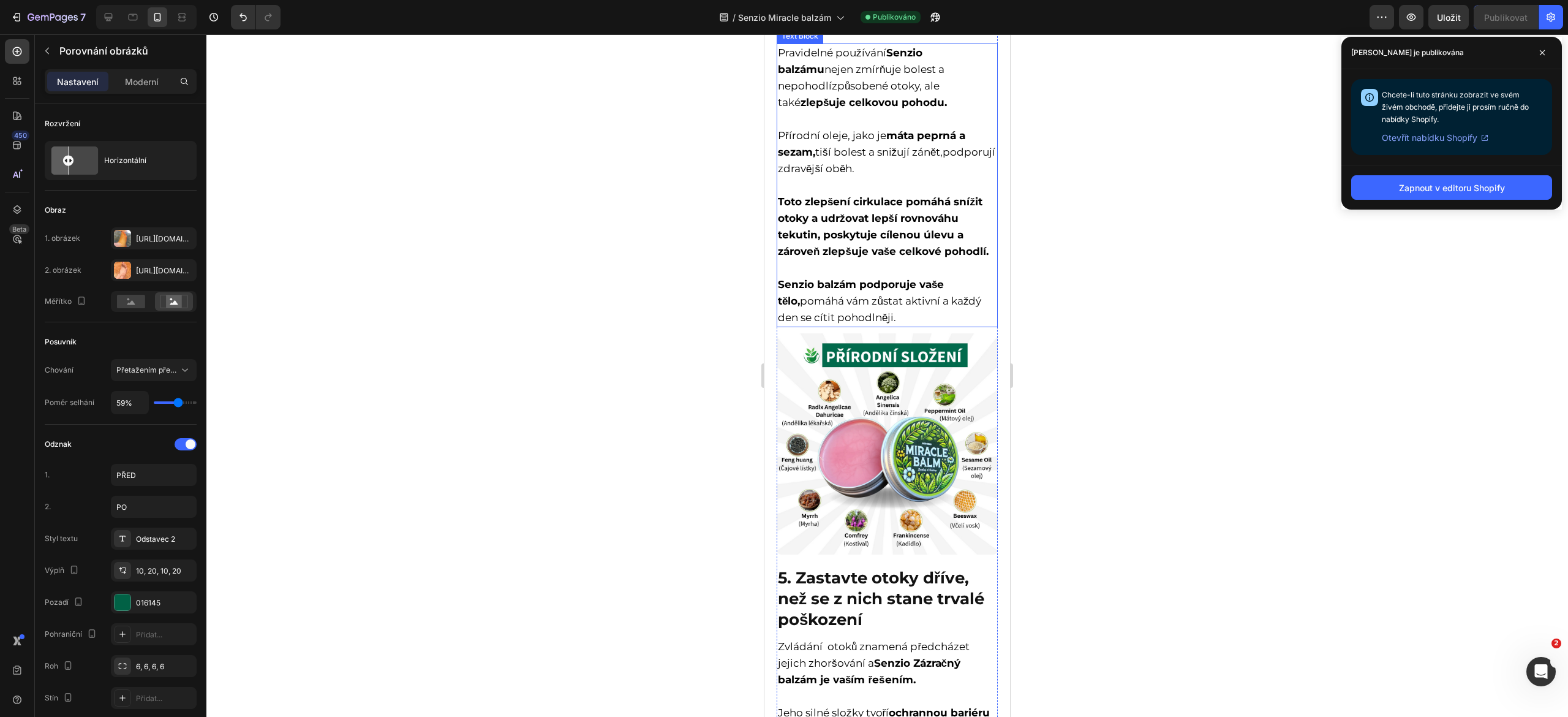
click at [821, 111] on p "Pravidelné používání Senzio balzámu nejen zmírňuje bolest a nepohodlí způsobené…" at bounding box center [887, 77] width 219 height 66
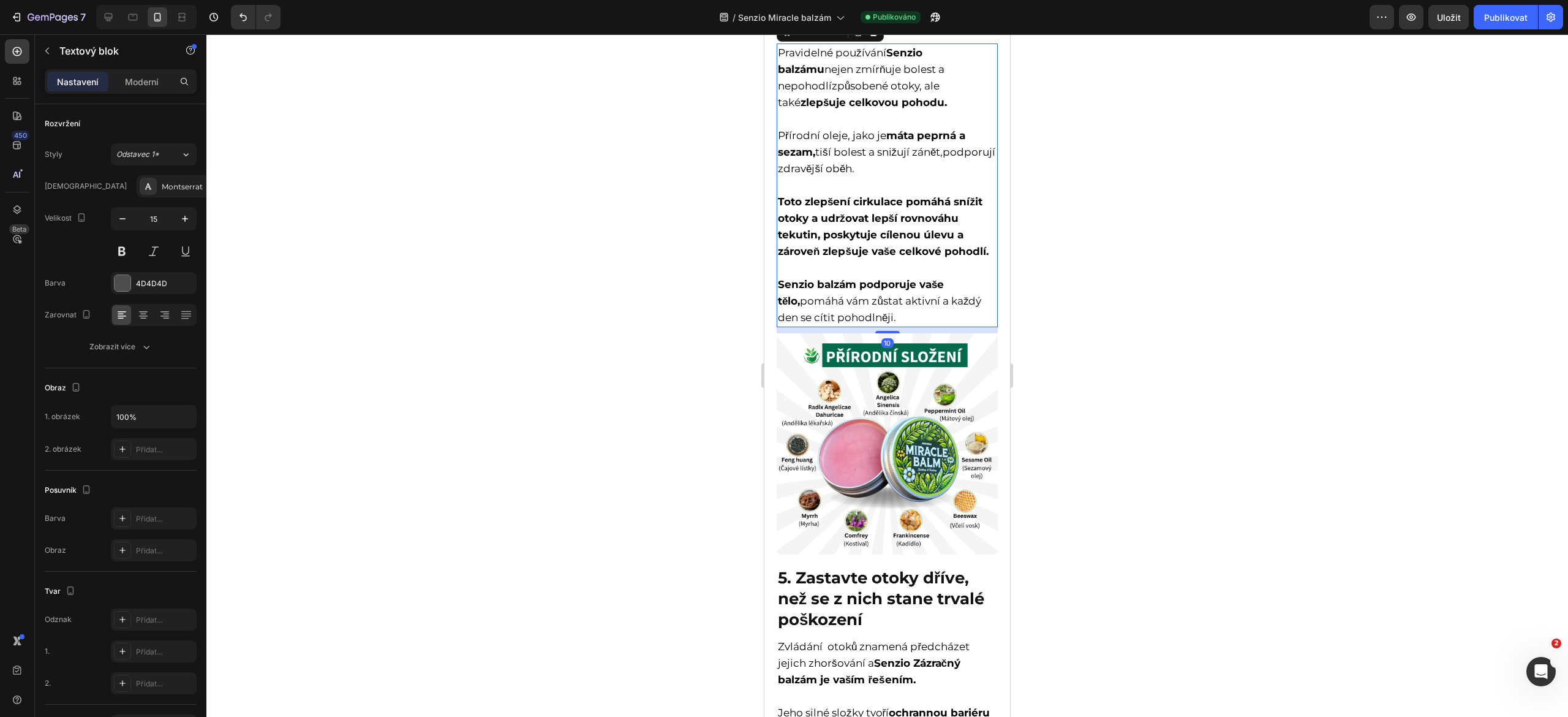
click at [821, 111] on p "Pravidelné používání Senzio balzámu nejen zmírňuje bolest a nepohodlí způsobené…" at bounding box center [887, 77] width 219 height 66
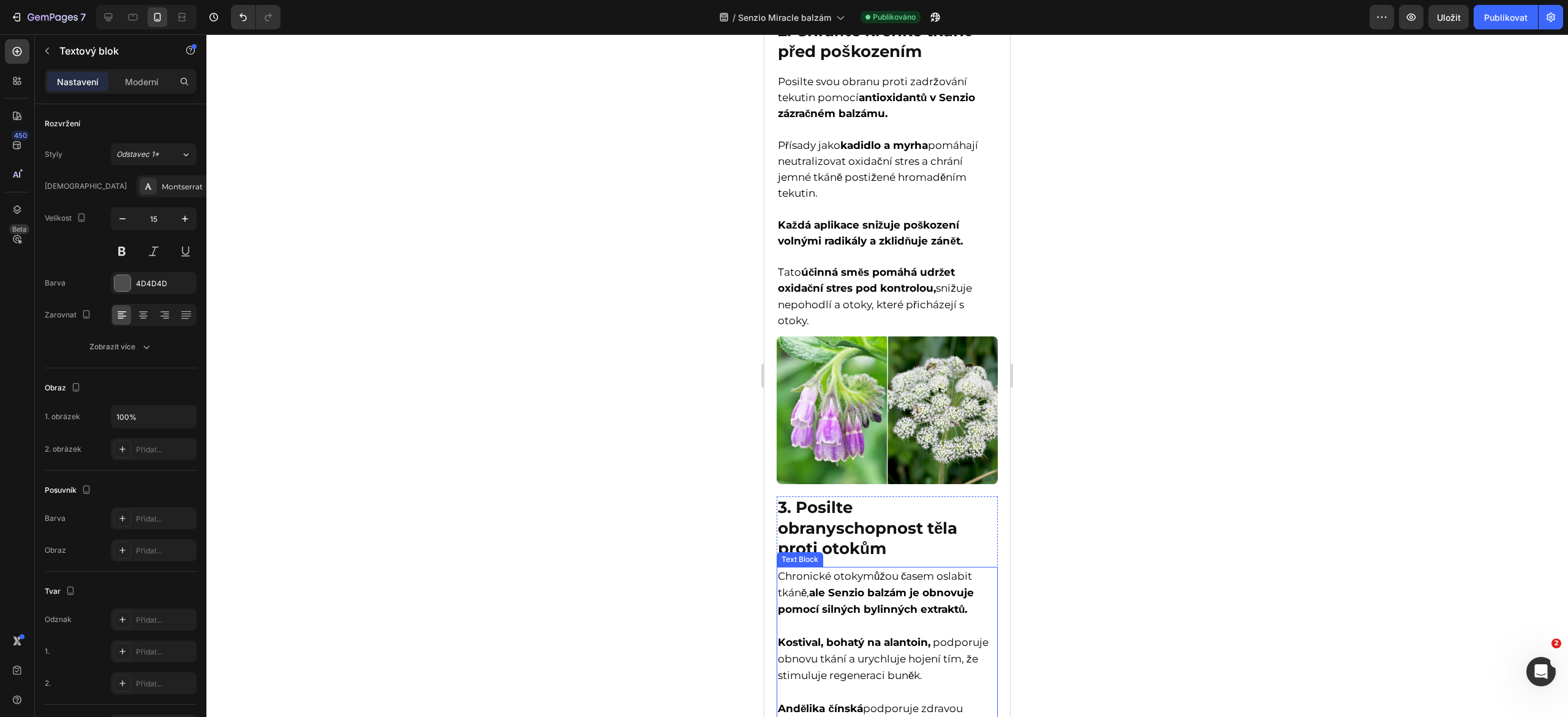
scroll to position [1185, 0]
